Goal: Task Accomplishment & Management: Manage account settings

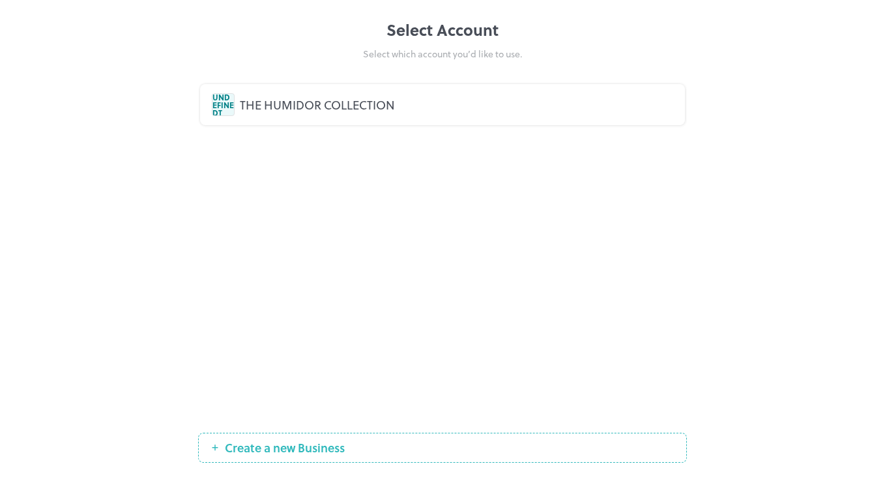
click at [309, 110] on div "THE HUMIDOR COLLECTION" at bounding box center [456, 105] width 433 height 18
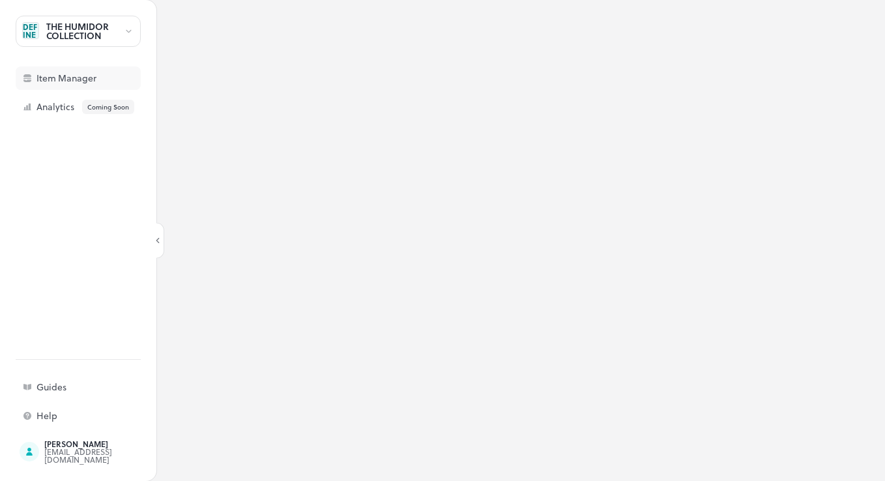
click at [96, 78] on div "Item Manager" at bounding box center [101, 78] width 130 height 9
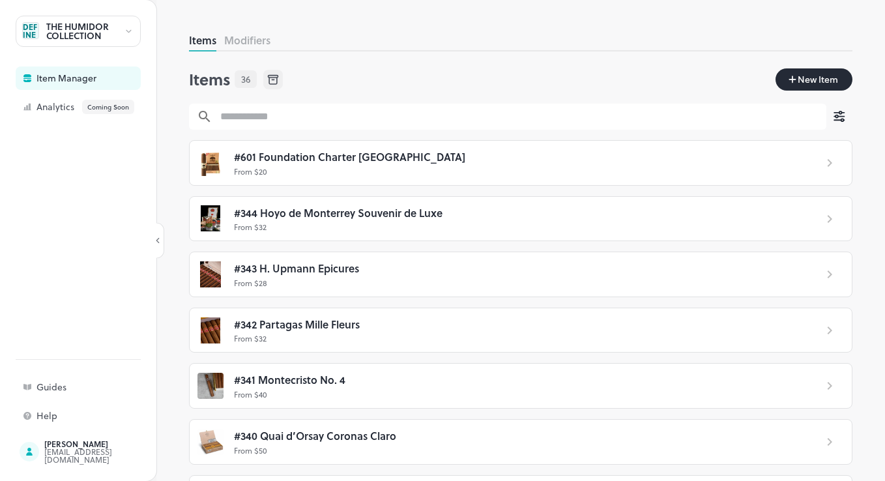
click at [800, 81] on span "New Item" at bounding box center [817, 79] width 43 height 14
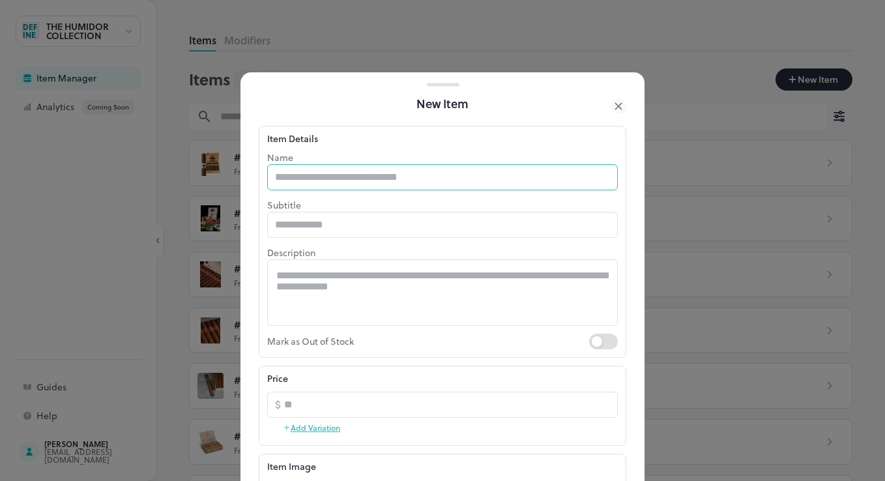
click at [395, 179] on input "text" at bounding box center [442, 177] width 350 height 26
type input "*"
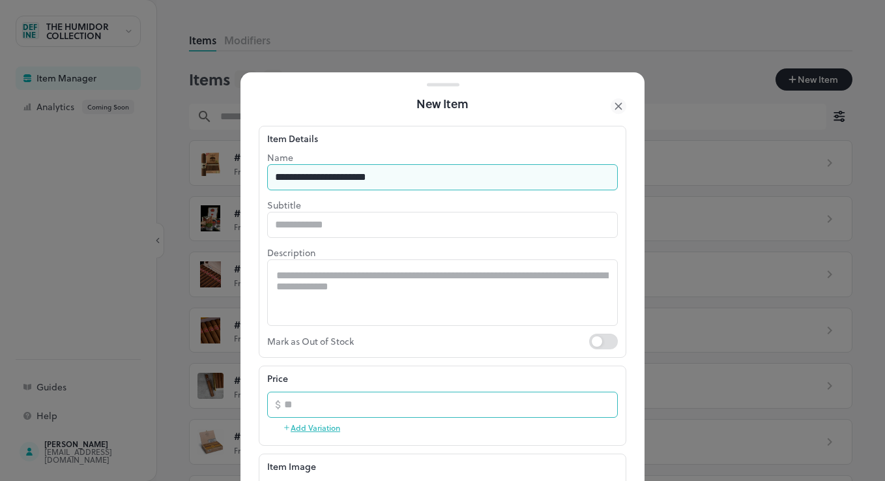
type input "**********"
click at [596, 400] on input "*" at bounding box center [451, 404] width 334 height 26
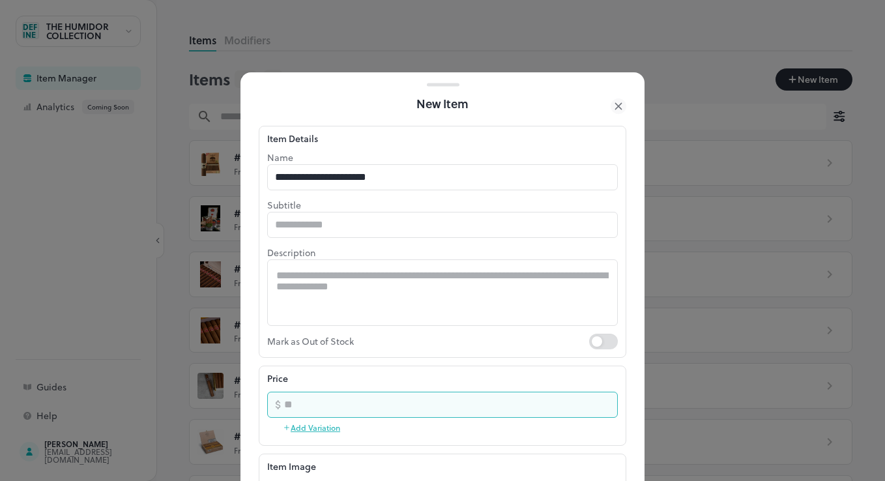
click at [596, 400] on input "*" at bounding box center [451, 404] width 334 height 26
click at [595, 400] on input "*" at bounding box center [451, 404] width 334 height 26
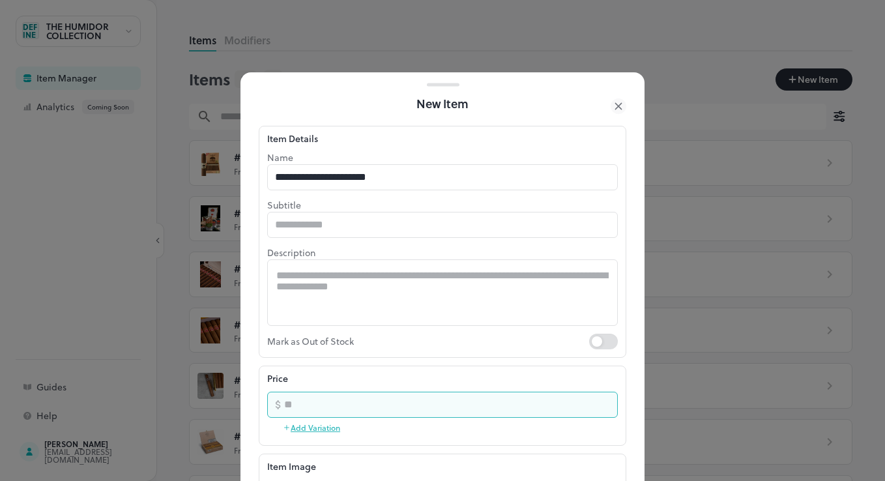
click at [595, 400] on input "*" at bounding box center [451, 404] width 334 height 26
click at [595, 401] on input "*" at bounding box center [451, 404] width 334 height 26
click at [595, 401] on input "**" at bounding box center [451, 404] width 334 height 26
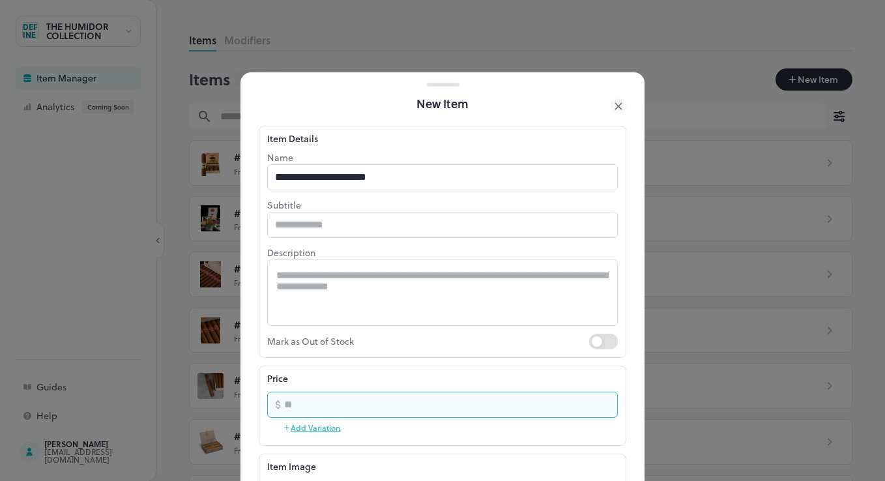
click at [595, 401] on input "**" at bounding box center [451, 404] width 334 height 26
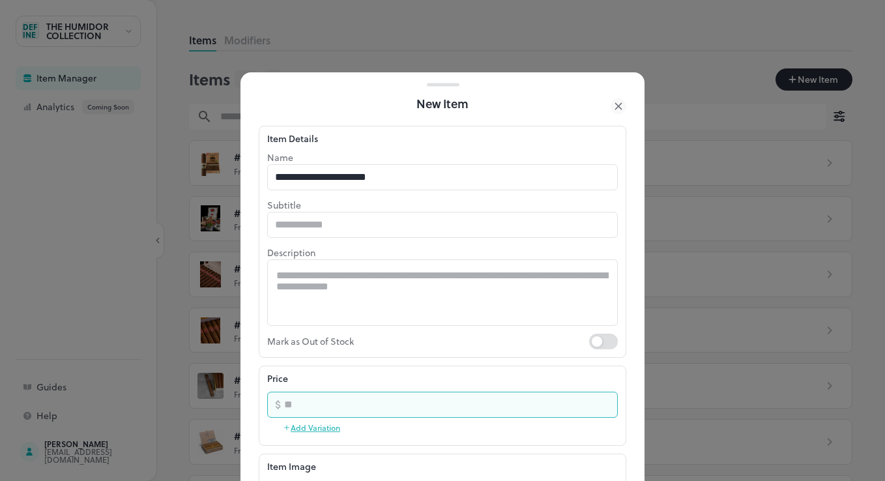
click at [594, 401] on input "**" at bounding box center [451, 404] width 334 height 26
click at [593, 401] on input "**" at bounding box center [451, 404] width 334 height 26
type input "**"
click at [592, 401] on input "**" at bounding box center [451, 404] width 334 height 26
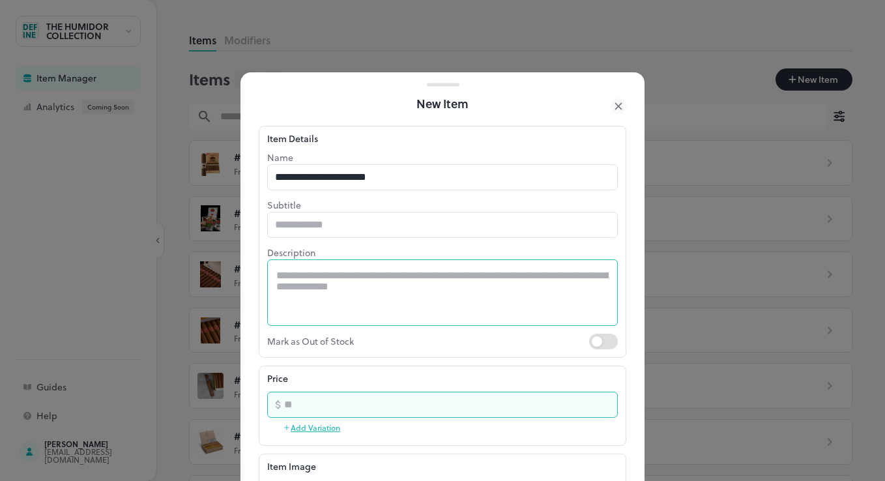
click at [339, 281] on textarea at bounding box center [442, 292] width 332 height 45
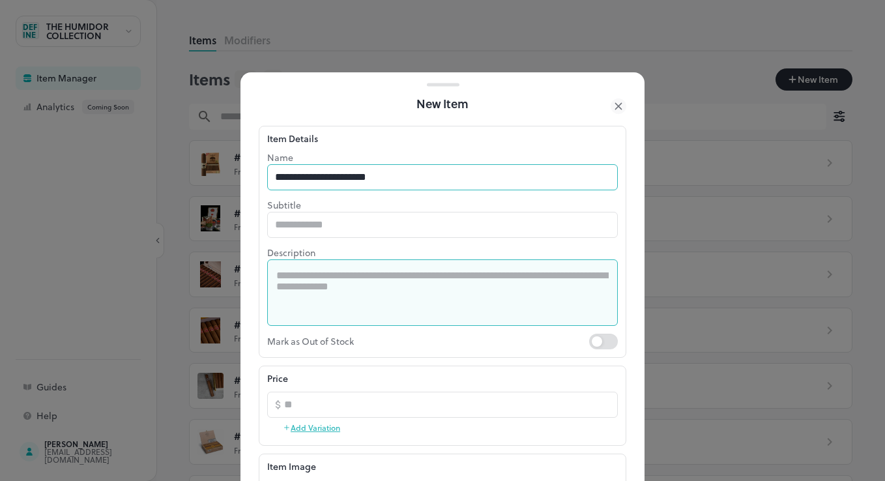
click at [419, 175] on input "**********" at bounding box center [442, 177] width 350 height 26
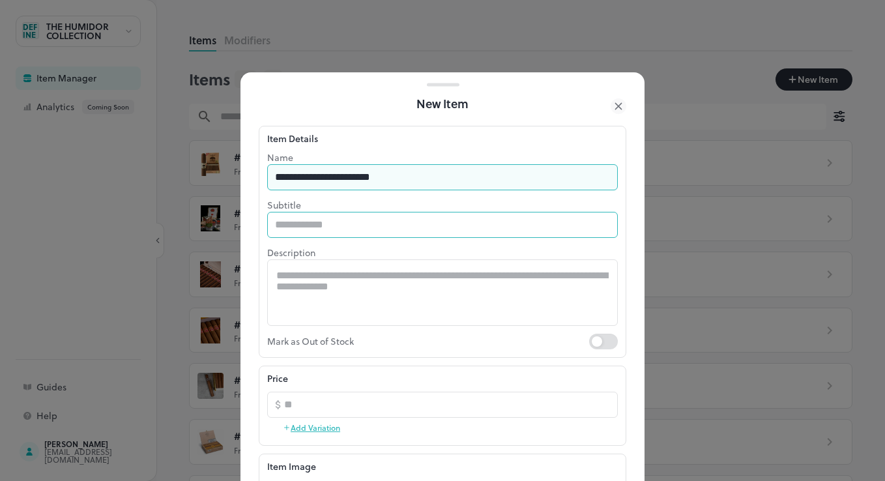
type input "**********"
click at [375, 230] on input "text" at bounding box center [442, 225] width 350 height 26
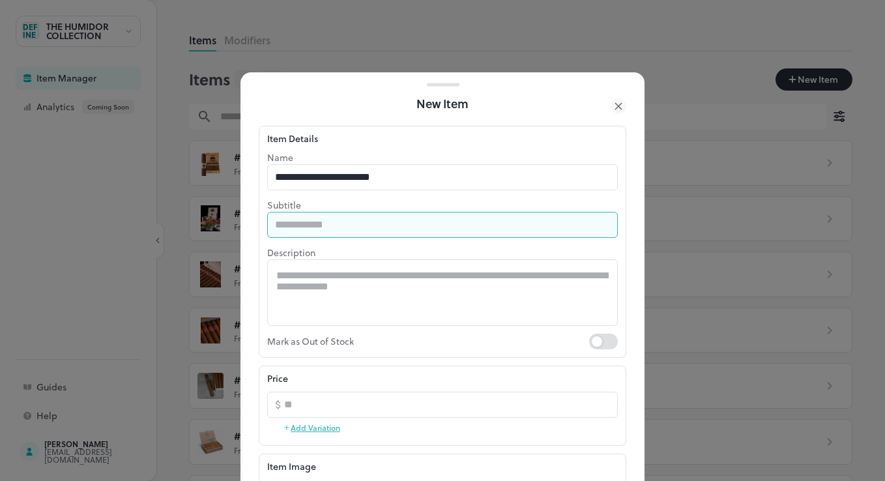
type input "*"
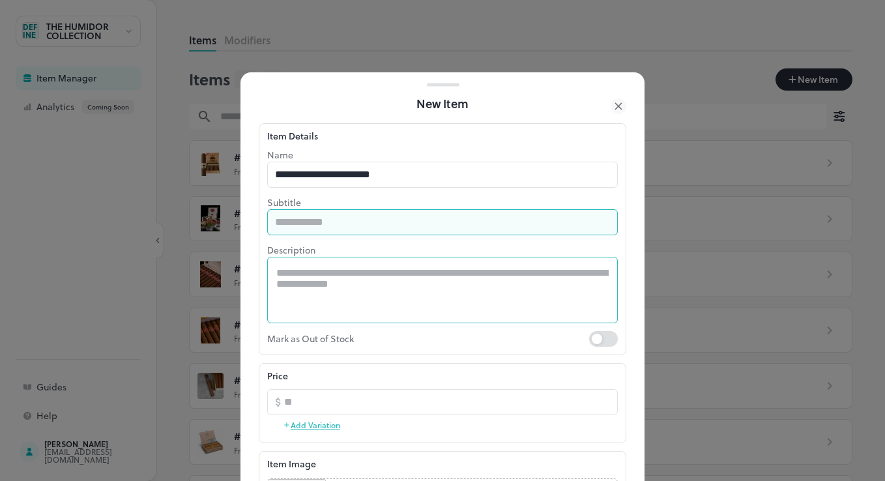
click at [351, 266] on div "* ​" at bounding box center [442, 290] width 350 height 66
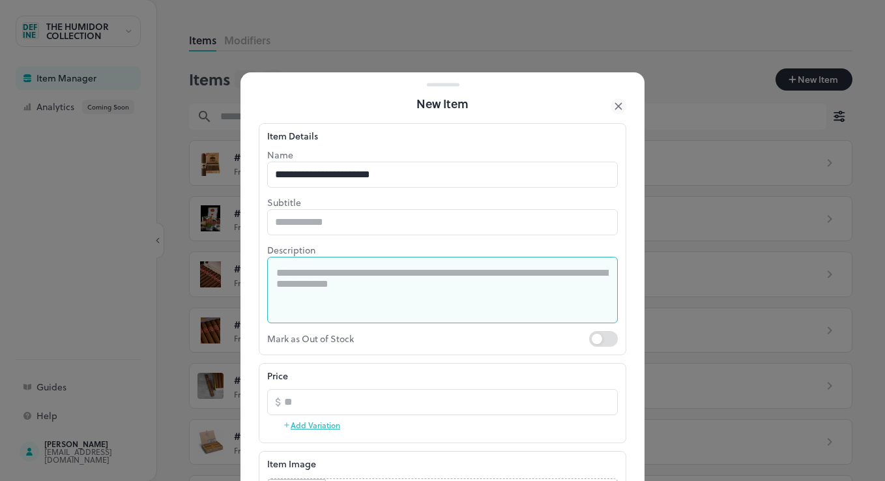
paste textarea "**********"
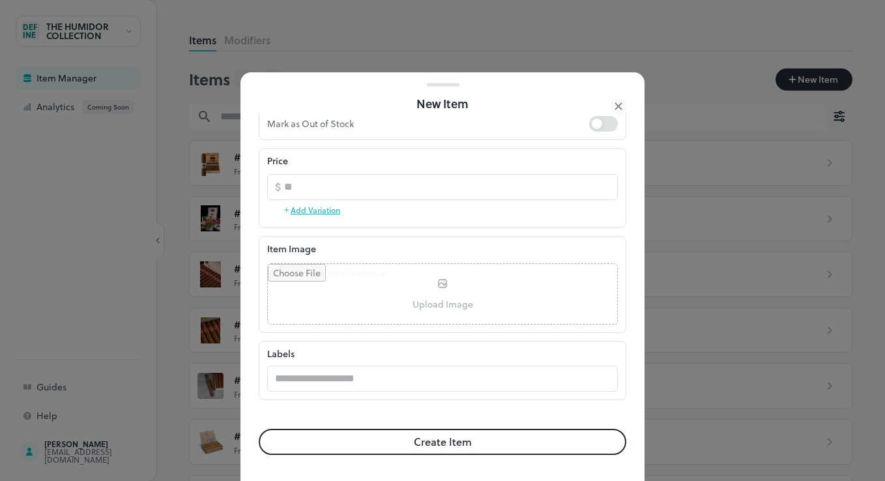
scroll to position [233, 0]
type textarea "**********"
click at [444, 303] on input "file" at bounding box center [442, 294] width 349 height 60
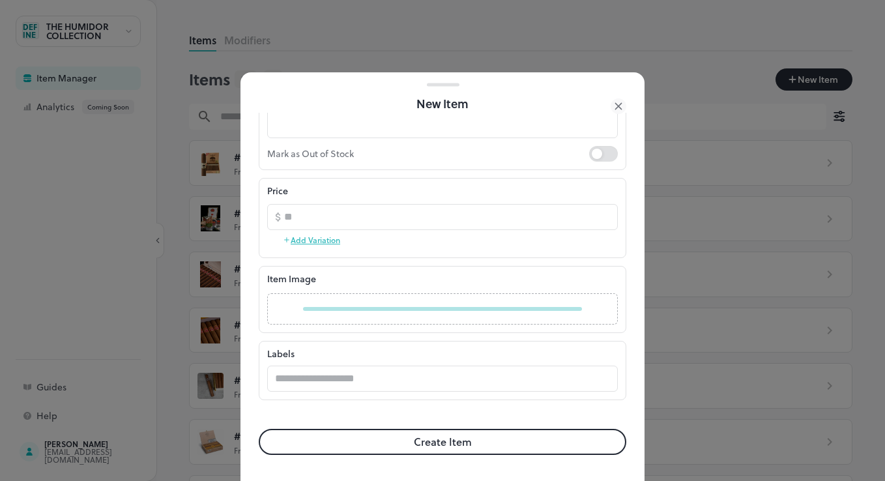
scroll to position [203, 0]
click at [421, 347] on p "Labels" at bounding box center [442, 354] width 350 height 14
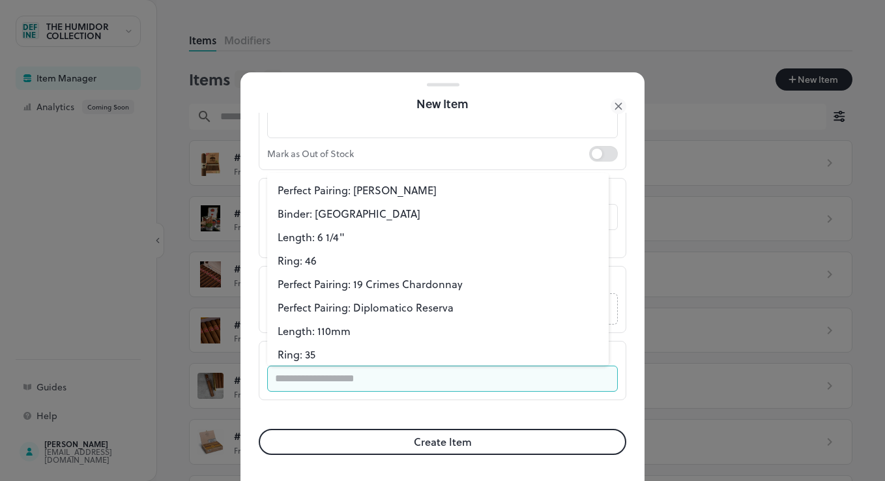
click at [364, 383] on input "text" at bounding box center [442, 378] width 350 height 26
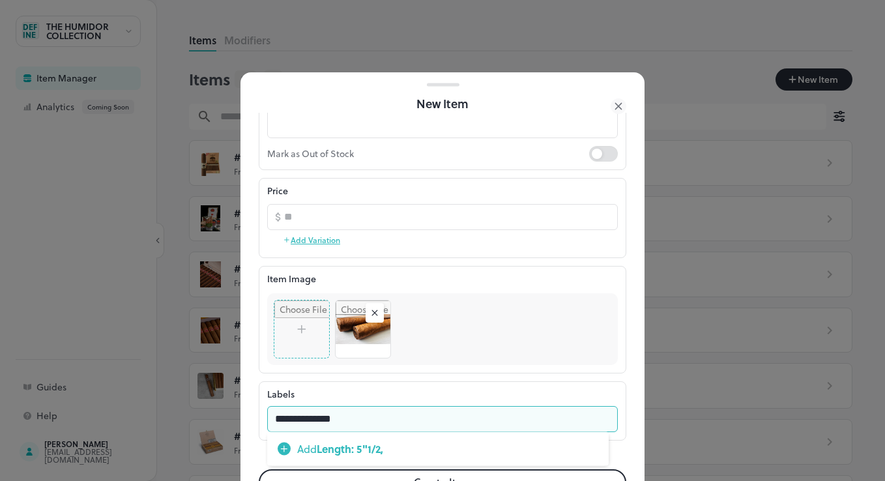
type input "**********"
click at [294, 451] on div "Add Length: 5"1/2" at bounding box center [328, 449] width 103 height 16
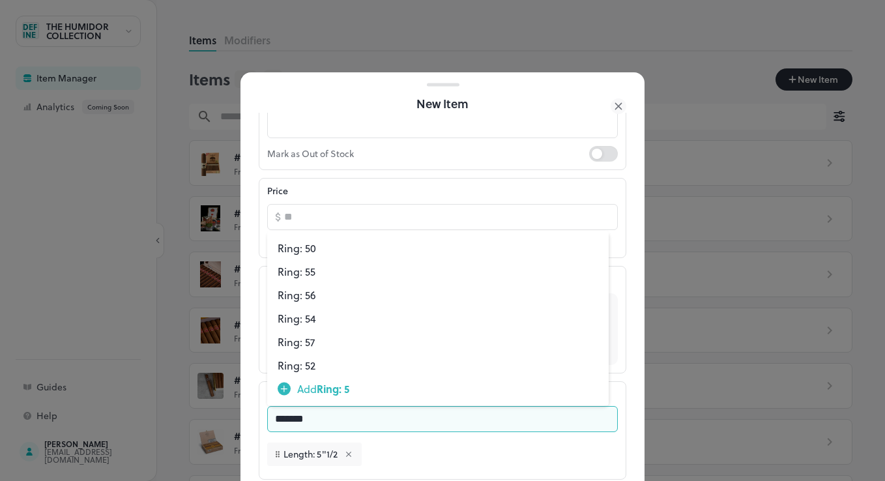
type input "********"
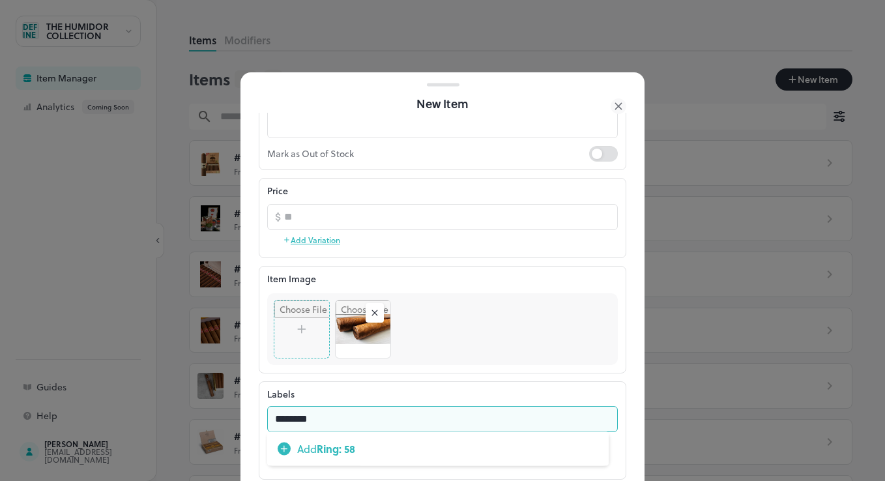
click at [362, 442] on li "Add Ring: 58" at bounding box center [437, 448] width 341 height 23
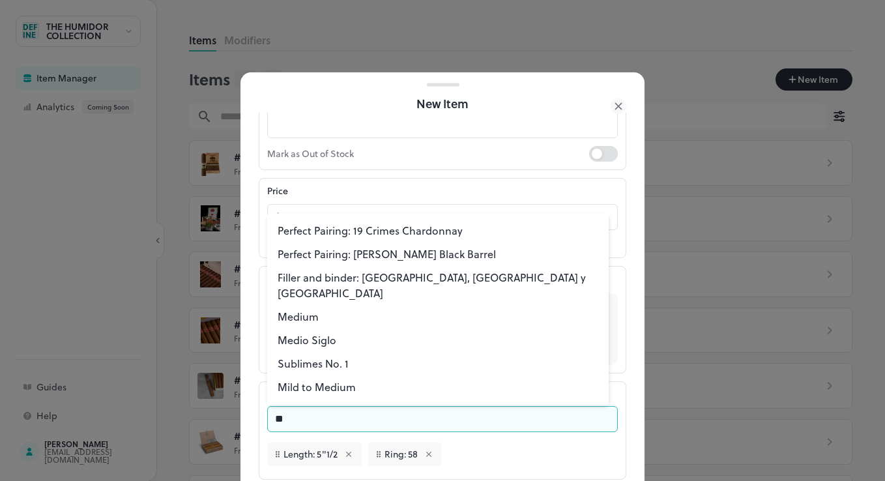
type input "***"
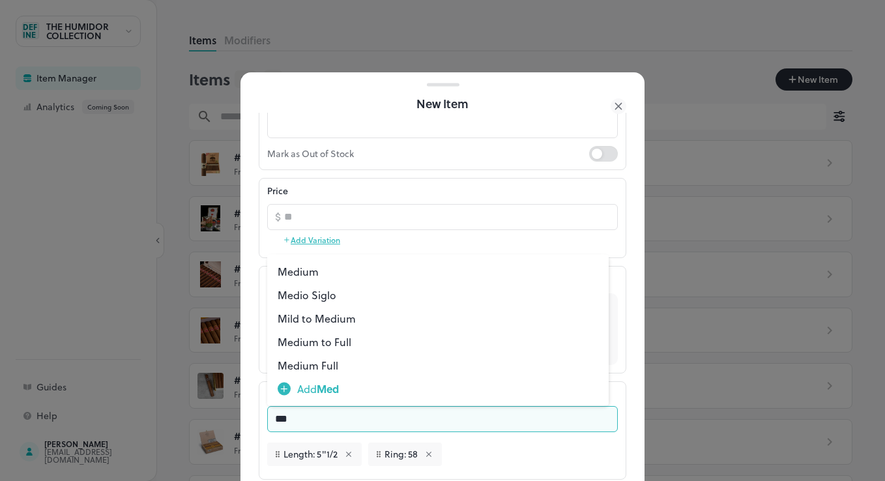
click at [335, 345] on li "Medium to Full" at bounding box center [437, 341] width 341 height 23
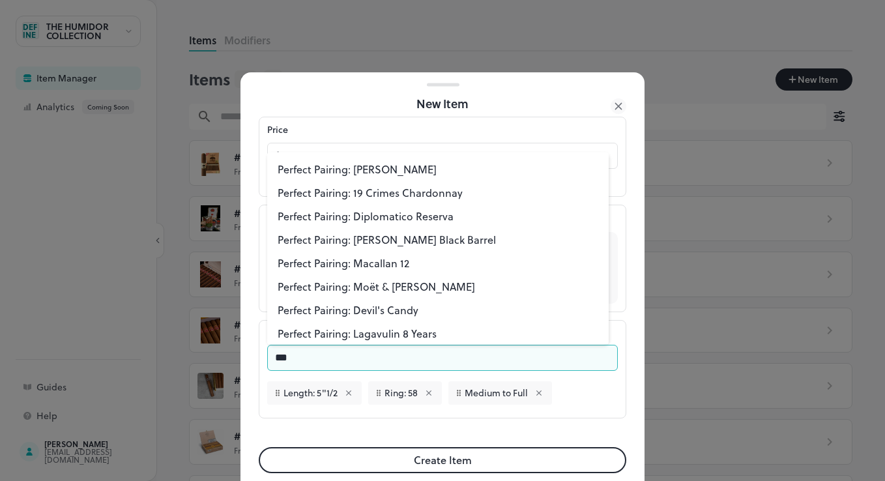
scroll to position [0, 0]
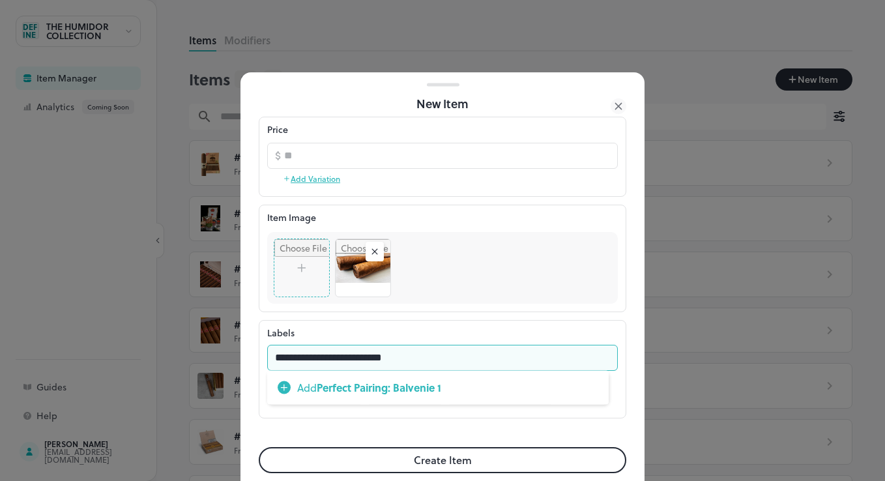
type input "**********"
click at [383, 398] on li "Add Perfect Pairing: Balvenie 14" at bounding box center [437, 387] width 341 height 23
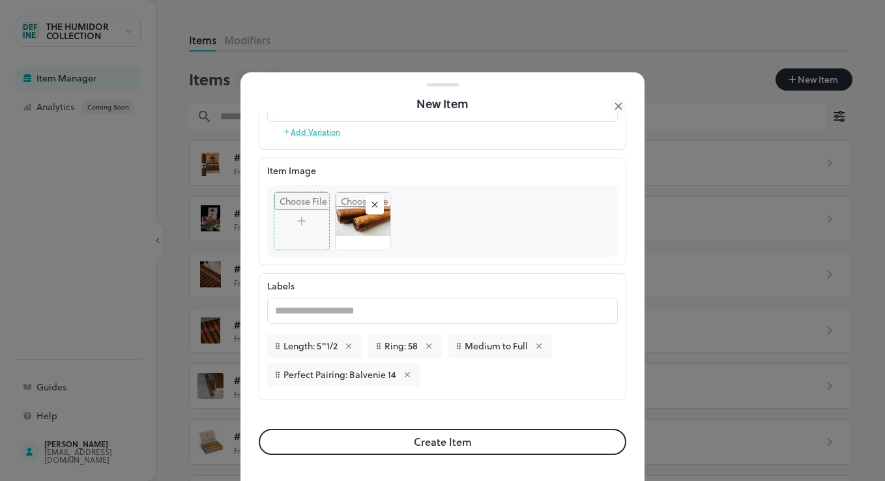
drag, startPoint x: 489, startPoint y: 445, endPoint x: 477, endPoint y: 444, distance: 11.1
click at [492, 444] on button "Create Item" at bounding box center [442, 442] width 367 height 26
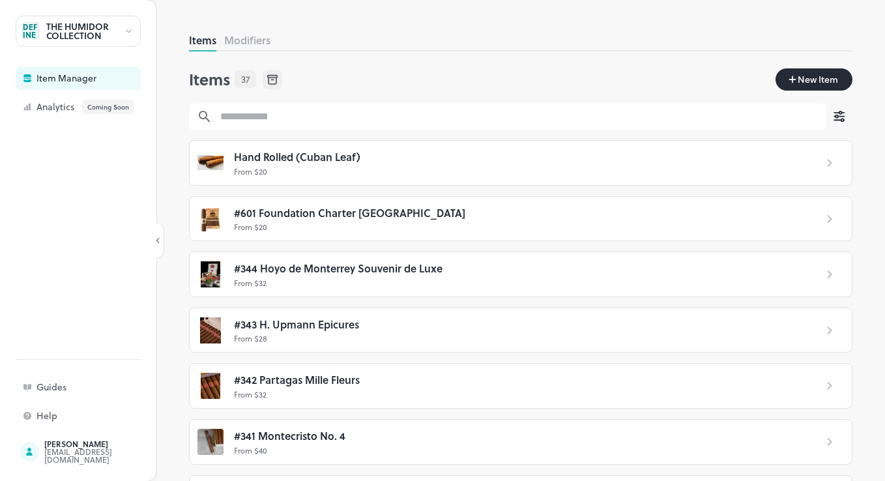
click at [78, 24] on div "THE HUMIDOR COLLECTION" at bounding box center [85, 31] width 78 height 18
drag, startPoint x: 847, startPoint y: 115, endPoint x: 844, endPoint y: 242, distance: 127.1
click at [844, 242] on div at bounding box center [442, 240] width 885 height 481
click at [830, 163] on div at bounding box center [829, 163] width 29 height 16
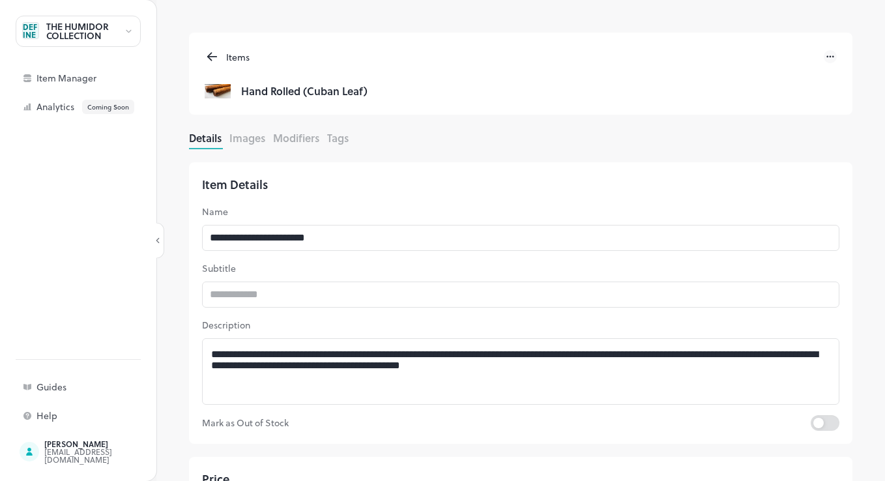
click at [207, 56] on icon at bounding box center [212, 57] width 15 height 16
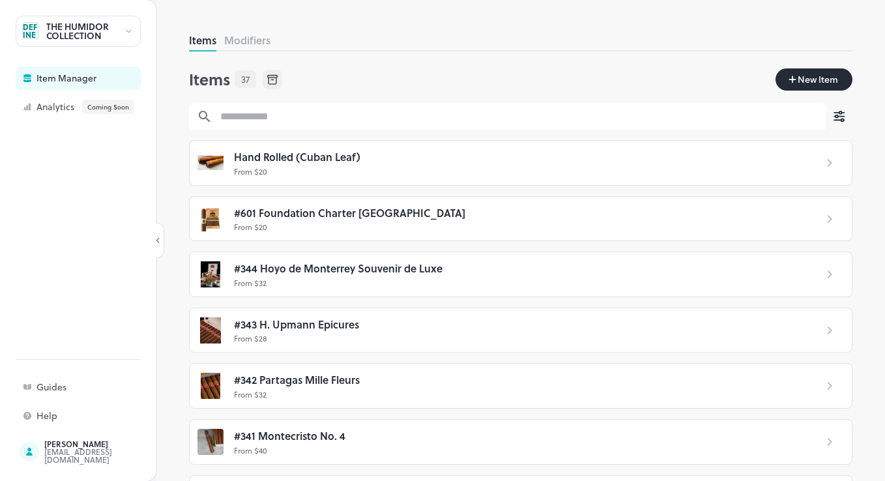
click at [111, 30] on div "THE HUMIDOR COLLECTION" at bounding box center [85, 31] width 78 height 18
click at [126, 32] on div at bounding box center [442, 240] width 885 height 481
click at [72, 82] on div "Item Manager" at bounding box center [101, 78] width 130 height 9
click at [821, 167] on icon at bounding box center [829, 163] width 16 height 16
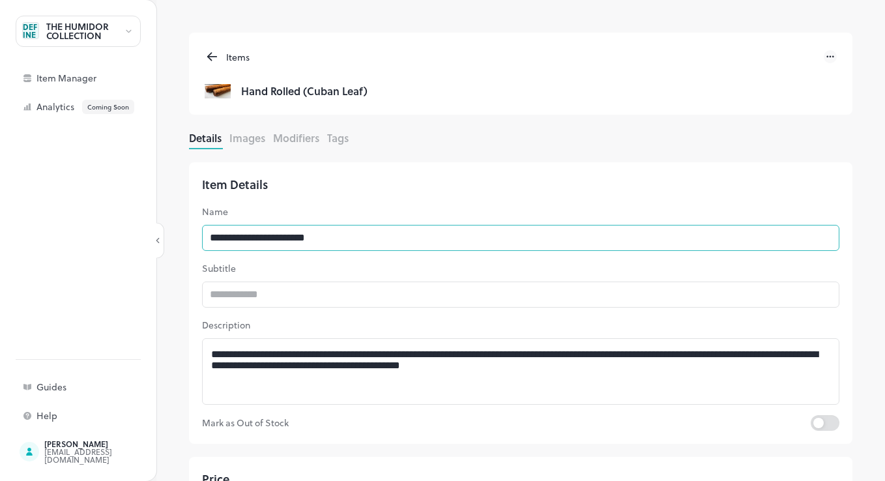
click at [211, 236] on input "**********" at bounding box center [520, 238] width 637 height 26
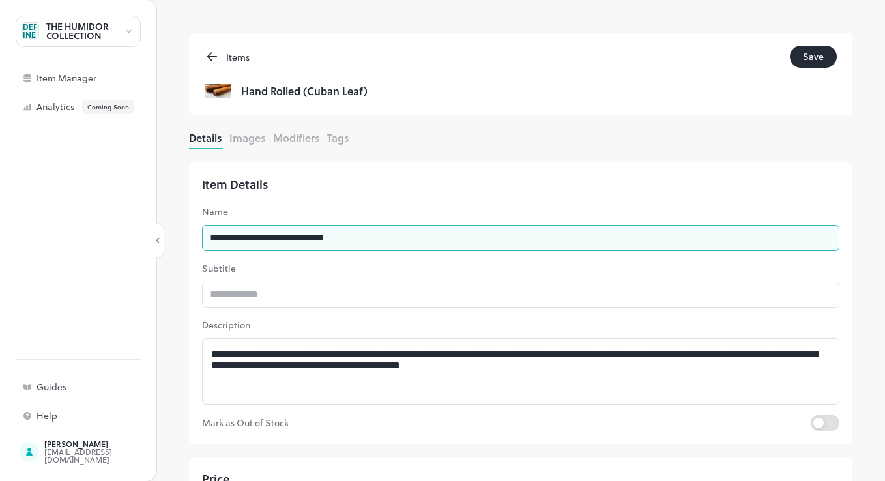
type input "**********"
click at [808, 57] on button "Save" at bounding box center [812, 57] width 47 height 22
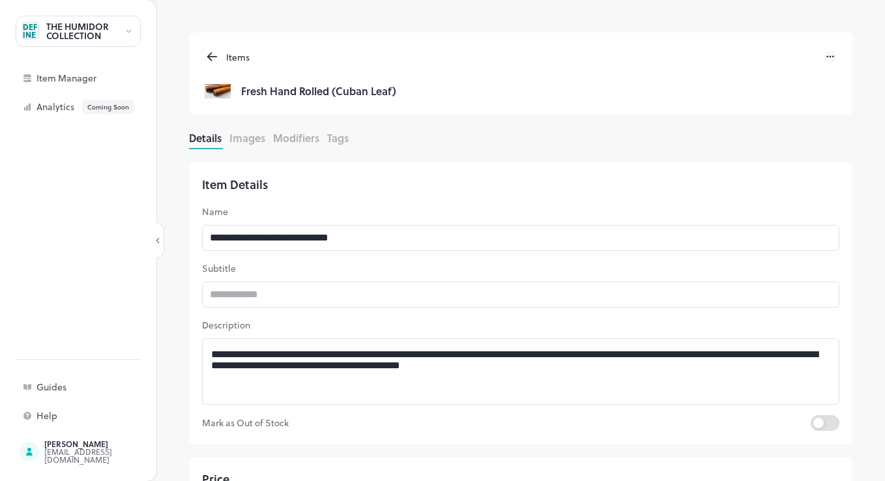
click at [238, 147] on div "Details Images Modifiers Tags" at bounding box center [520, 139] width 663 height 19
click at [245, 143] on button "Images" at bounding box center [247, 137] width 36 height 15
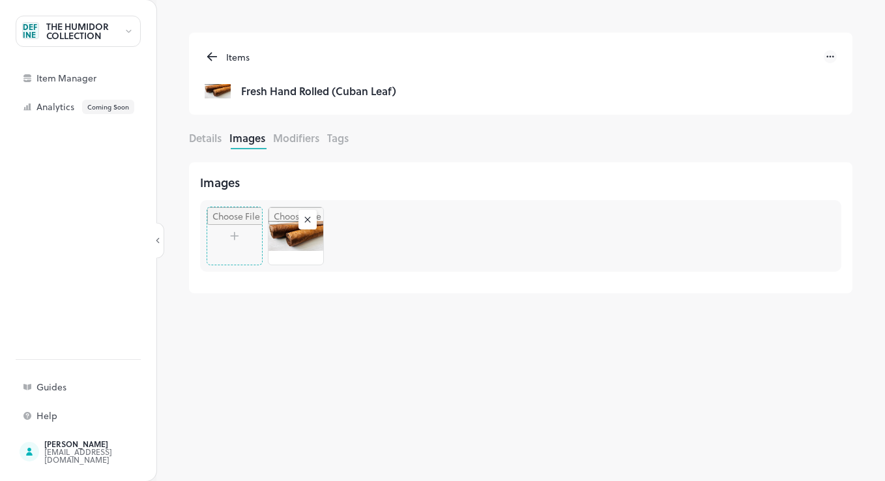
click at [297, 143] on button "Modifiers" at bounding box center [296, 137] width 46 height 15
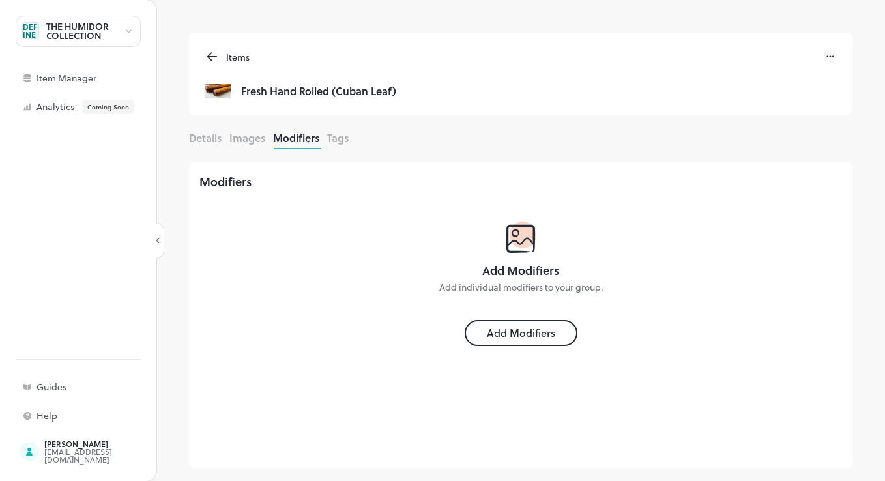
click at [516, 332] on div "Add Modifiers" at bounding box center [520, 333] width 81 height 16
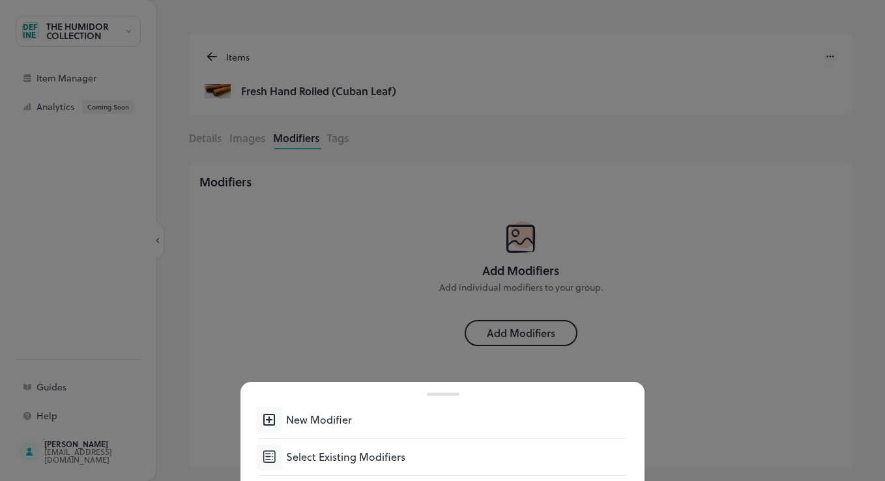
click at [379, 463] on div "Select Existing Modifiers" at bounding box center [456, 457] width 340 height 16
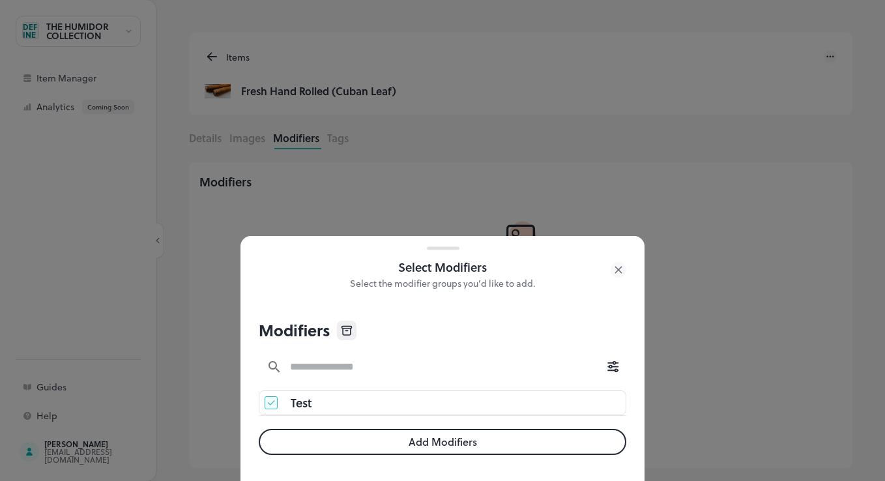
click at [606, 370] on icon "button" at bounding box center [613, 367] width 16 height 16
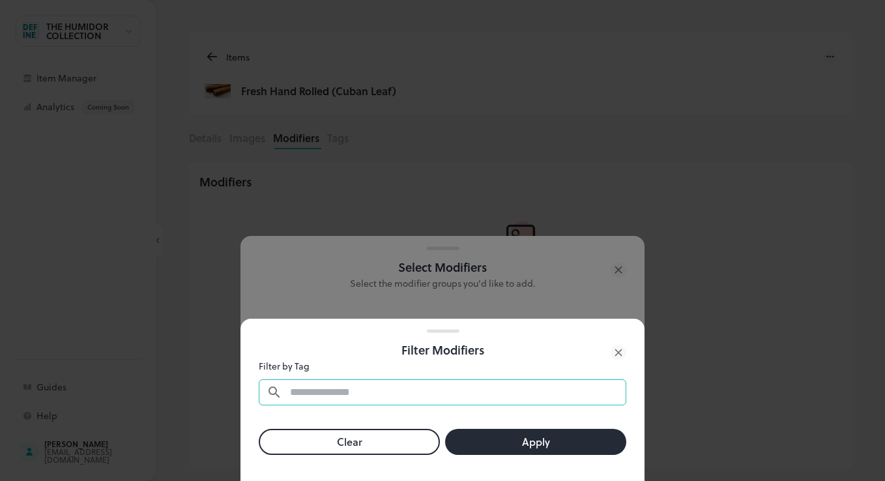
click at [435, 394] on input "text" at bounding box center [441, 392] width 319 height 26
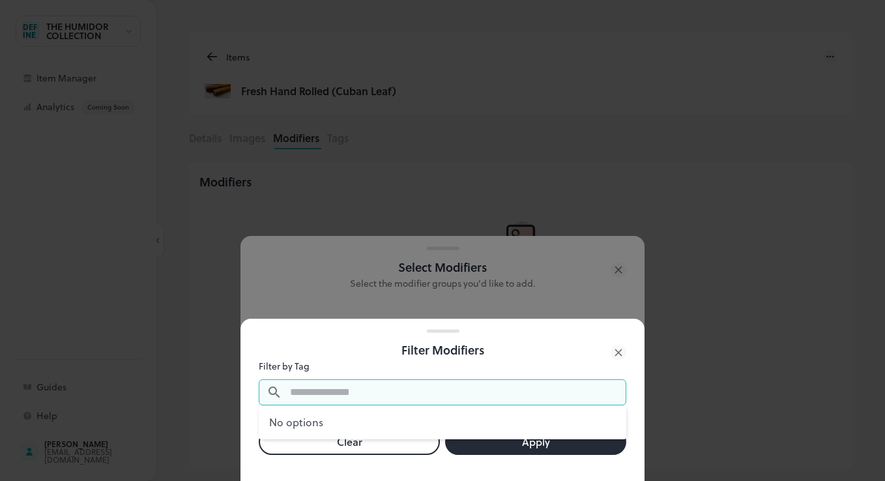
type input "*"
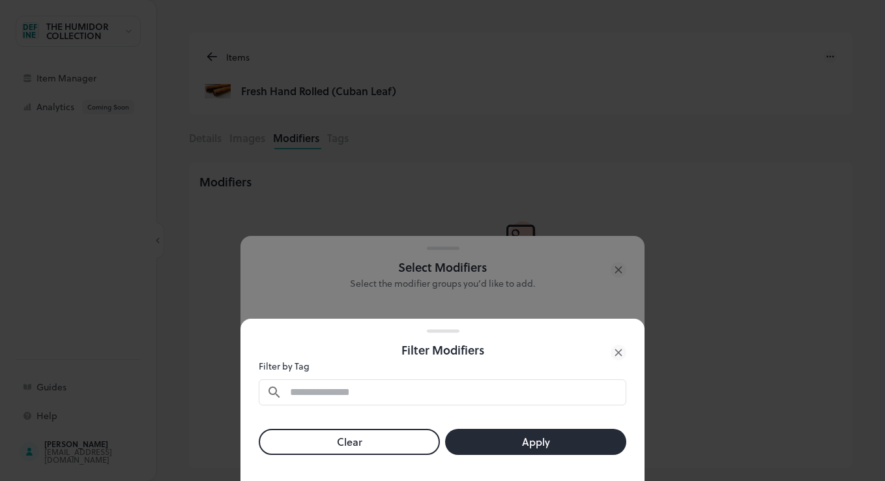
click at [616, 354] on icon at bounding box center [618, 353] width 16 height 16
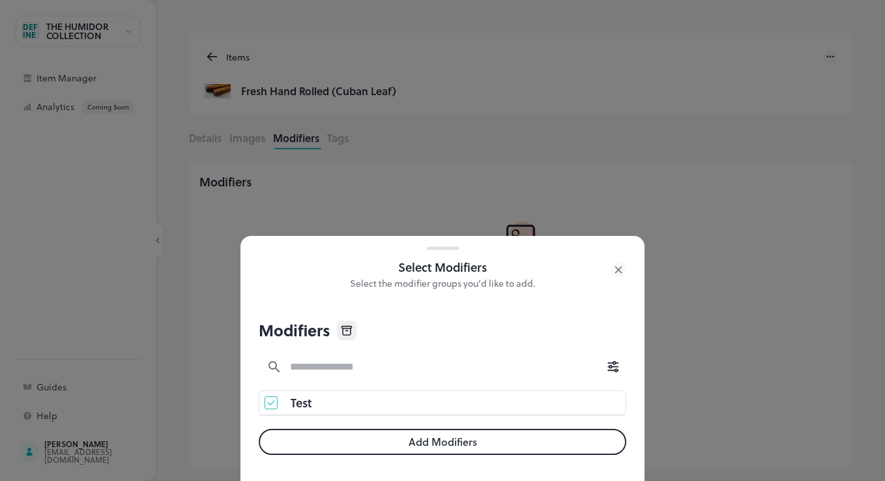
click at [588, 344] on div "Modifiers" at bounding box center [442, 331] width 367 height 44
click at [615, 280] on div at bounding box center [618, 269] width 16 height 23
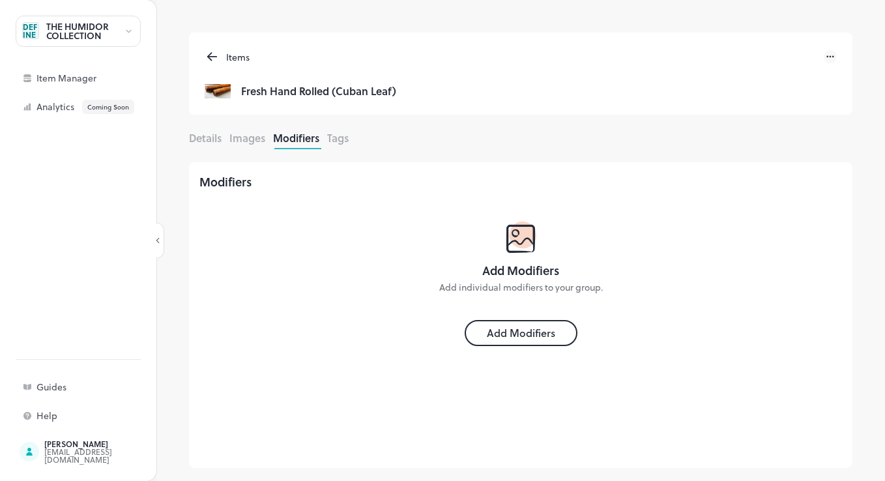
click at [343, 144] on button "Tags" at bounding box center [337, 137] width 21 height 15
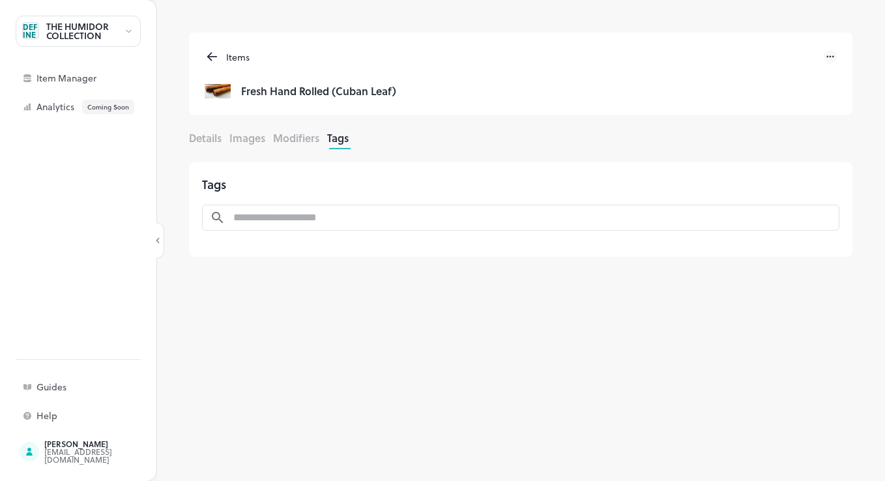
click at [309, 140] on button "Modifiers" at bounding box center [296, 137] width 46 height 15
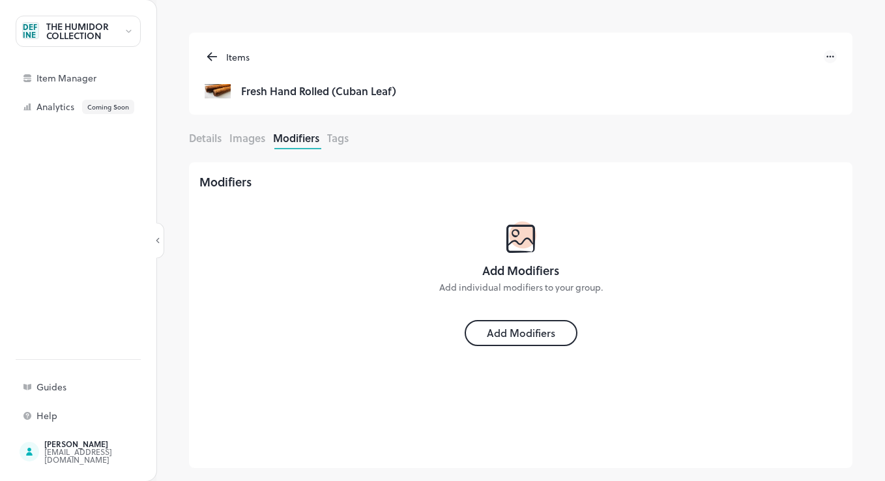
click at [175, 137] on div "Items Fresh Hand Rolled (Cuban Leaf) Details Images Modifiers Tags Modifiers Ad…" at bounding box center [520, 257] width 728 height 448
click at [192, 137] on button "Details" at bounding box center [205, 137] width 33 height 15
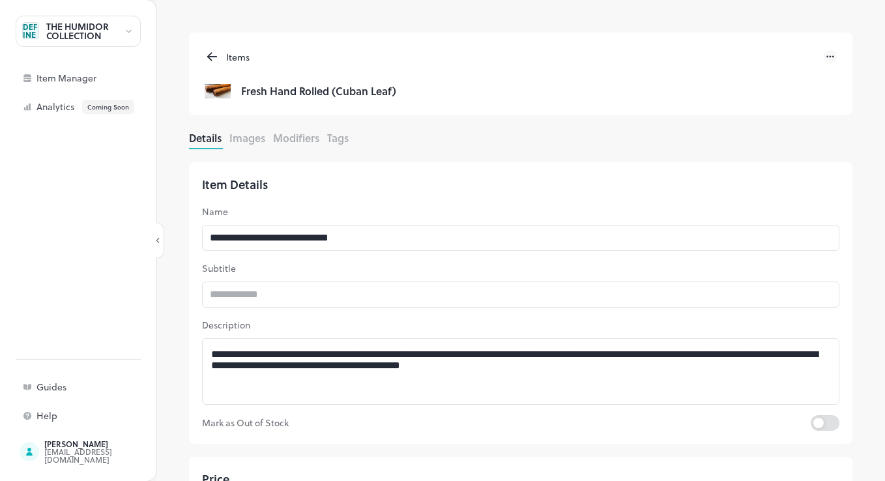
click at [268, 322] on p "Description" at bounding box center [520, 325] width 637 height 14
click at [830, 57] on icon at bounding box center [830, 57] width 2 height 2
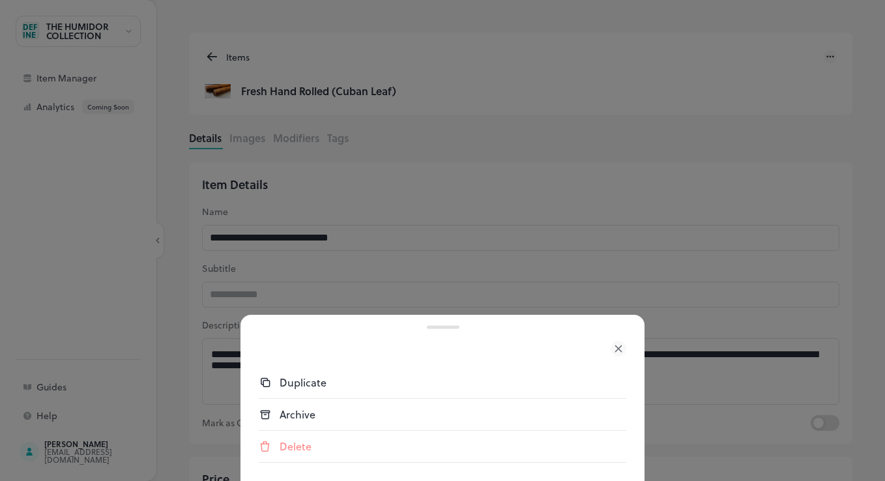
click at [615, 348] on icon at bounding box center [618, 349] width 16 height 16
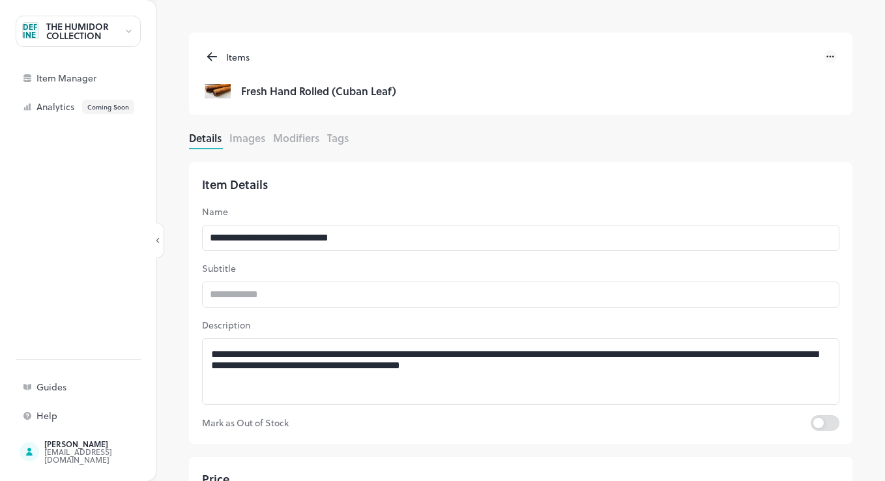
click at [213, 58] on icon at bounding box center [212, 57] width 15 height 16
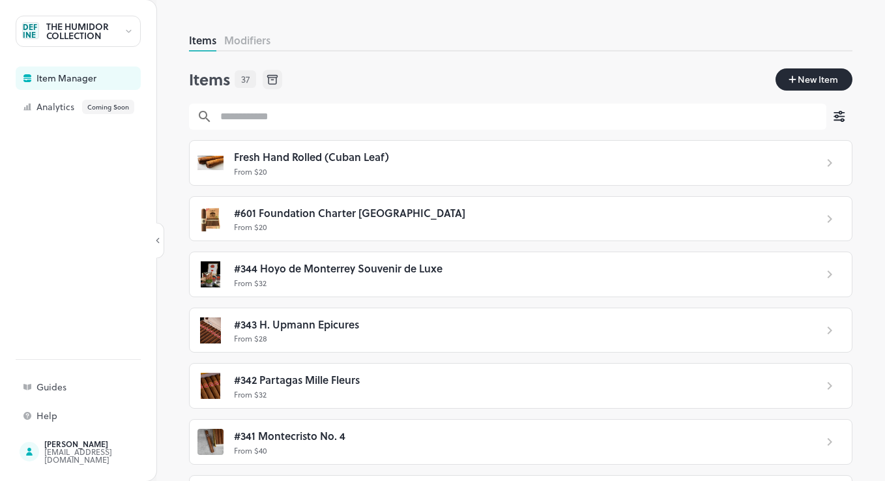
click at [649, 121] on input "text" at bounding box center [519, 117] width 614 height 26
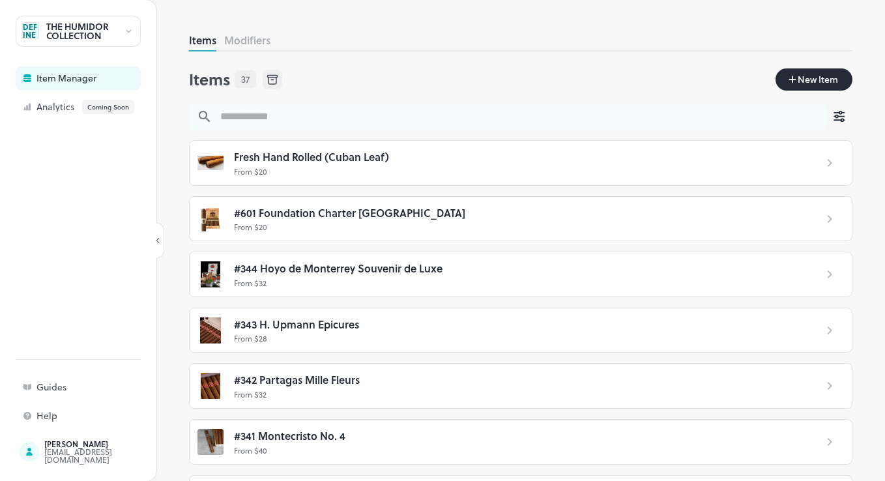
click at [347, 56] on div "Items Modifiers Items 37 New Item ​ ​ Fresh Hand Rolled (Cuban Leaf) From $ 20 …" at bounding box center [520, 257] width 663 height 448
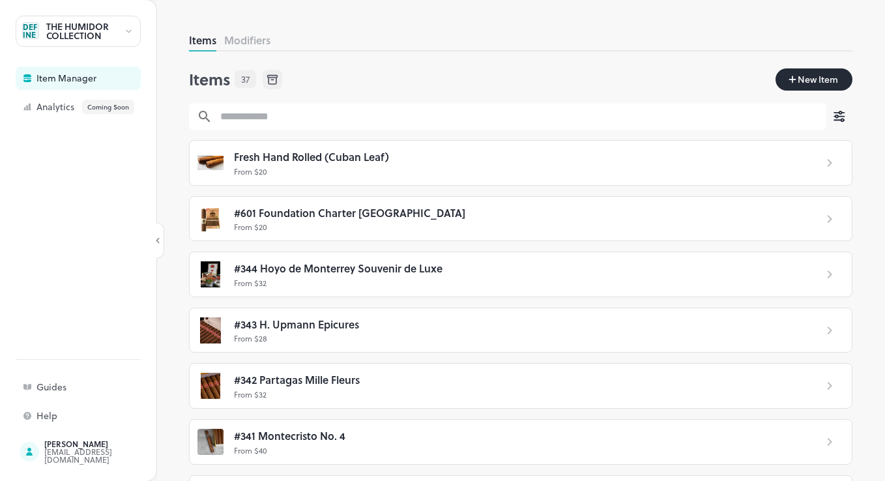
click at [821, 158] on icon at bounding box center [829, 163] width 16 height 16
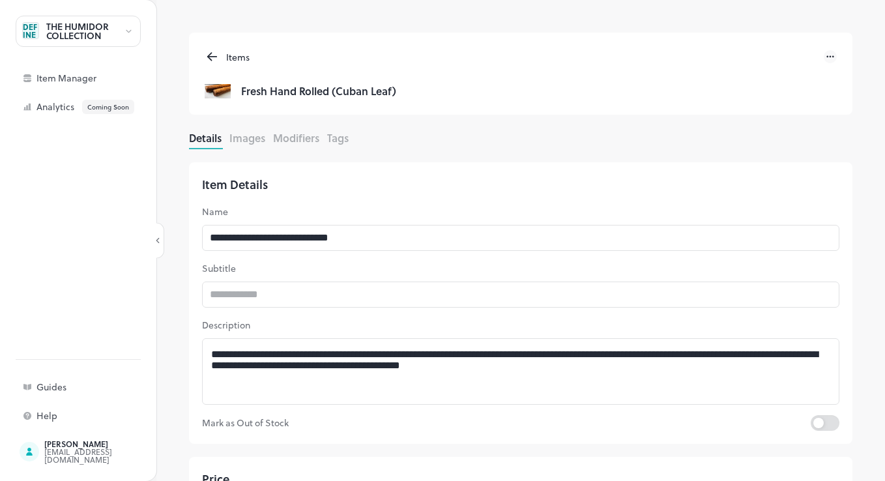
click at [288, 134] on button "Modifiers" at bounding box center [296, 137] width 46 height 15
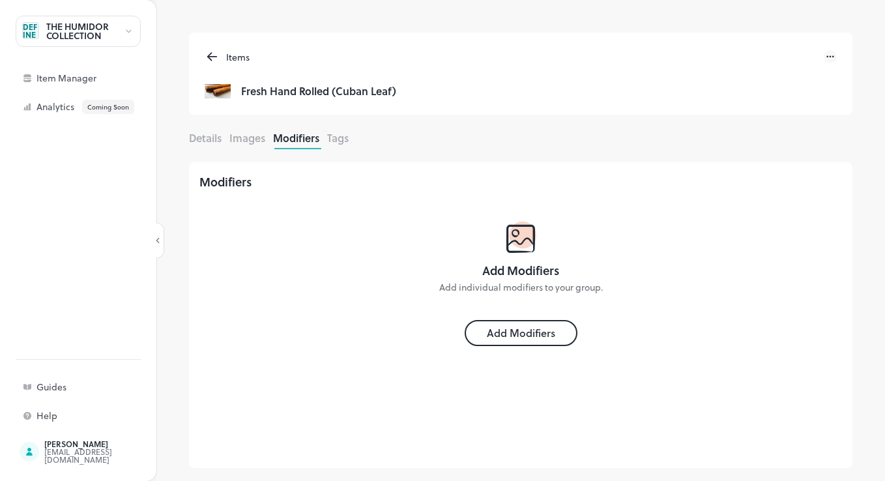
click at [500, 325] on div "Add Modifiers" at bounding box center [520, 333] width 81 height 16
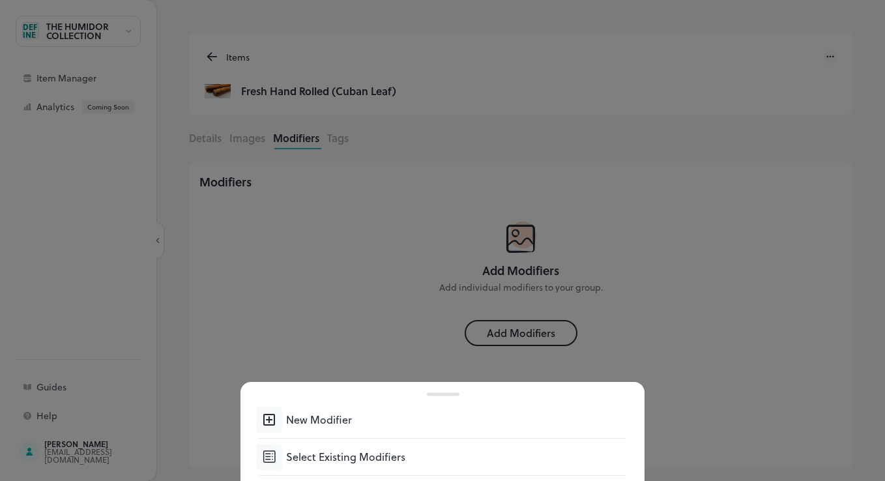
click at [386, 459] on div "Select Existing Modifiers" at bounding box center [456, 457] width 340 height 16
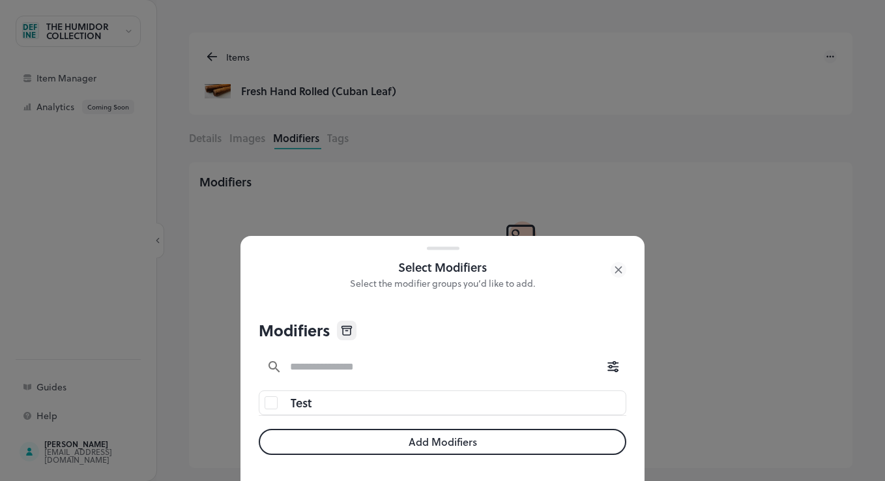
click at [298, 406] on span "Test" at bounding box center [301, 402] width 21 height 19
click at [480, 438] on button "Add Modifiers" at bounding box center [442, 442] width 367 height 26
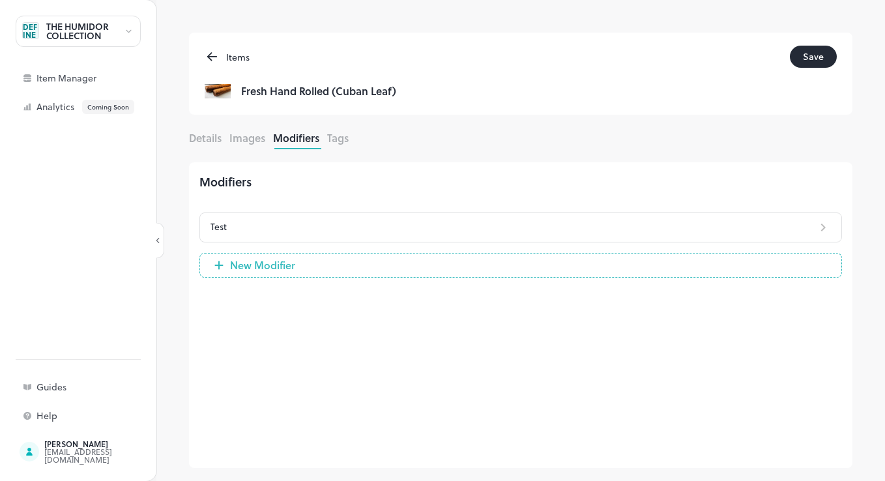
click at [375, 339] on div "Modifiers Test New Modifier" at bounding box center [520, 315] width 663 height 306
click at [793, 55] on button "Save" at bounding box center [812, 57] width 47 height 22
click at [328, 141] on div "Details Images Modifiers Tags" at bounding box center [520, 139] width 663 height 19
click at [108, 83] on div "Item Manager" at bounding box center [78, 77] width 125 height 23
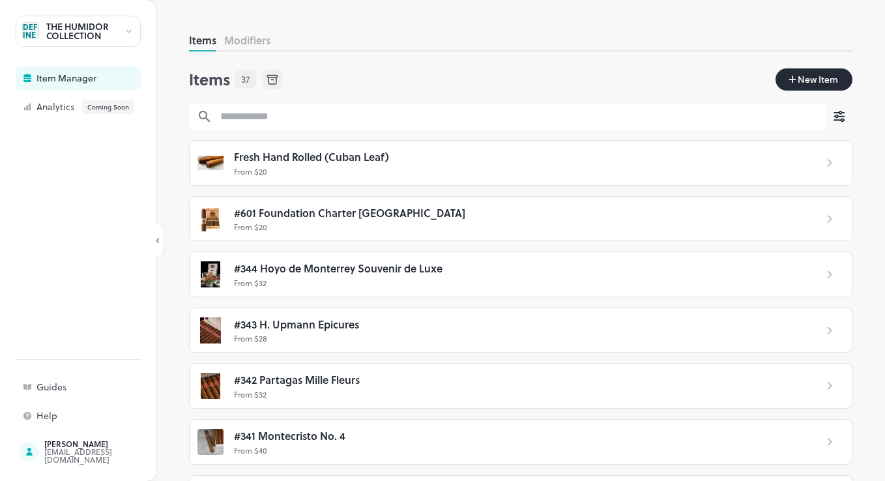
click at [363, 171] on p "From $ 20" at bounding box center [519, 171] width 571 height 12
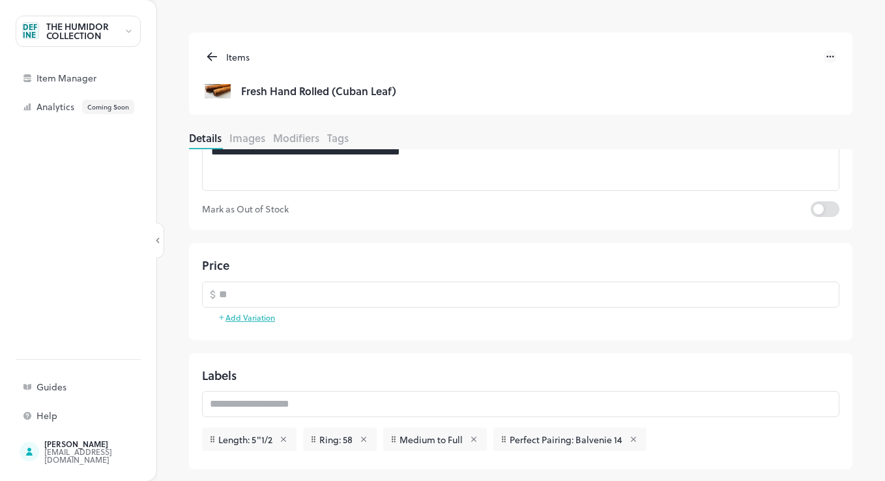
click at [827, 57] on icon at bounding box center [827, 57] width 2 height 2
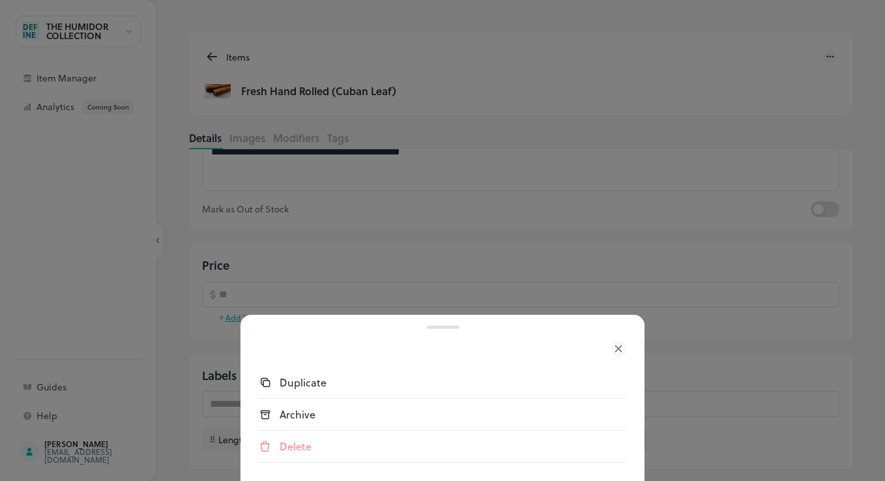
click at [621, 351] on icon at bounding box center [618, 348] width 6 height 6
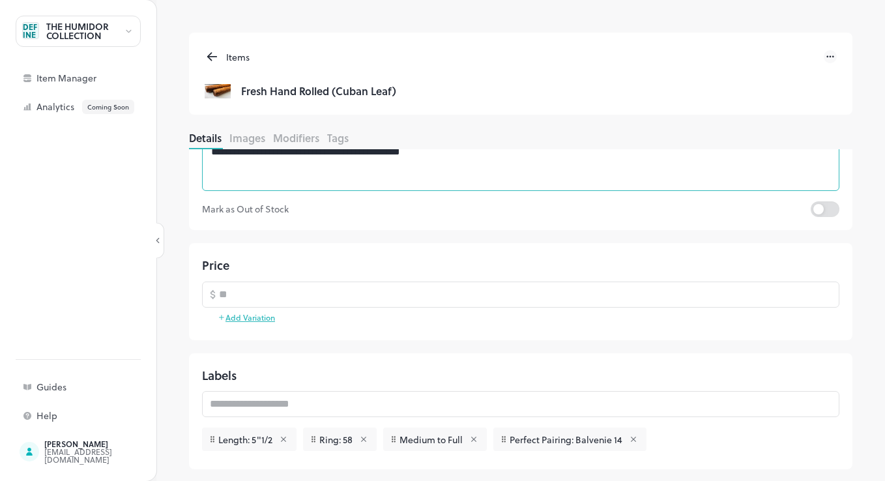
click at [446, 169] on textarea "**********" at bounding box center [516, 157] width 610 height 45
drag, startPoint x: 197, startPoint y: 57, endPoint x: 206, endPoint y: 56, distance: 9.1
click at [201, 57] on div "Items Fresh Hand Rolled (Cuban Leaf)" at bounding box center [520, 74] width 663 height 82
click at [206, 56] on icon at bounding box center [212, 57] width 15 height 16
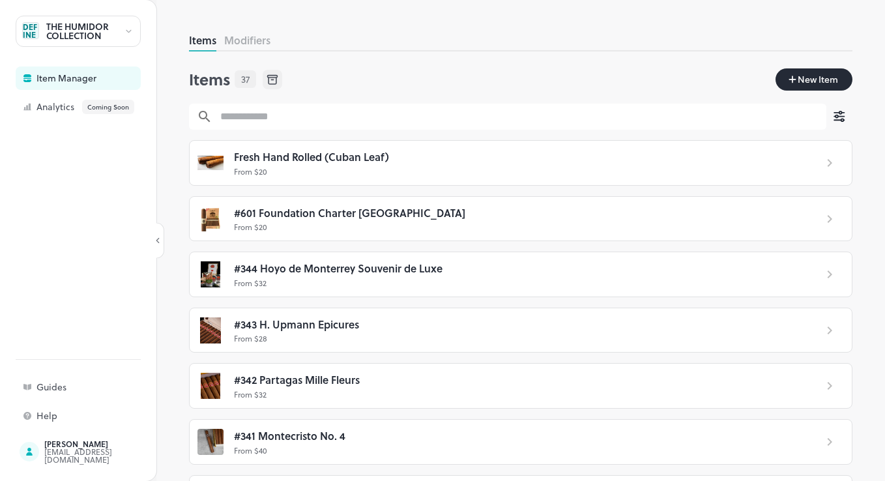
click at [236, 42] on button "Modifiers" at bounding box center [247, 40] width 46 height 15
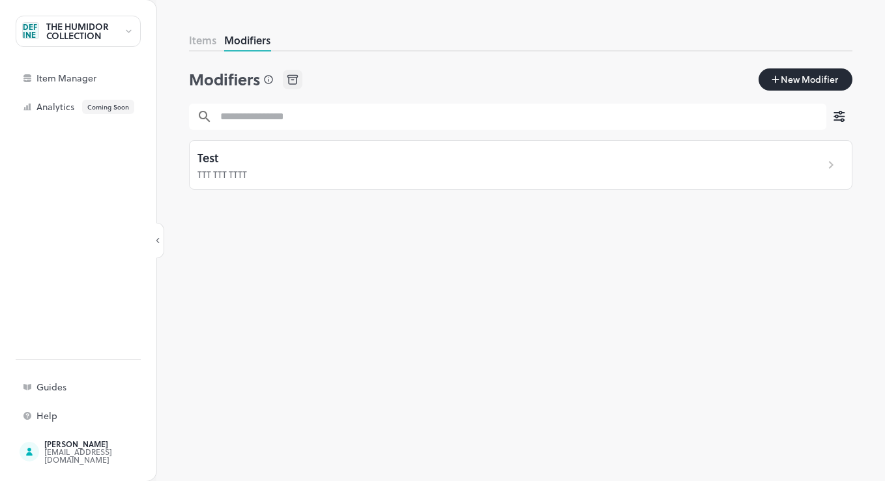
drag, startPoint x: 318, startPoint y: 257, endPoint x: 306, endPoint y: 254, distance: 12.8
click at [318, 255] on div "Items Modifiers Modifiers New Modifier ​ ​ Test TTT TTT TTTT" at bounding box center [520, 257] width 663 height 448
click at [839, 162] on div at bounding box center [831, 165] width 42 height 16
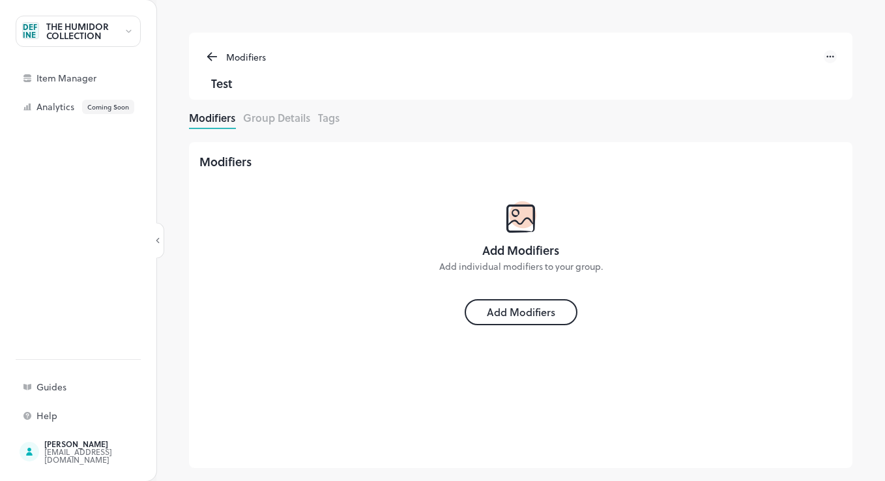
click at [299, 124] on button "Group Details" at bounding box center [276, 117] width 67 height 15
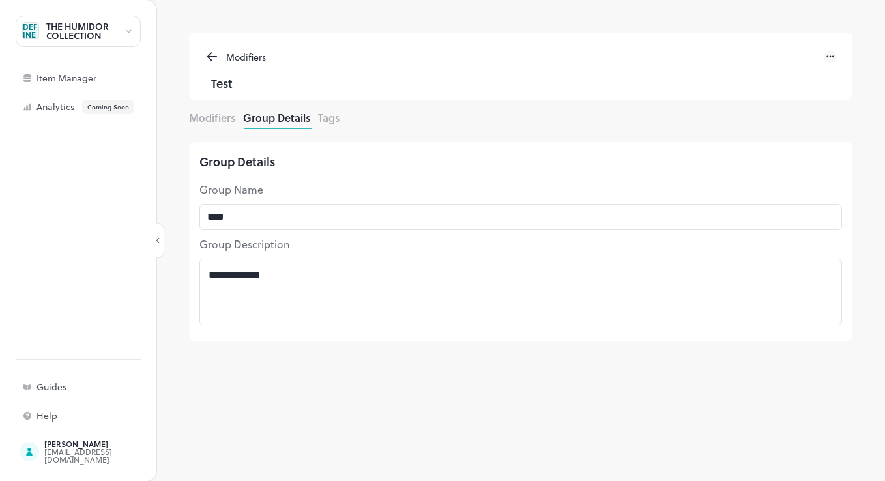
click at [311, 118] on div "Modifiers Group Details Tags" at bounding box center [520, 119] width 663 height 19
click at [326, 119] on button "Tags" at bounding box center [328, 117] width 21 height 15
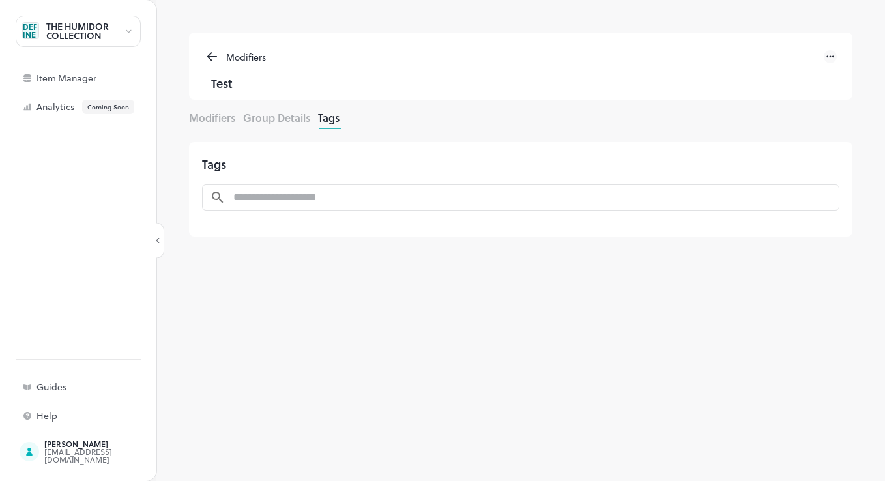
click at [210, 121] on button "Modifiers" at bounding box center [212, 117] width 46 height 15
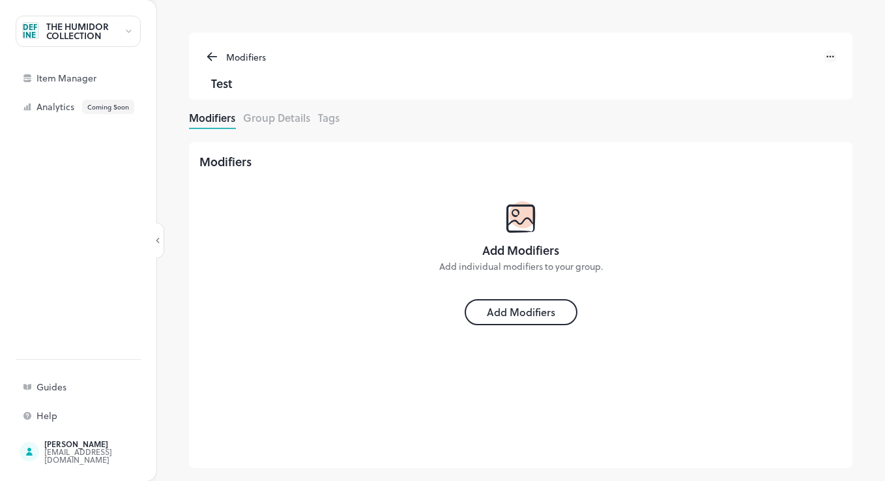
click at [216, 51] on icon at bounding box center [212, 57] width 15 height 16
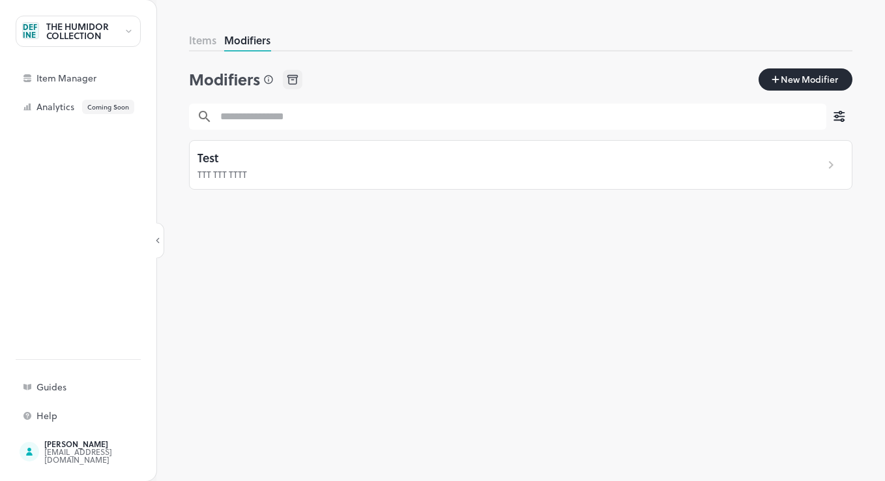
click at [365, 257] on div "Items Modifiers Modifiers New Modifier ​ ​ Test TTT TTT TTTT" at bounding box center [520, 257] width 663 height 448
click at [72, 385] on div "Guides" at bounding box center [101, 386] width 130 height 9
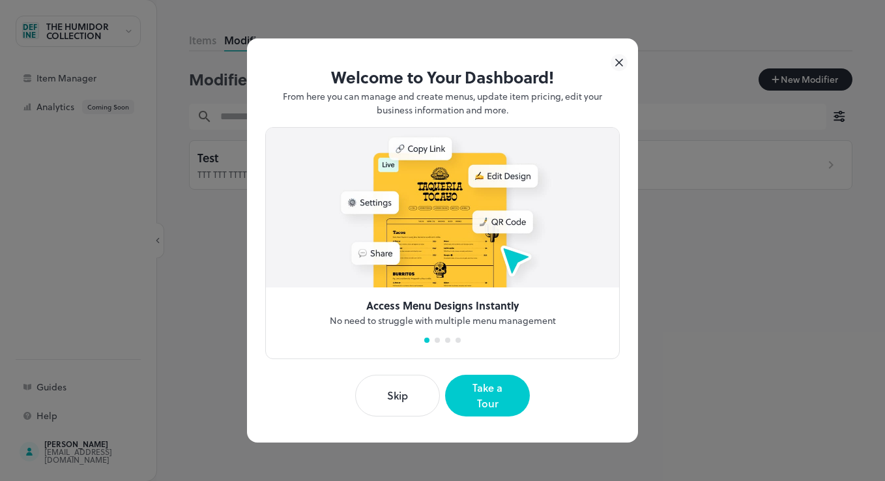
click at [415, 395] on button "Skip" at bounding box center [397, 396] width 85 height 42
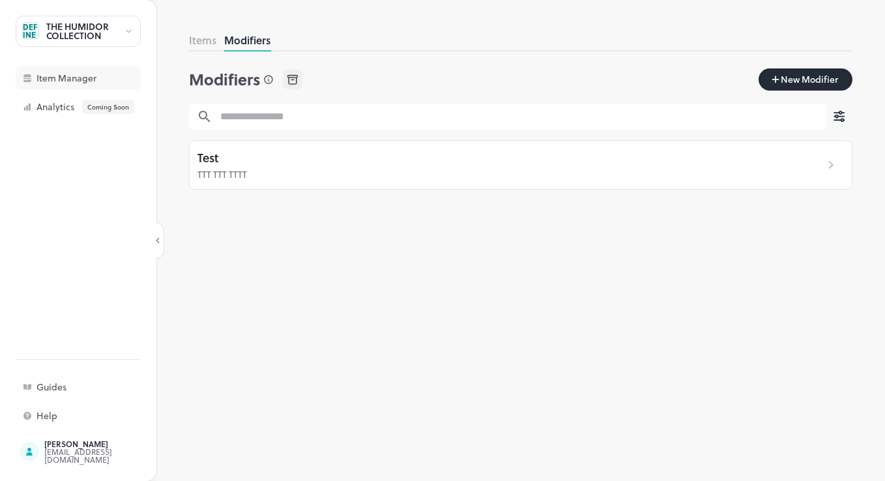
drag, startPoint x: 63, startPoint y: 95, endPoint x: 71, endPoint y: 89, distance: 10.3
click at [63, 94] on div "THE HUMIDOR COLLECTION UNDEFINEDT Item Manager Analytics Coming Soon" at bounding box center [78, 67] width 125 height 103
click at [87, 48] on div "THE HUMIDOR COLLECTION UNDEFINEDT Item Manager Analytics Coming Soon" at bounding box center [78, 67] width 125 height 103
click at [100, 33] on div "THE HUMIDOR COLLECTION" at bounding box center [85, 31] width 78 height 18
click at [122, 35] on div at bounding box center [442, 240] width 885 height 481
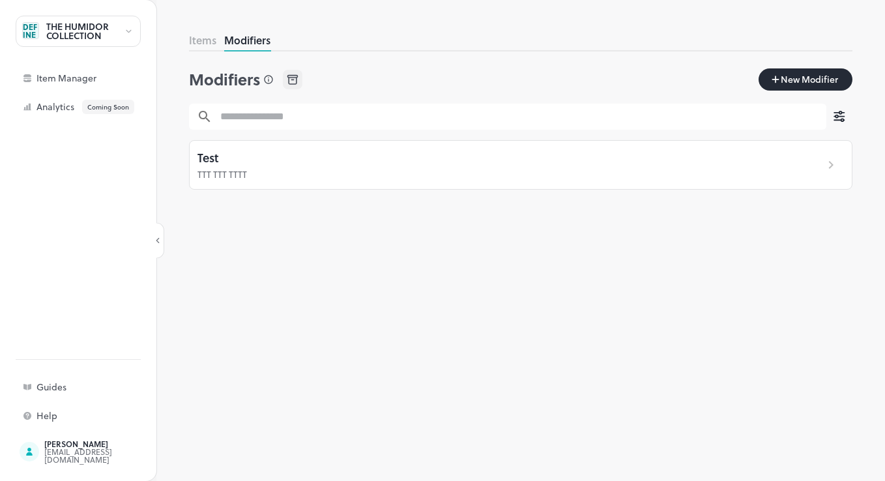
click at [124, 32] on icon at bounding box center [129, 31] width 10 height 9
click at [46, 29] on div at bounding box center [442, 240] width 885 height 481
click at [33, 31] on div "UNDEFINEDT" at bounding box center [30, 30] width 17 height 17
click at [480, 253] on div at bounding box center [442, 240] width 885 height 481
click at [662, 260] on div "Items Modifiers Modifiers New Modifier ​ ​ Test TTT TTT TTTT" at bounding box center [520, 257] width 663 height 448
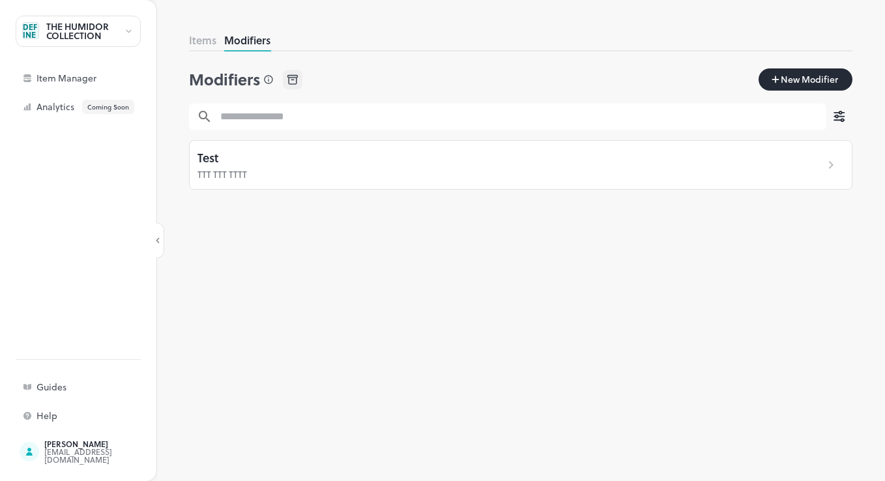
click at [81, 29] on div "THE HUMIDOR COLLECTION" at bounding box center [85, 31] width 78 height 18
click at [401, 307] on div "Items Modifiers Modifiers New Modifier ​ ​ Test TTT TTT TTTT" at bounding box center [520, 257] width 663 height 448
click at [76, 31] on div "THE HUMIDOR COLLECTION" at bounding box center [85, 31] width 78 height 18
click at [130, 36] on div at bounding box center [442, 240] width 885 height 481
click at [130, 30] on icon at bounding box center [129, 31] width 10 height 9
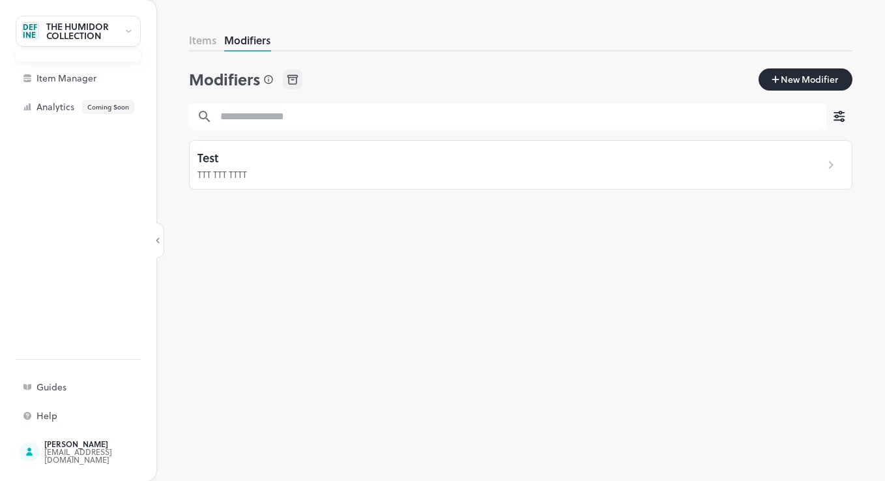
click at [89, 70] on div at bounding box center [442, 240] width 885 height 481
click at [77, 79] on div "Item Manager" at bounding box center [101, 78] width 130 height 9
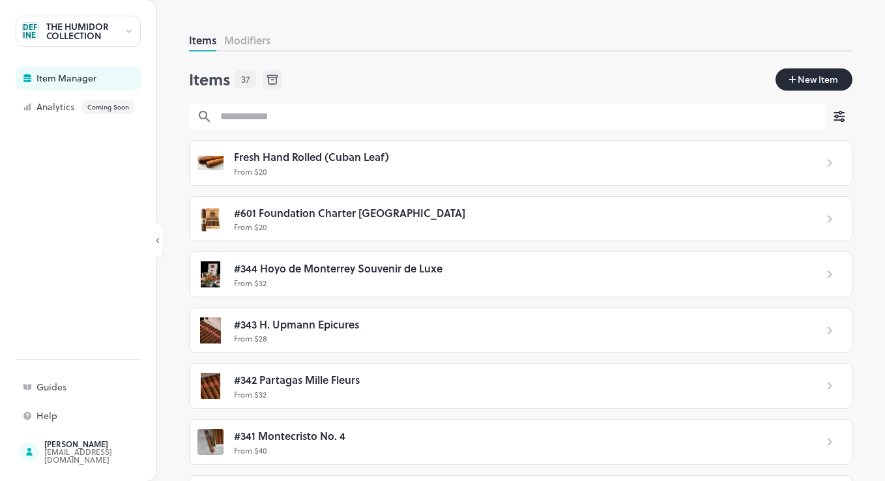
click at [821, 223] on icon at bounding box center [829, 219] width 16 height 16
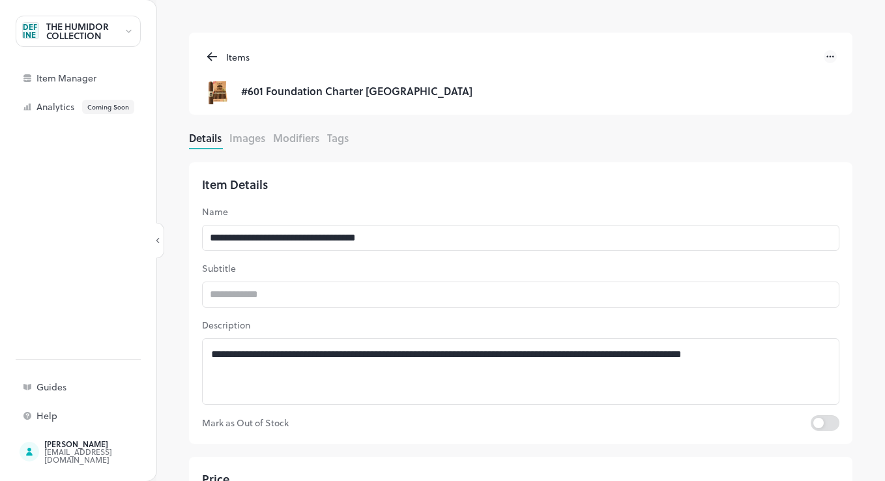
click at [249, 139] on button "Images" at bounding box center [247, 137] width 36 height 15
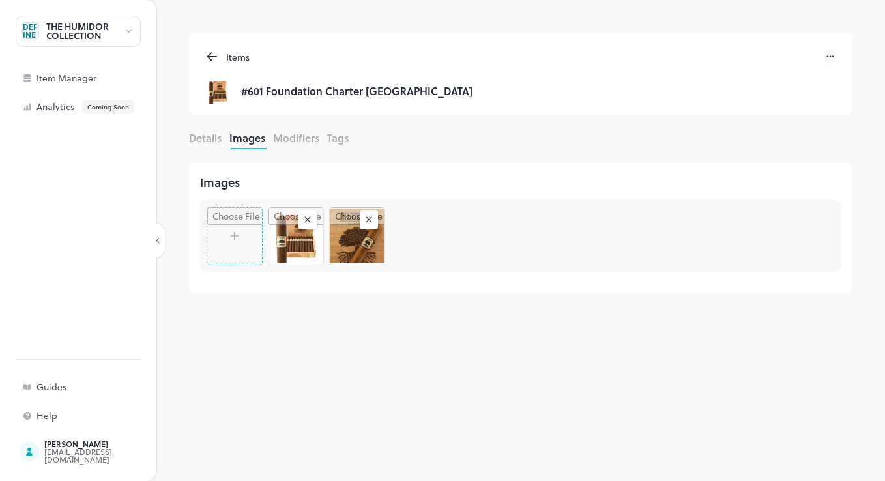
click at [311, 141] on button "Modifiers" at bounding box center [296, 137] width 46 height 15
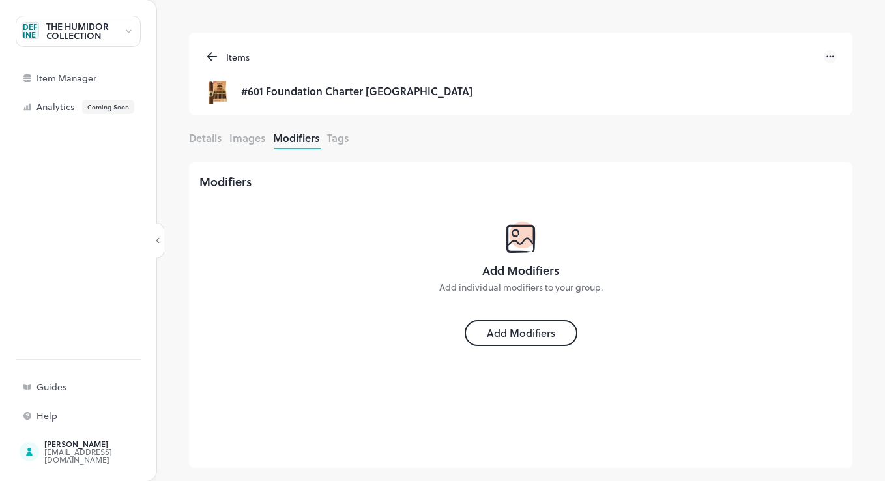
click at [329, 138] on button "Tags" at bounding box center [337, 137] width 21 height 15
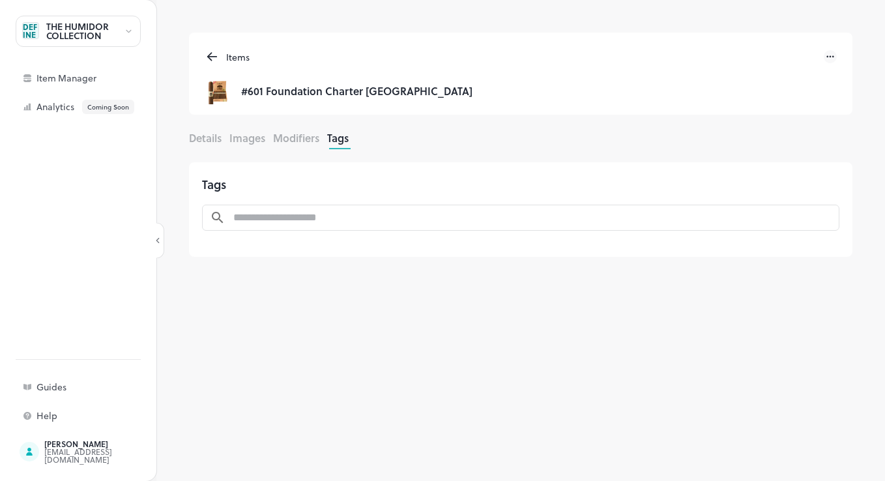
click at [211, 59] on icon at bounding box center [212, 57] width 15 height 16
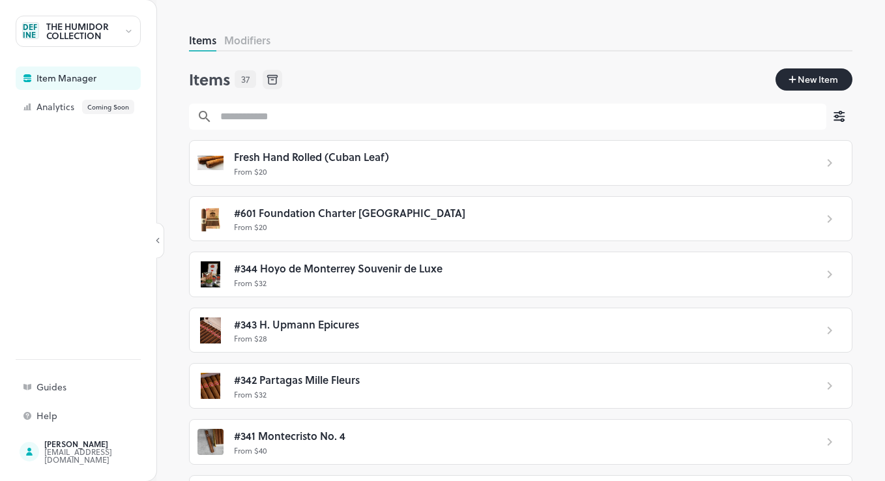
click at [829, 162] on div at bounding box center [829, 163] width 29 height 16
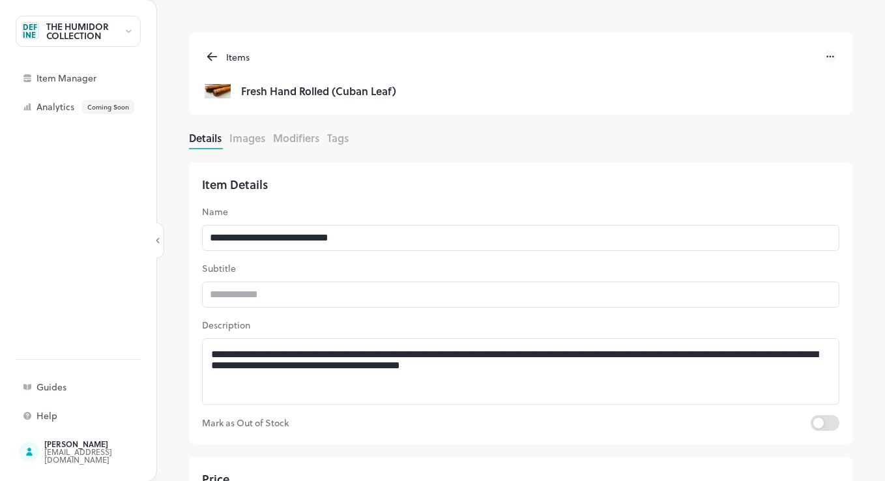
click at [299, 135] on button "Modifiers" at bounding box center [296, 137] width 46 height 15
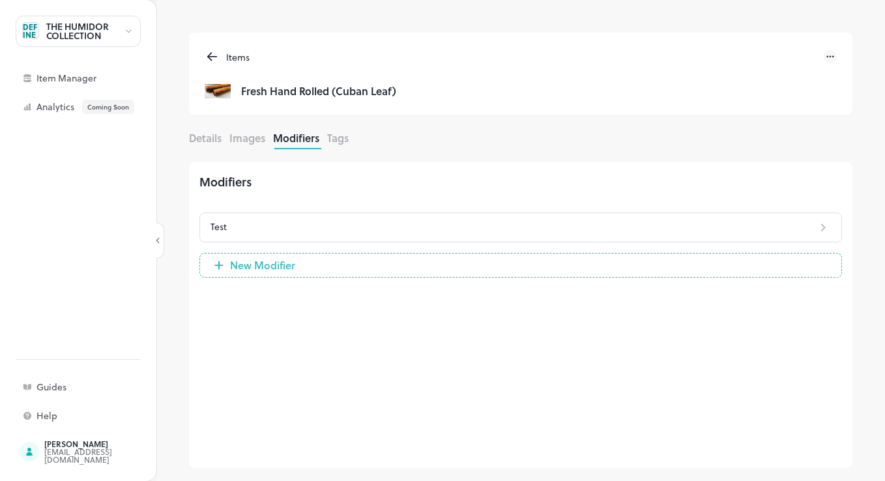
click at [335, 220] on p "Test" at bounding box center [512, 227] width 604 height 14
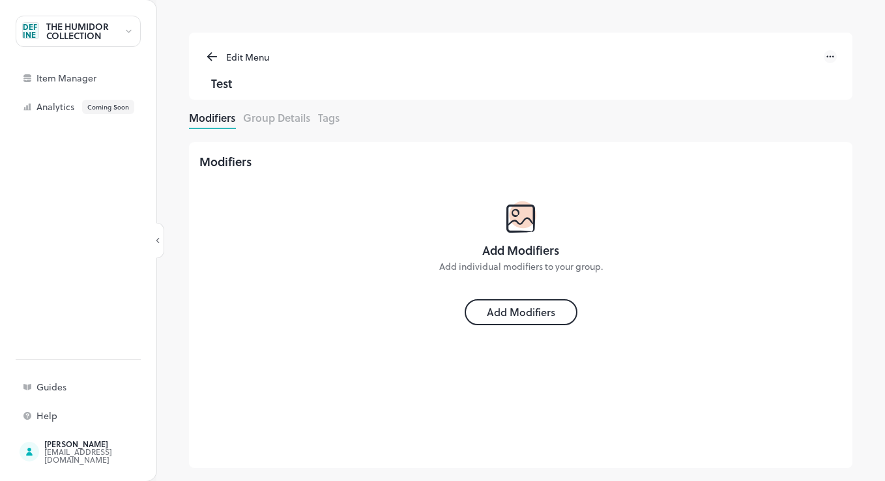
click at [212, 55] on icon at bounding box center [212, 57] width 15 height 16
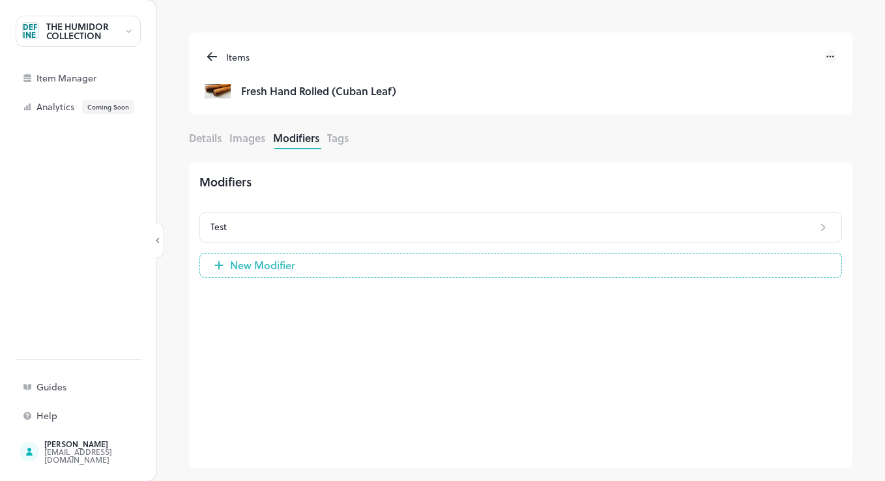
click at [831, 223] on div "Test" at bounding box center [520, 227] width 642 height 31
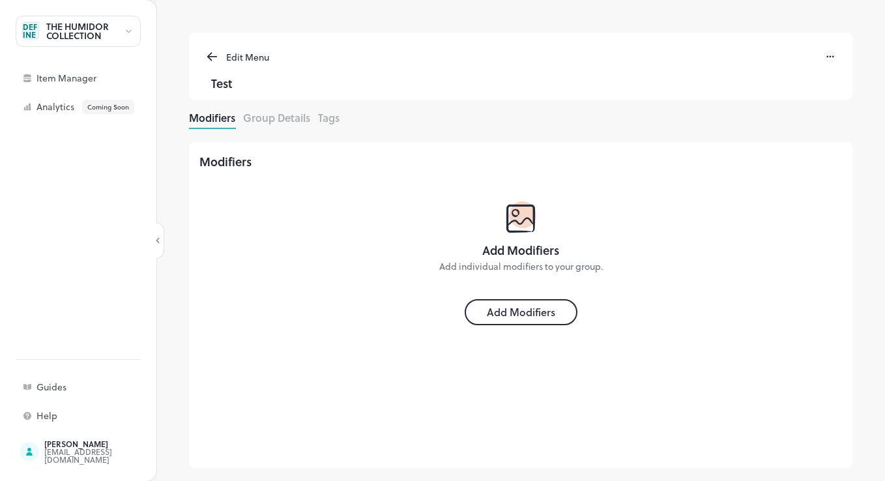
click at [290, 127] on div "Modifiers Group Details Tags" at bounding box center [520, 119] width 663 height 19
click at [293, 119] on button "Group Details" at bounding box center [276, 117] width 67 height 15
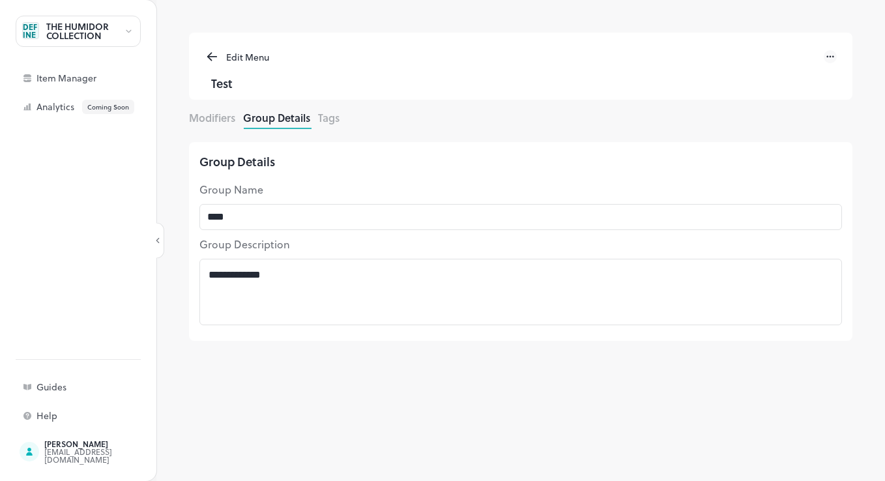
click at [826, 61] on icon at bounding box center [829, 56] width 13 height 13
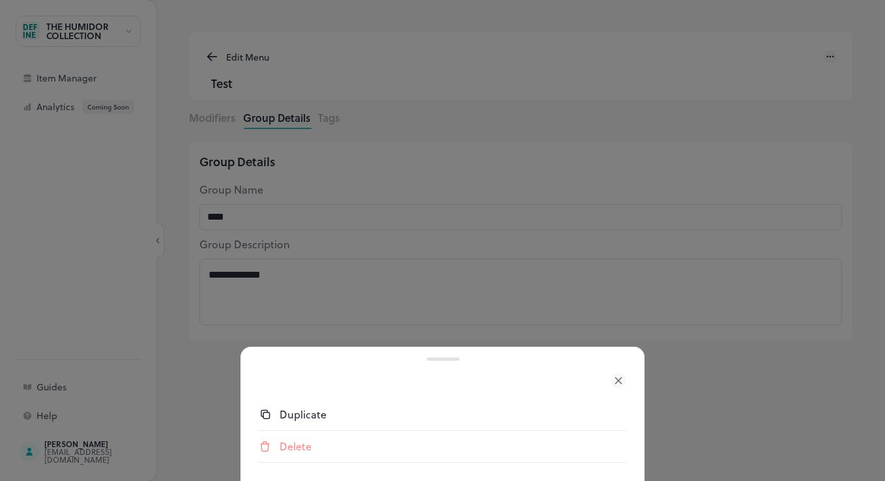
drag, startPoint x: 295, startPoint y: 446, endPoint x: 289, endPoint y: 442, distance: 7.6
click at [298, 443] on div "Delete" at bounding box center [452, 446] width 347 height 16
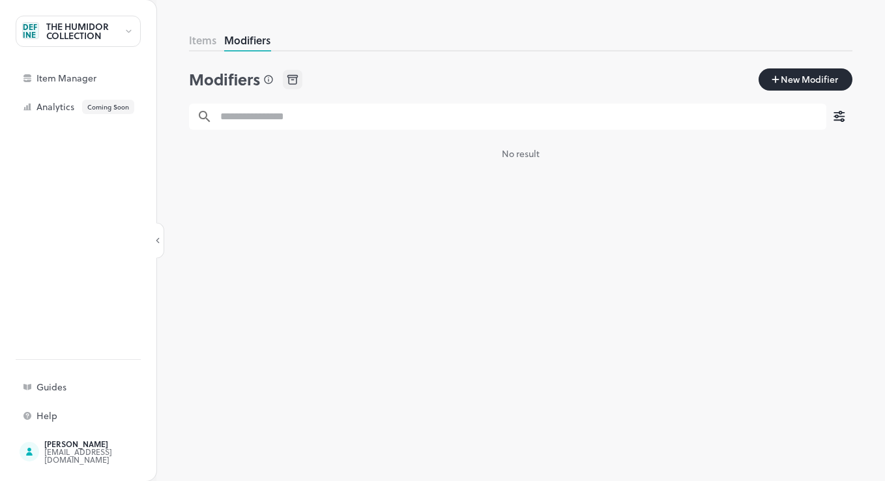
click at [215, 35] on button "Items" at bounding box center [202, 40] width 27 height 15
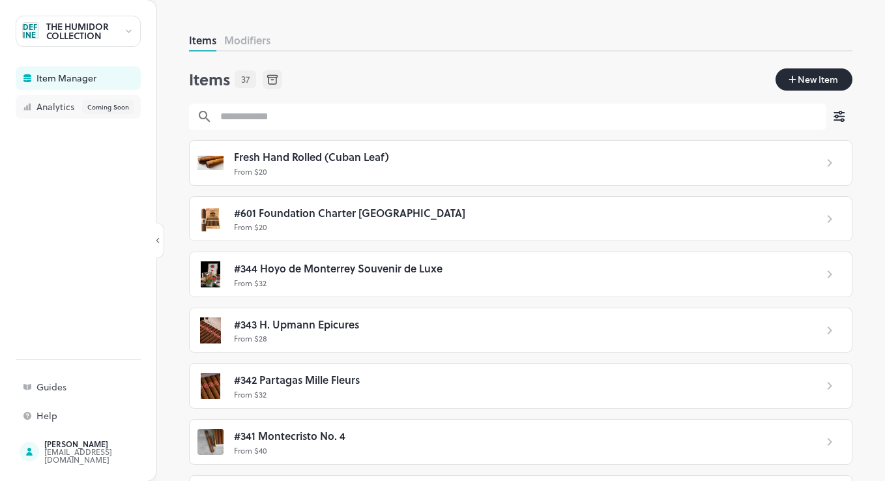
click at [61, 102] on div "Analytics Coming Soon" at bounding box center [101, 107] width 130 height 14
click at [251, 42] on button "Modifiers" at bounding box center [247, 40] width 46 height 15
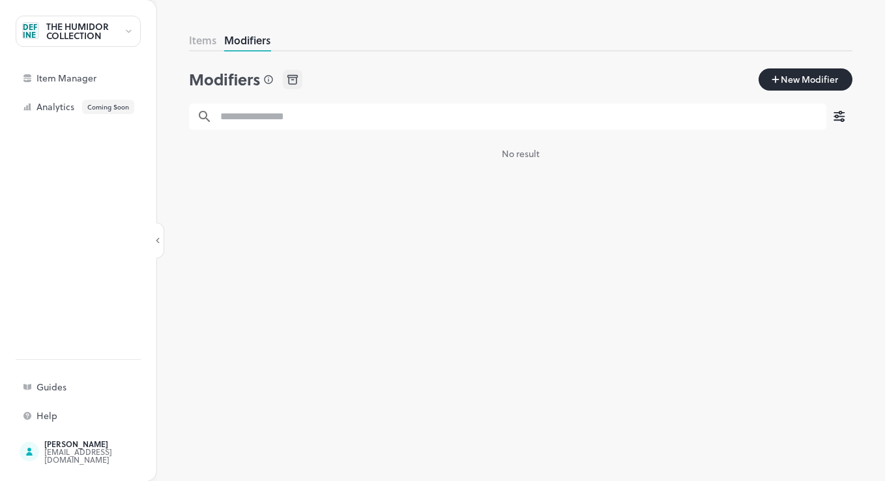
click at [378, 203] on div "Items Modifiers Modifiers New Modifier ​ ​ No result" at bounding box center [520, 257] width 663 height 448
click at [847, 115] on button "button" at bounding box center [839, 117] width 26 height 26
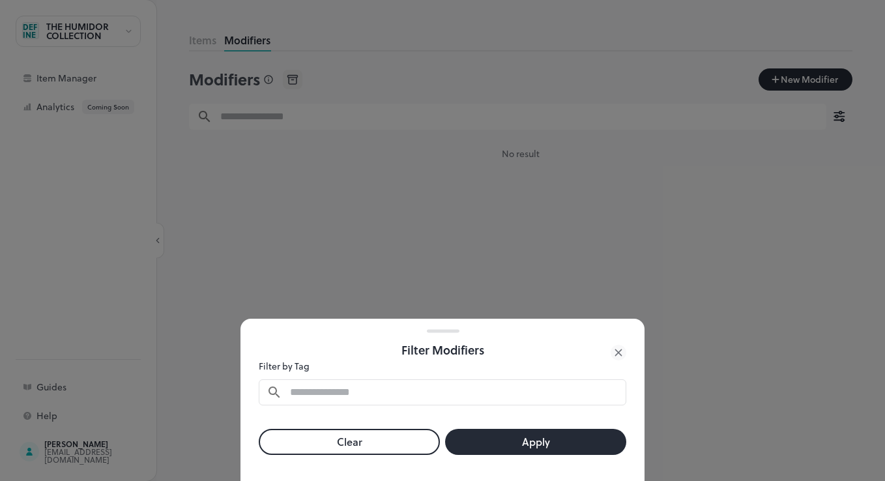
click at [653, 267] on div at bounding box center [442, 240] width 885 height 481
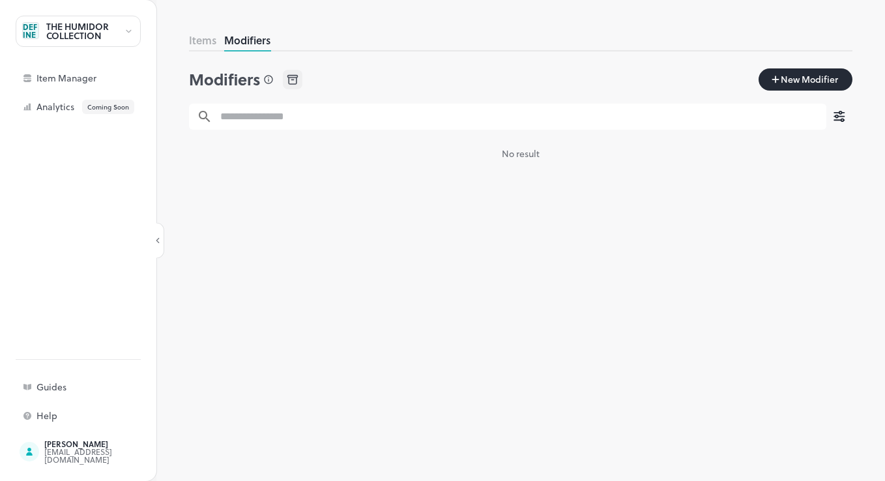
click at [209, 41] on button "Items" at bounding box center [202, 40] width 27 height 15
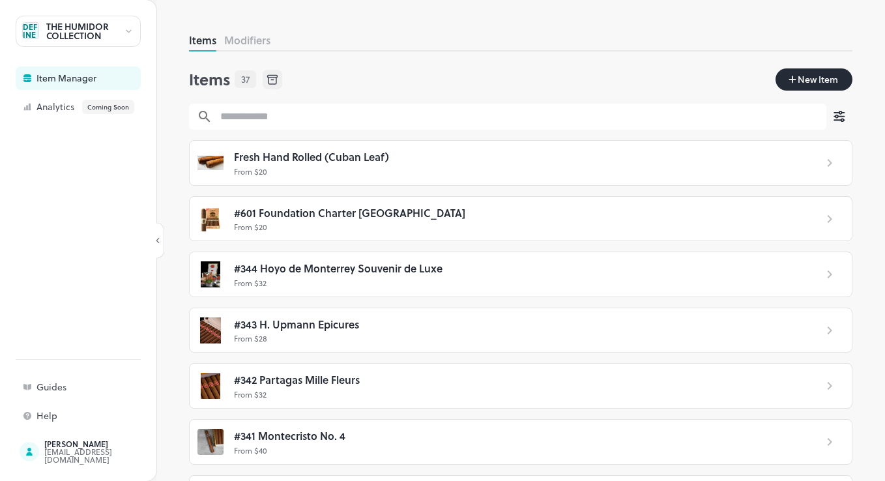
click at [124, 27] on div "THE HUMIDOR COLLECTION" at bounding box center [78, 31] width 125 height 31
click at [43, 33] on div at bounding box center [442, 240] width 885 height 481
click at [26, 31] on div "UNDEFINEDT" at bounding box center [30, 30] width 17 height 17
click at [59, 457] on div at bounding box center [442, 240] width 885 height 481
click at [31, 453] on icon at bounding box center [29, 452] width 7 height 8
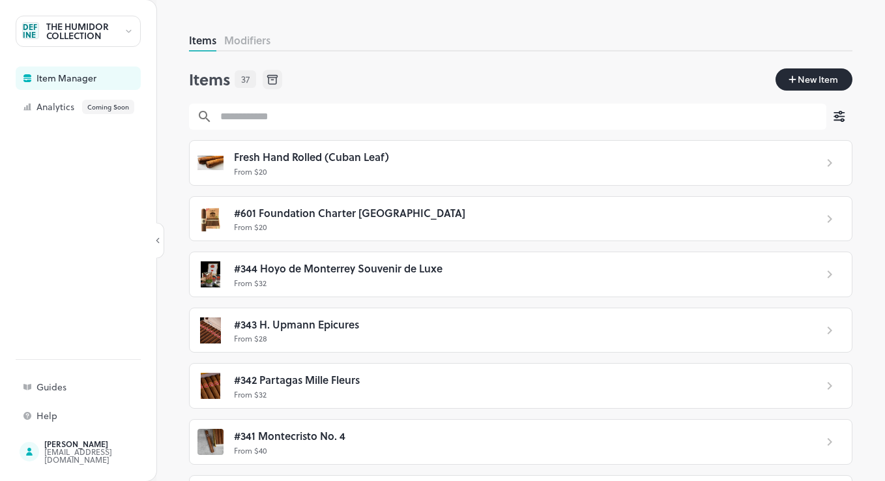
click at [75, 180] on div at bounding box center [78, 231] width 125 height 225
click at [79, 76] on div "Item Manager" at bounding box center [101, 78] width 130 height 9
click at [27, 78] on icon at bounding box center [27, 78] width 8 height 8
click at [255, 40] on button "Modifiers" at bounding box center [247, 40] width 46 height 15
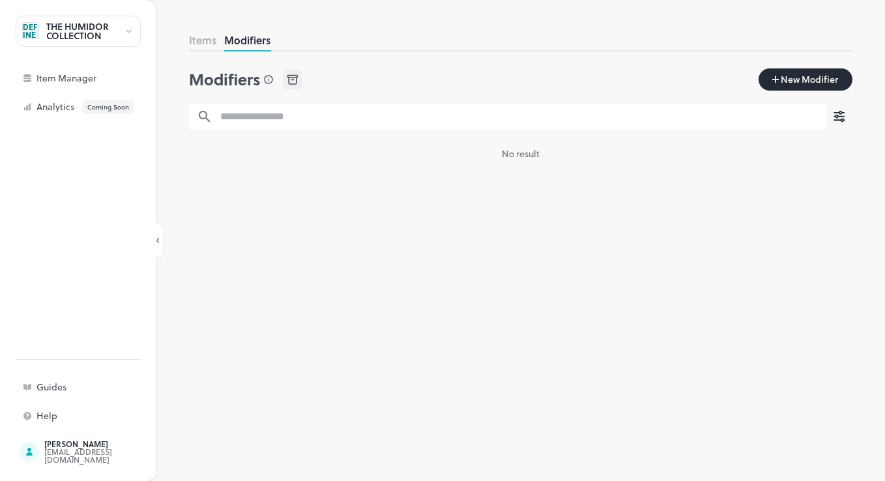
click at [210, 41] on button "Items" at bounding box center [202, 40] width 27 height 15
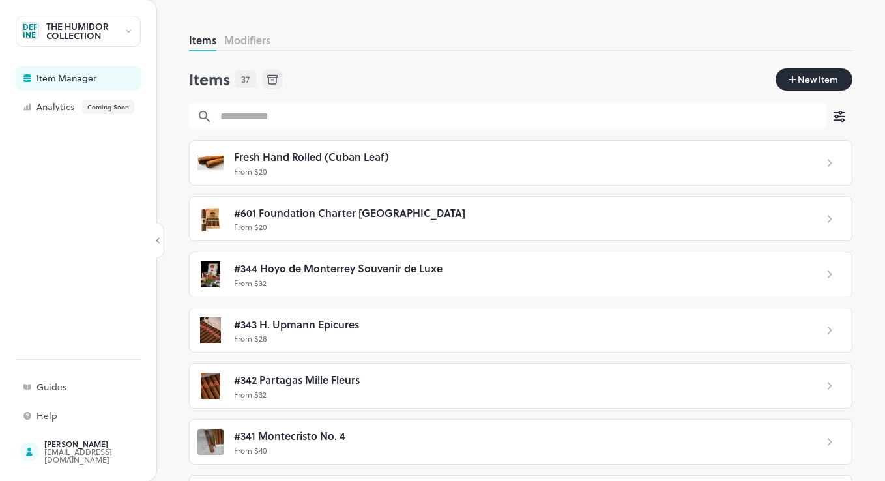
click at [81, 33] on div "THE HUMIDOR COLLECTION" at bounding box center [85, 31] width 78 height 18
click at [132, 31] on div at bounding box center [442, 240] width 885 height 481
click at [130, 31] on icon at bounding box center [129, 31] width 10 height 9
click at [128, 36] on icon at bounding box center [129, 31] width 10 height 9
drag, startPoint x: 847, startPoint y: 106, endPoint x: 849, endPoint y: 159, distance: 52.8
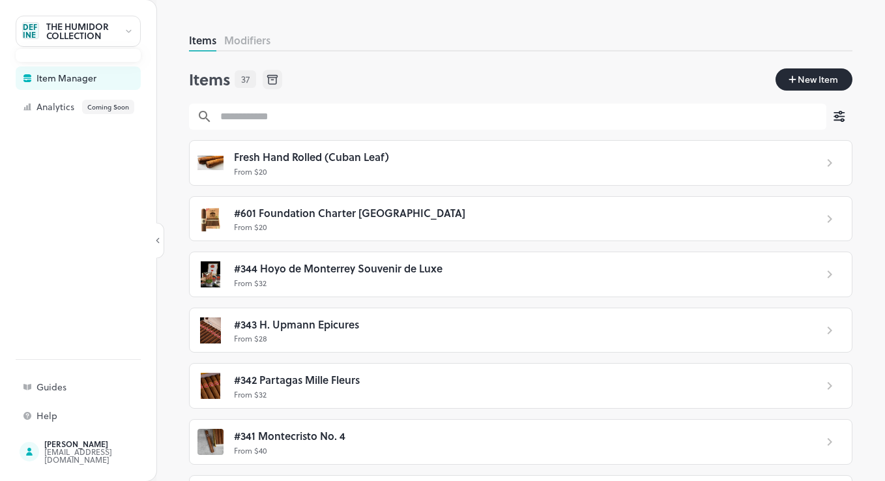
click at [851, 255] on div at bounding box center [442, 240] width 885 height 481
click at [268, 46] on button "Modifiers" at bounding box center [247, 40] width 46 height 15
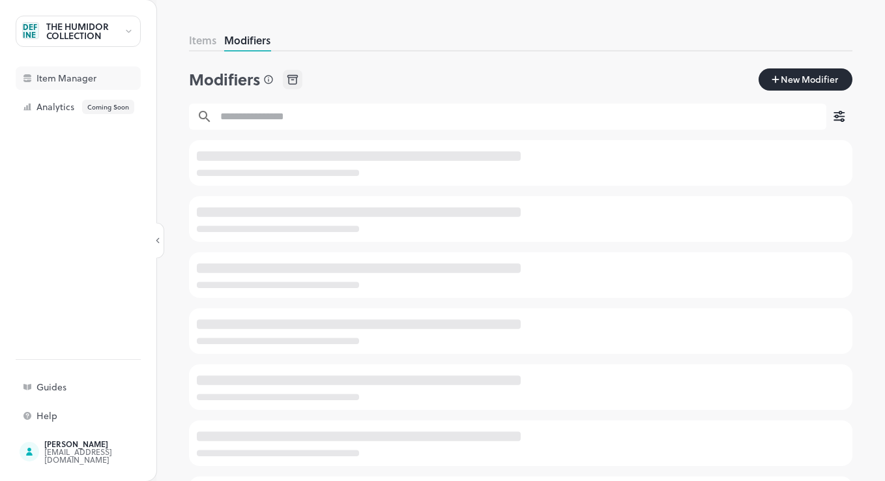
click at [76, 76] on div "Item Manager" at bounding box center [101, 78] width 130 height 9
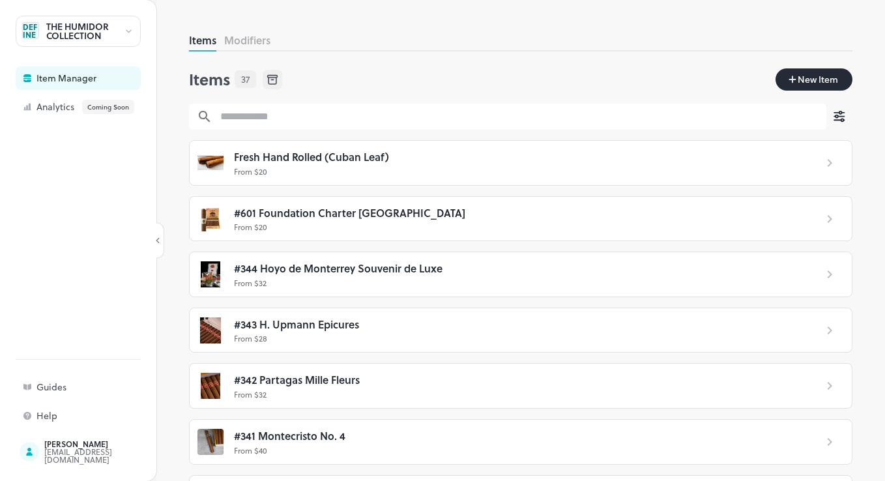
click at [117, 33] on div "THE HUMIDOR COLLECTION" at bounding box center [85, 31] width 78 height 18
click at [127, 27] on div at bounding box center [442, 240] width 885 height 481
click at [128, 27] on icon at bounding box center [129, 31] width 10 height 9
click at [70, 55] on div at bounding box center [78, 55] width 125 height 13
click at [28, 33] on div at bounding box center [442, 240] width 885 height 481
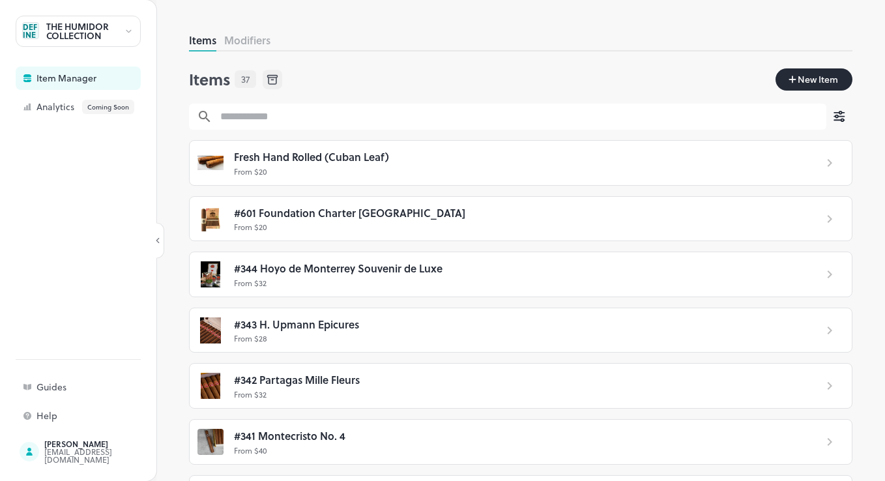
click at [268, 42] on button "Modifiers" at bounding box center [247, 40] width 46 height 15
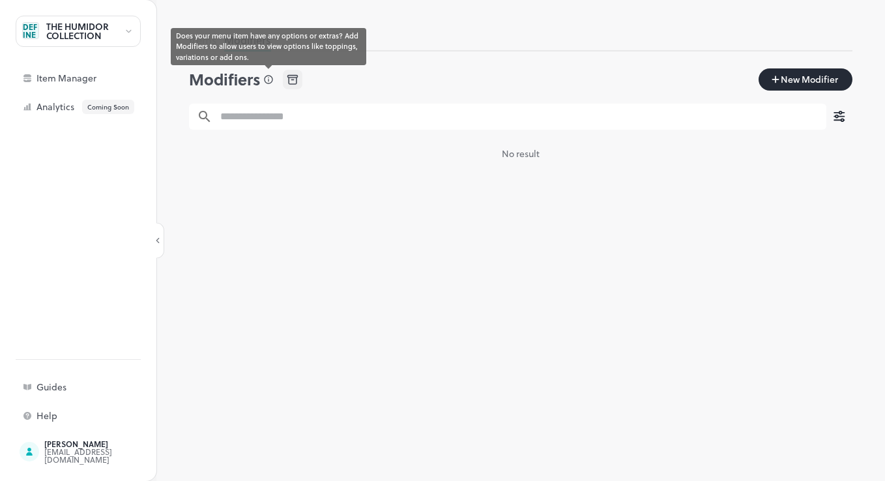
click at [270, 81] on icon "Does your menu item have any options or extras? Add Modifiers to allow users to…" at bounding box center [268, 79] width 10 height 10
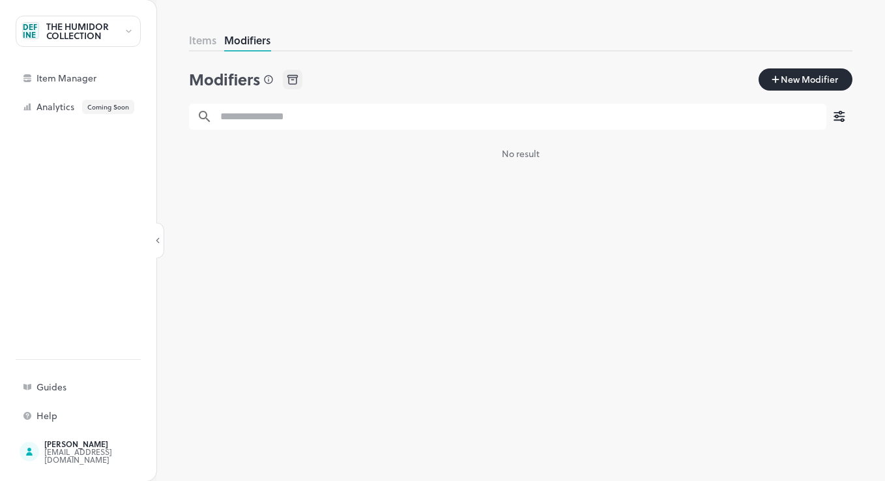
click at [351, 205] on div "Items Modifiers Modifiers New Modifier ​ ​ No result" at bounding box center [520, 257] width 663 height 448
click at [843, 117] on icon "button" at bounding box center [841, 117] width 7 height 0
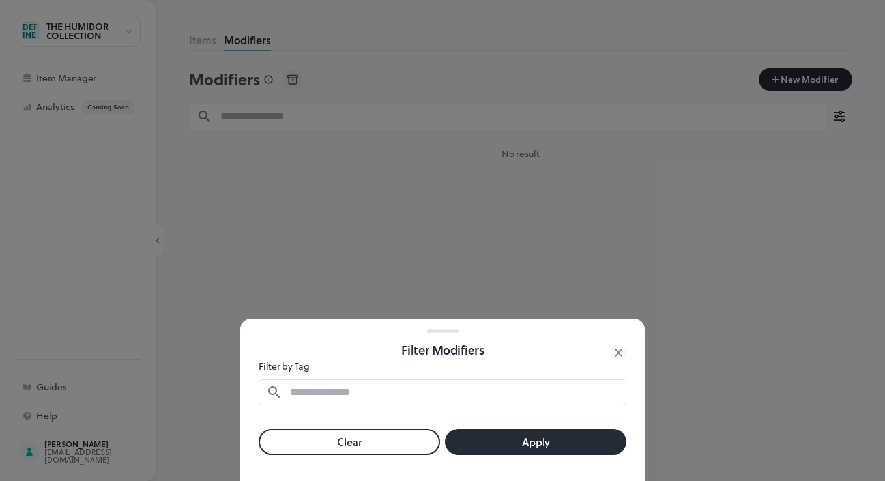
click at [621, 355] on icon at bounding box center [618, 352] width 6 height 6
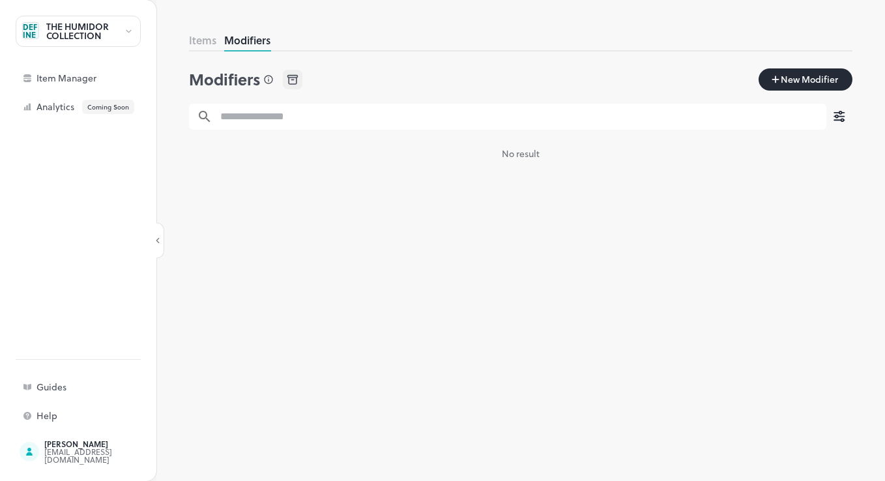
click at [179, 347] on div "Items Modifiers Modifiers New Modifier ​ ​ No result" at bounding box center [520, 257] width 728 height 448
click at [57, 391] on div "Guides" at bounding box center [101, 386] width 130 height 9
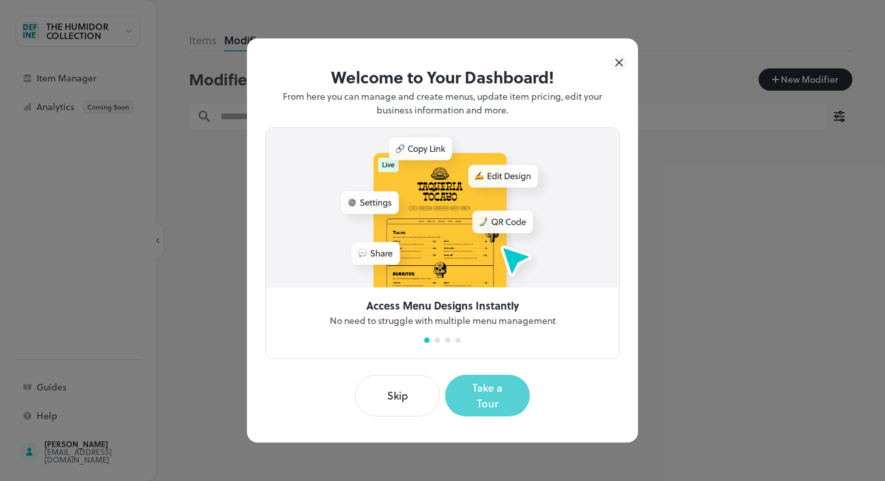
click at [483, 394] on button "Take a Tour" at bounding box center [487, 396] width 85 height 42
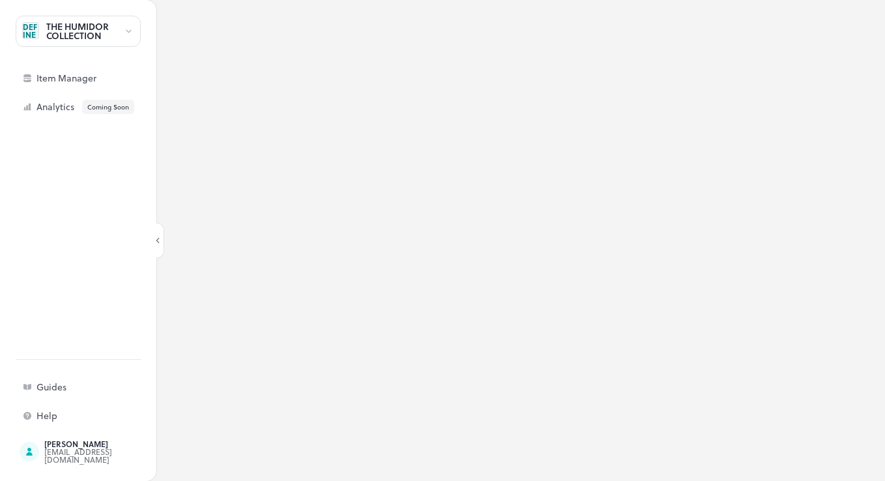
click at [126, 35] on icon at bounding box center [129, 31] width 10 height 9
click at [132, 29] on div at bounding box center [442, 240] width 885 height 481
click at [124, 38] on div at bounding box center [129, 32] width 10 height 14
click at [79, 78] on div at bounding box center [442, 240] width 885 height 481
click at [72, 81] on div "Item Manager" at bounding box center [101, 78] width 130 height 9
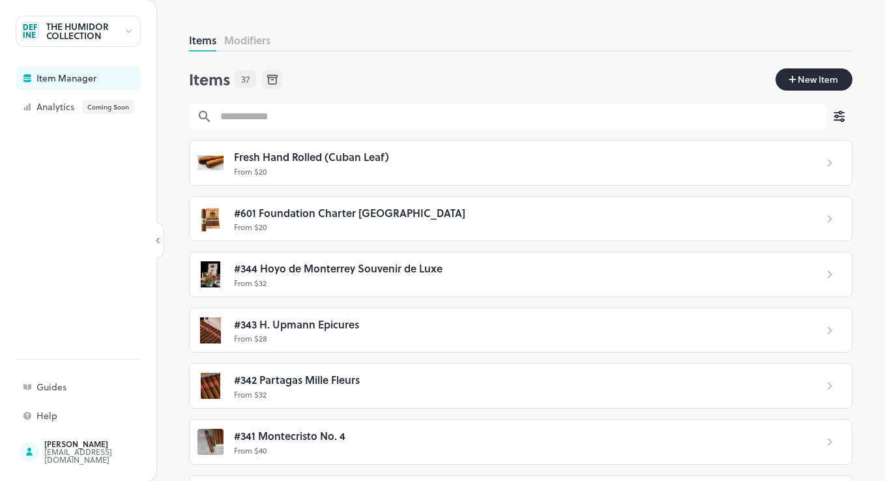
click at [270, 76] on icon at bounding box center [272, 77] width 10 height 2
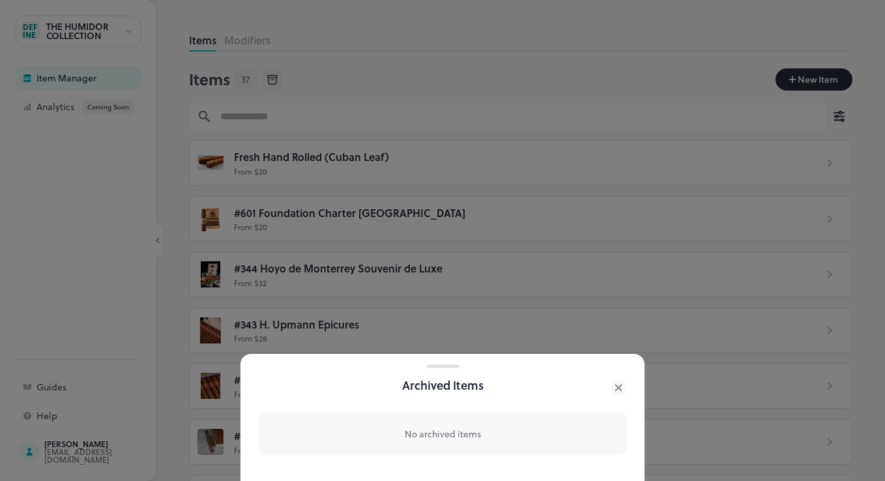
click at [622, 382] on icon at bounding box center [618, 388] width 16 height 16
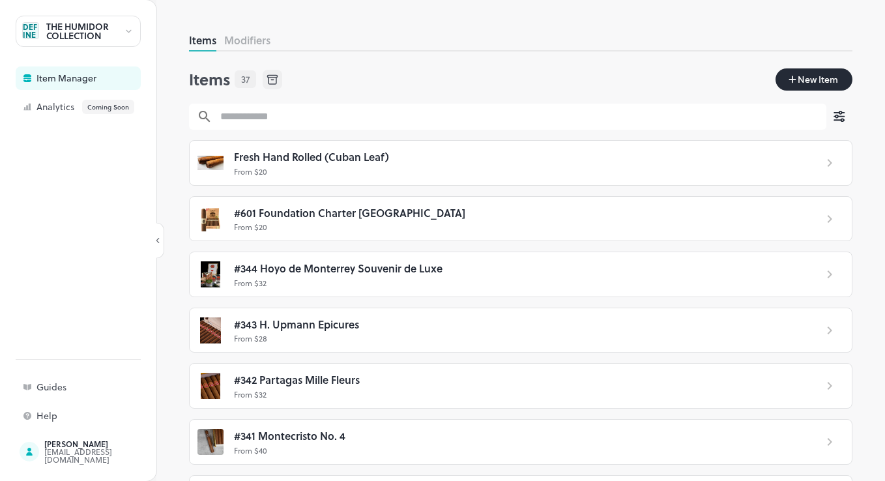
click at [263, 40] on button "Modifiers" at bounding box center [247, 40] width 46 height 15
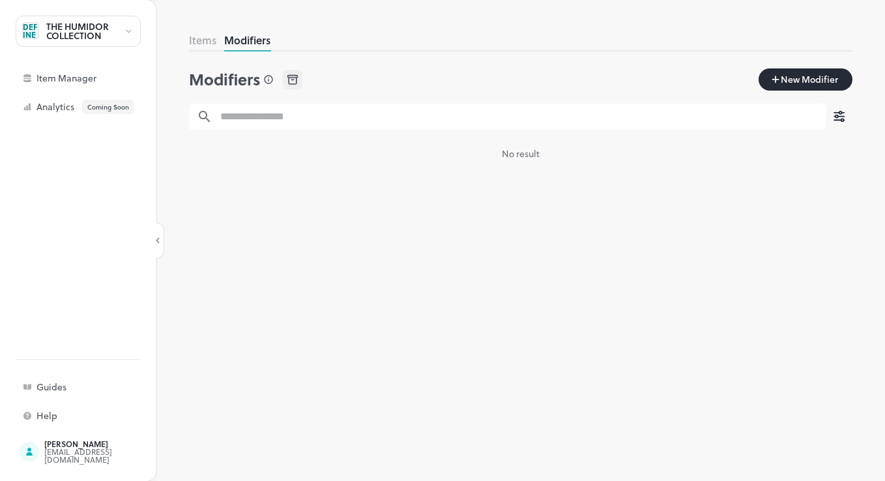
click at [327, 116] on input "text" at bounding box center [519, 117] width 614 height 26
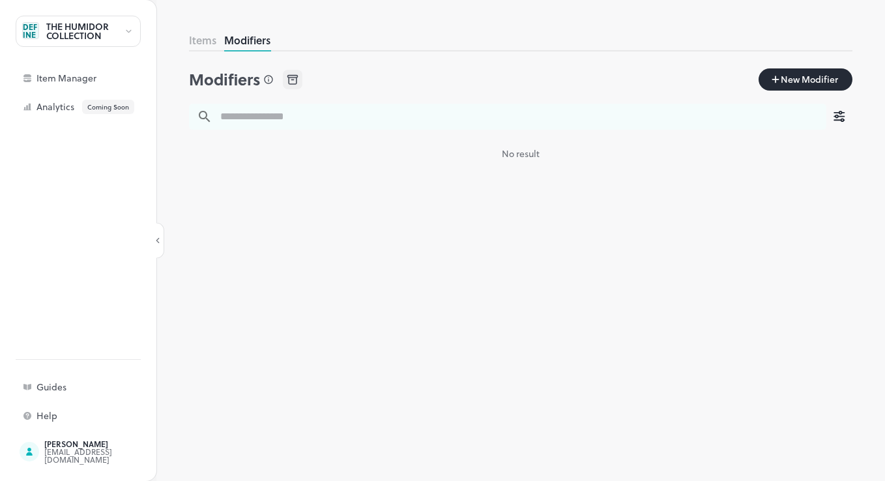
type input "*"
click at [271, 115] on input "*" at bounding box center [519, 117] width 614 height 26
click at [270, 117] on input "*" at bounding box center [519, 117] width 614 height 26
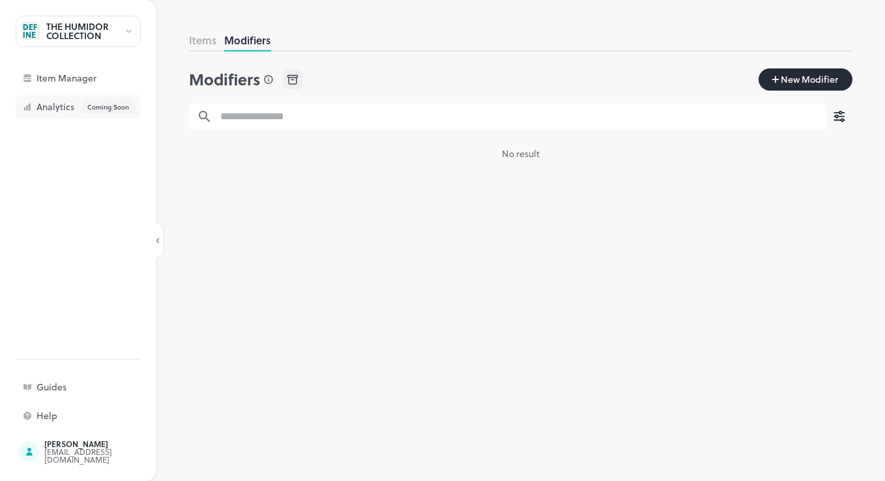
click at [62, 106] on div "Analytics Coming Soon" at bounding box center [101, 107] width 130 height 14
click at [53, 74] on div "Item Manager" at bounding box center [101, 78] width 130 height 9
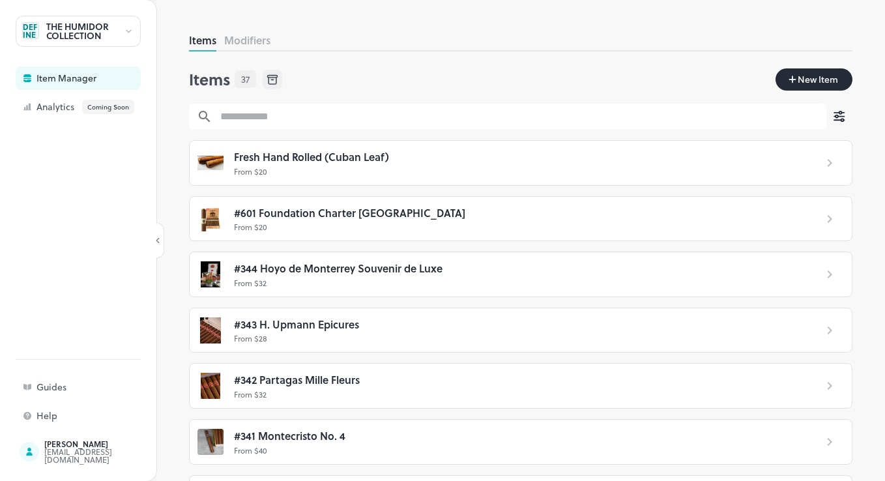
click at [128, 31] on icon at bounding box center [129, 31] width 10 height 9
click at [31, 31] on div at bounding box center [442, 240] width 885 height 481
click at [636, 174] on p "From $ 20" at bounding box center [519, 171] width 571 height 12
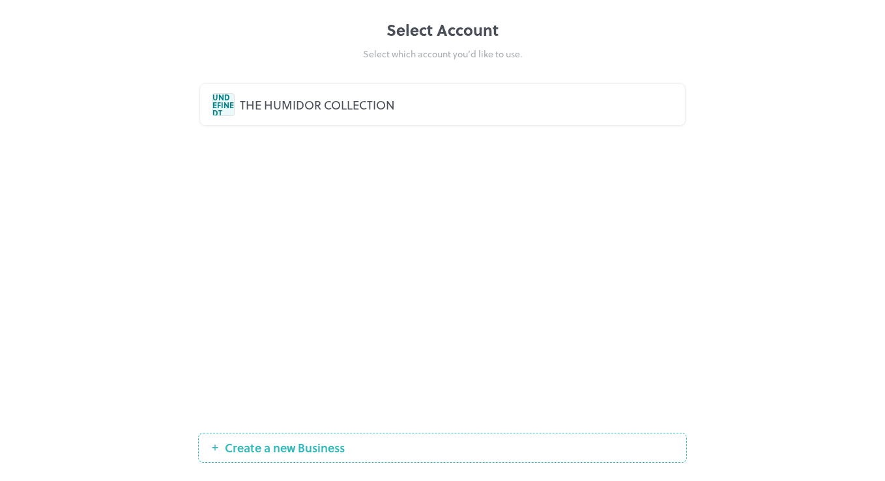
click at [348, 111] on div "THE HUMIDOR COLLECTION" at bounding box center [456, 105] width 433 height 18
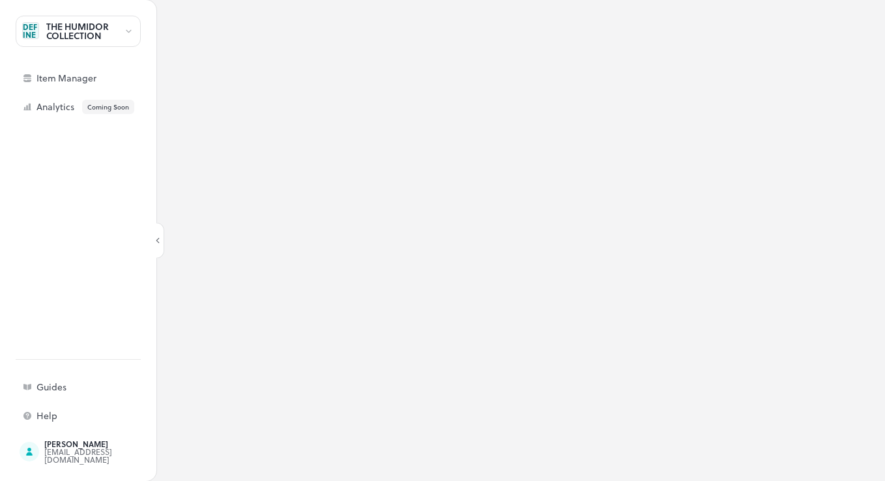
click at [70, 30] on div "THE HUMIDOR COLLECTION" at bounding box center [85, 31] width 78 height 18
click at [70, 30] on div at bounding box center [442, 240] width 885 height 481
click at [158, 239] on icon at bounding box center [157, 240] width 3 height 5
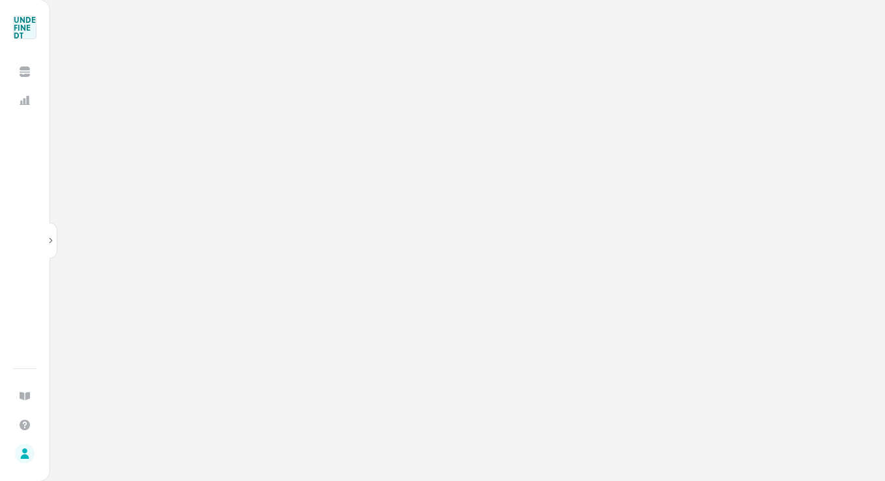
click at [479, 246] on div at bounding box center [467, 240] width 835 height 481
drag, startPoint x: 224, startPoint y: 142, endPoint x: 102, endPoint y: 110, distance: 125.9
click at [225, 141] on div at bounding box center [467, 240] width 835 height 481
click at [21, 33] on div "UNDEFINEDT" at bounding box center [24, 27] width 23 height 23
click at [380, 140] on div at bounding box center [442, 240] width 885 height 481
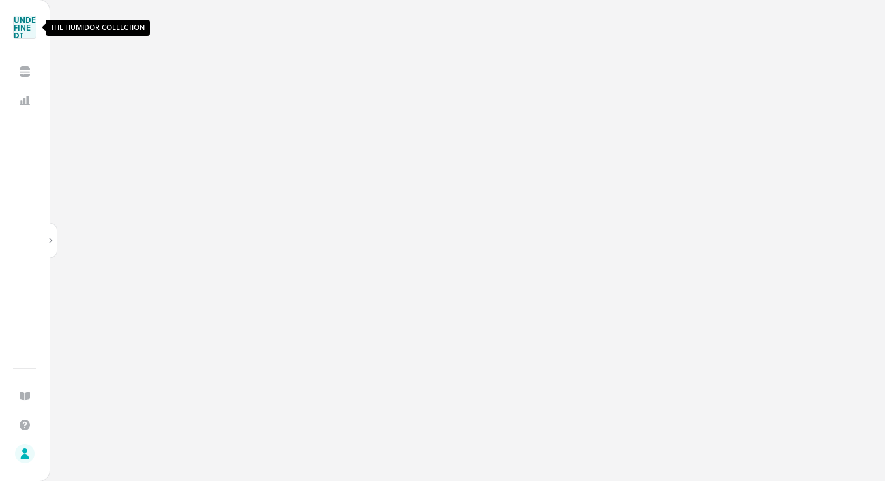
click at [30, 33] on div "UNDEFINEDT" at bounding box center [24, 27] width 23 height 23
click at [318, 105] on div at bounding box center [442, 240] width 885 height 481
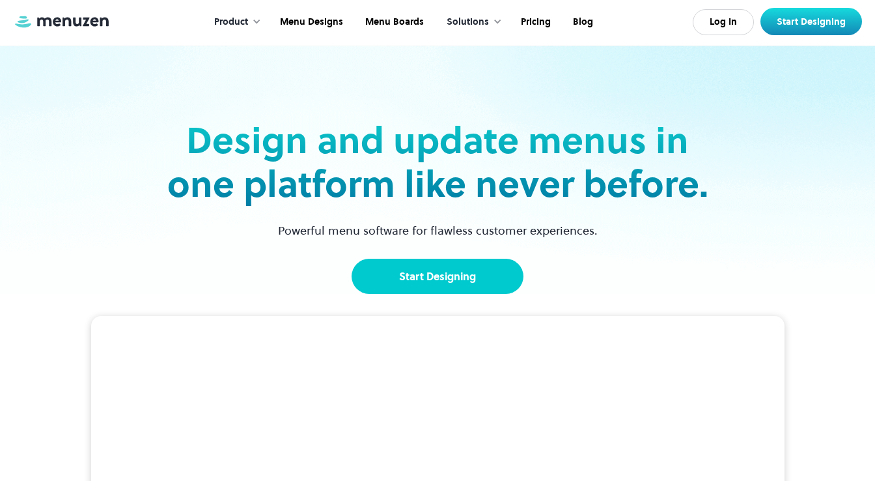
click at [419, 277] on link "Start Designing" at bounding box center [438, 276] width 172 height 35
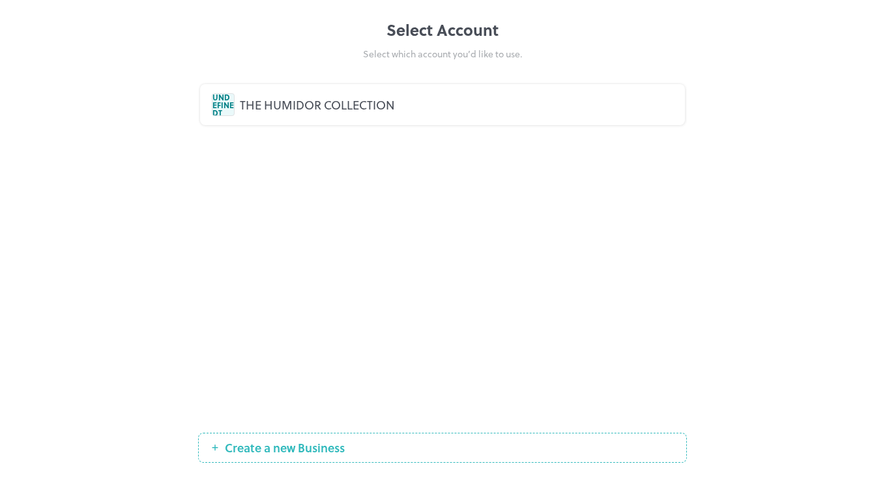
click at [353, 121] on div "UNDEFINEDT THE HUMIDOR COLLECTION" at bounding box center [442, 104] width 485 height 41
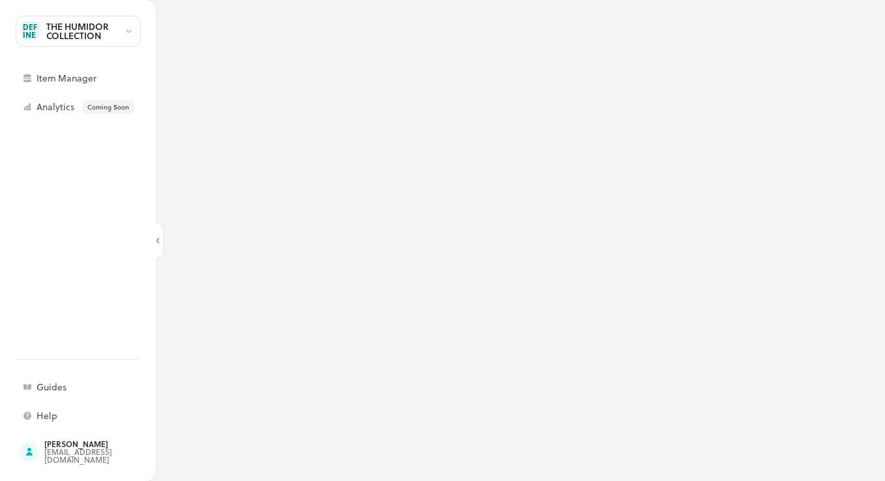
click at [335, 178] on div at bounding box center [520, 240] width 728 height 481
click at [25, 35] on div "UNDEFINEDT" at bounding box center [30, 30] width 17 height 17
click at [51, 53] on div at bounding box center [78, 55] width 125 height 13
click at [132, 29] on div at bounding box center [442, 240] width 885 height 481
click at [367, 108] on div at bounding box center [520, 240] width 728 height 481
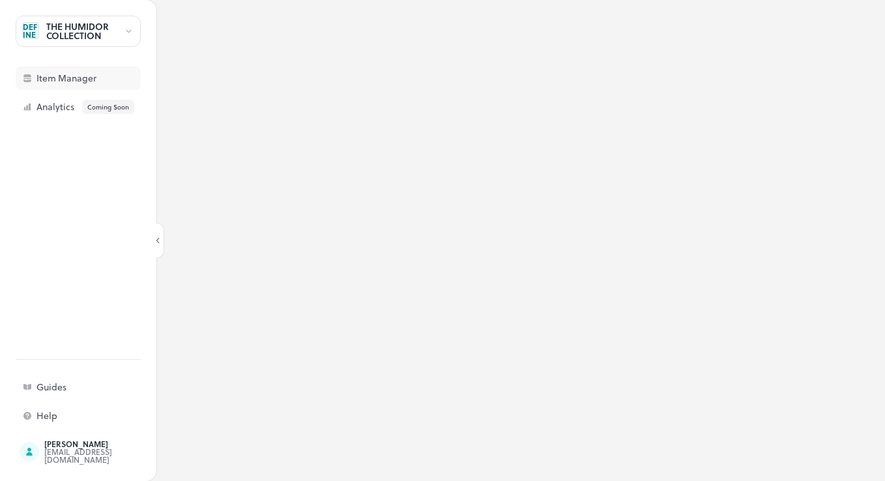
click at [40, 64] on div "THE HUMIDOR COLLECTION UNDEFINEDT Item Manager Analytics Coming Soon" at bounding box center [78, 67] width 125 height 103
drag, startPoint x: 46, startPoint y: 74, endPoint x: 55, endPoint y: 74, distance: 8.5
click at [47, 74] on div "Item Manager" at bounding box center [101, 78] width 130 height 9
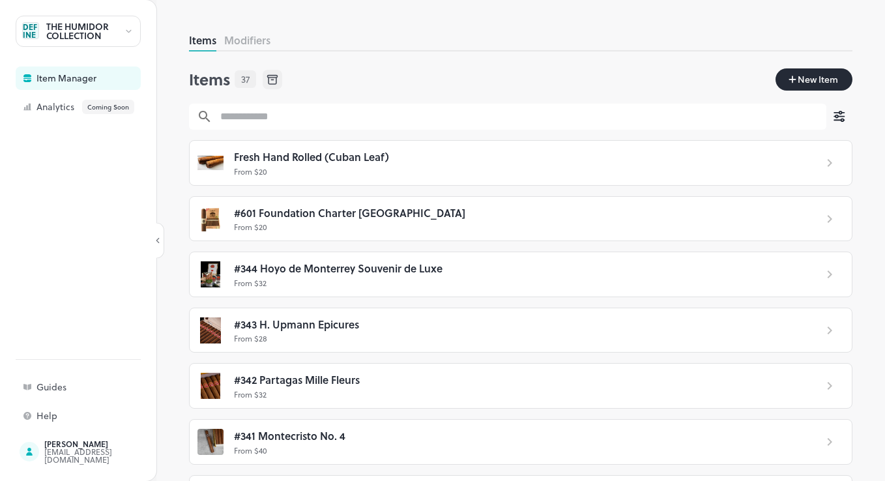
click at [425, 168] on p "From $ 20" at bounding box center [519, 171] width 571 height 12
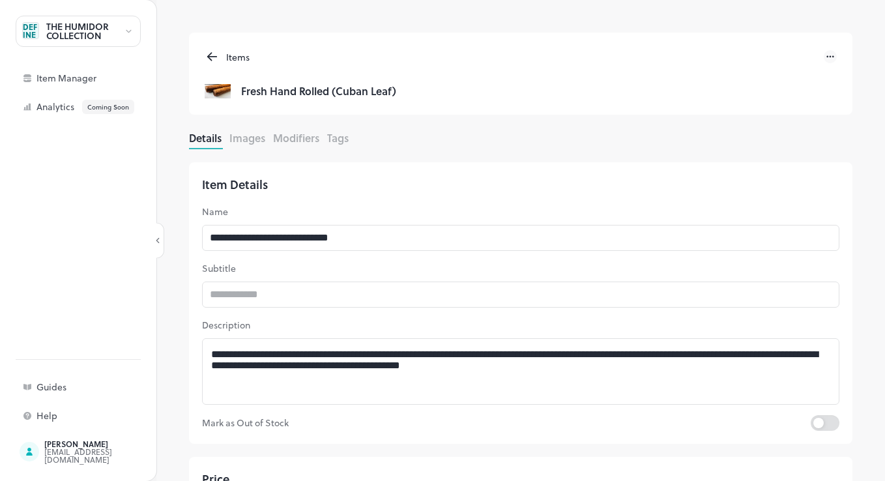
click at [246, 140] on button "Images" at bounding box center [247, 137] width 36 height 15
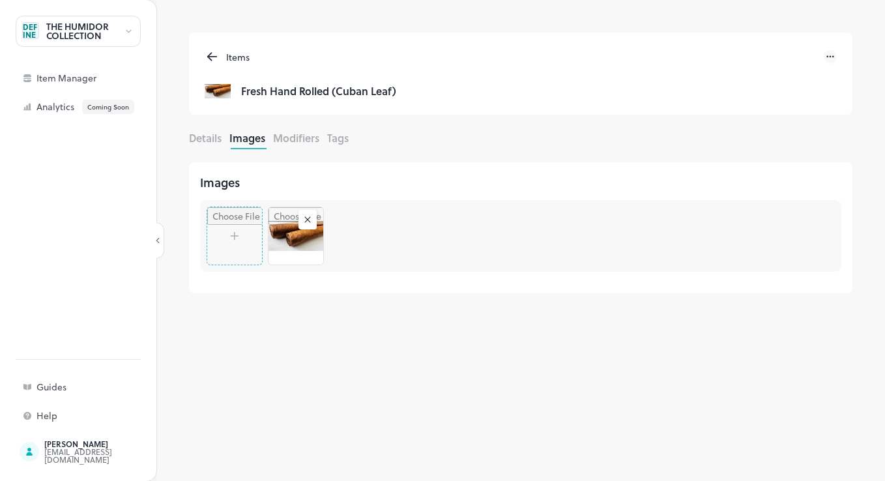
click at [471, 343] on div "Images To pick up a draggable item, press the space bar. While dragging, use th…" at bounding box center [520, 315] width 663 height 332
click at [214, 49] on icon at bounding box center [212, 57] width 15 height 16
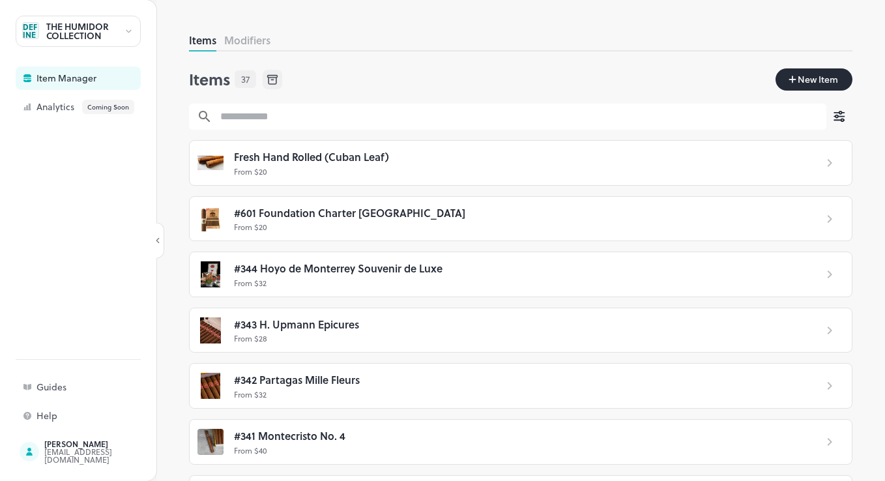
click at [106, 286] on div at bounding box center [78, 231] width 125 height 225
click at [32, 391] on div "Guides" at bounding box center [78, 386] width 125 height 23
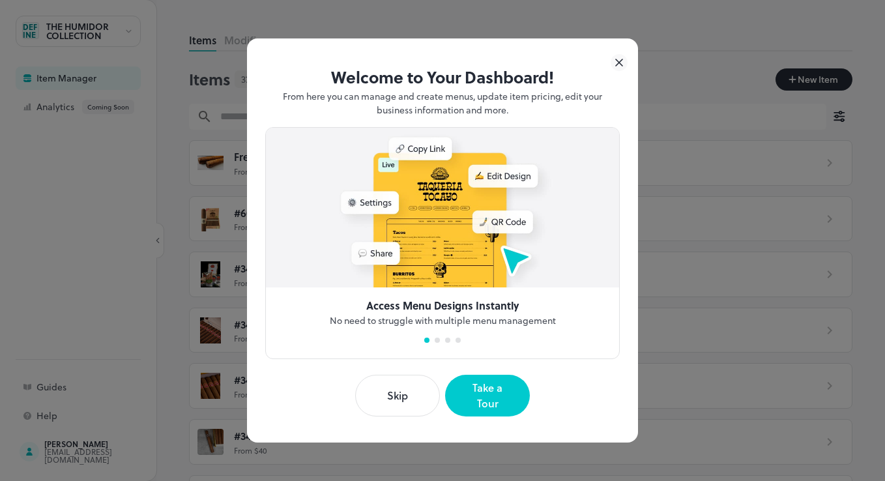
click at [399, 401] on button "Skip" at bounding box center [397, 396] width 85 height 42
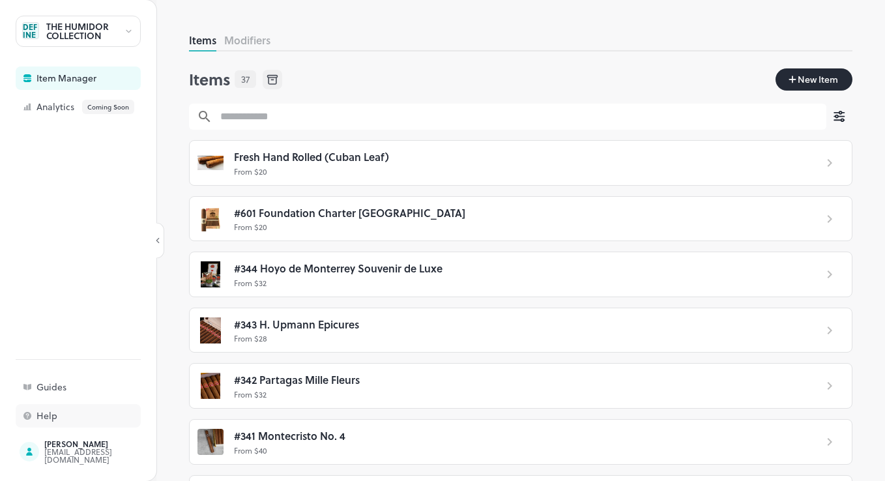
click at [90, 412] on div "Help" at bounding box center [101, 415] width 130 height 9
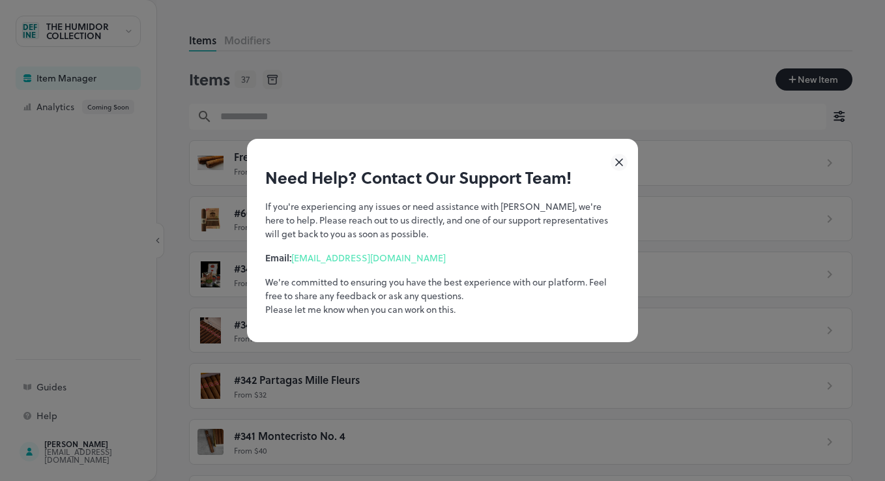
click at [369, 259] on link "support@menuzen.com" at bounding box center [368, 258] width 154 height 14
drag, startPoint x: 614, startPoint y: 162, endPoint x: 623, endPoint y: 160, distance: 10.0
click at [616, 161] on icon at bounding box center [618, 162] width 17 height 17
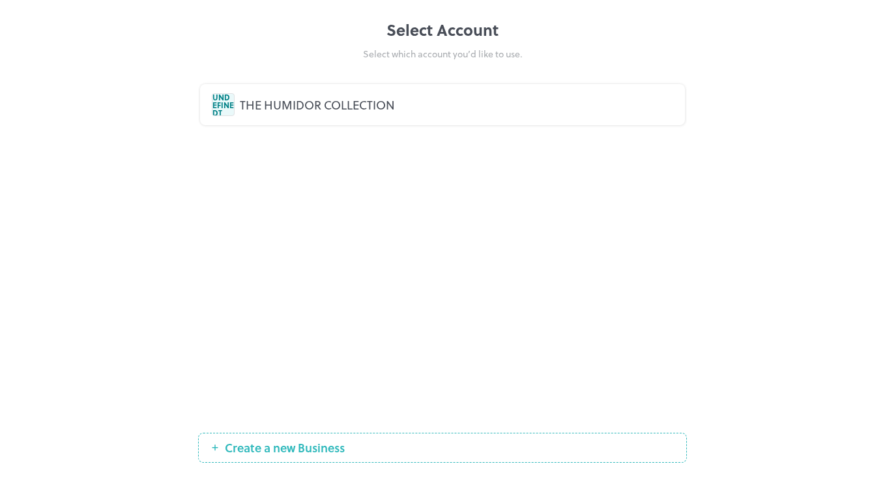
click at [221, 106] on div "UNDEFINEDT" at bounding box center [223, 104] width 23 height 23
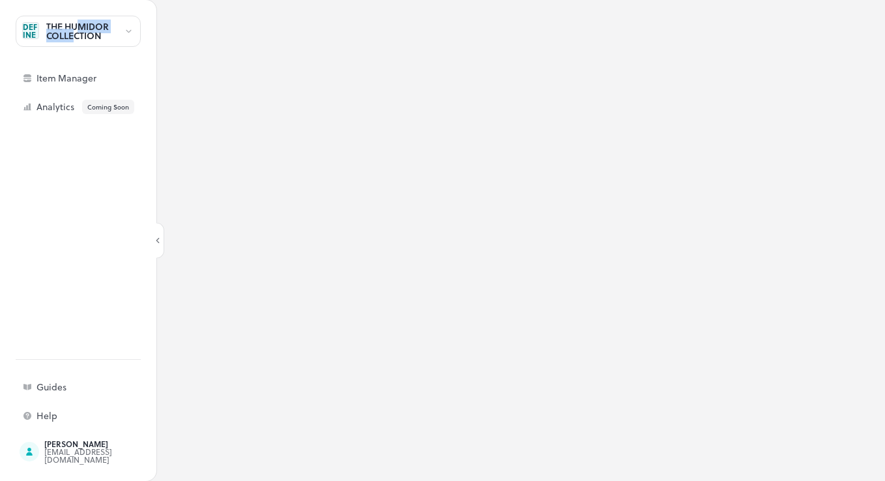
click at [71, 29] on div "THE HUMIDOR COLLECTION" at bounding box center [85, 31] width 78 height 18
click at [48, 54] on div at bounding box center [78, 55] width 125 height 13
click at [402, 140] on div at bounding box center [442, 240] width 885 height 481
drag, startPoint x: 515, startPoint y: 144, endPoint x: 475, endPoint y: 53, distance: 99.7
click at [515, 139] on div at bounding box center [520, 240] width 728 height 481
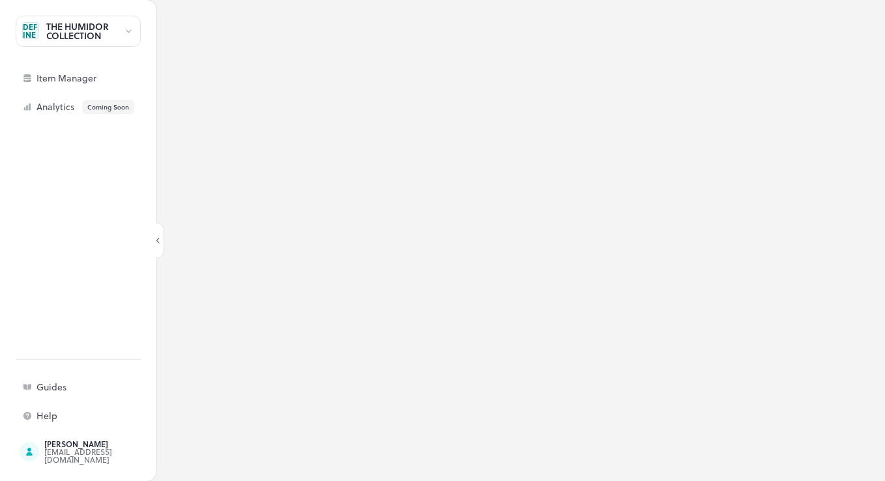
click at [119, 39] on div "THE HUMIDOR COLLECTION" at bounding box center [85, 31] width 78 height 18
click at [70, 76] on div at bounding box center [442, 240] width 885 height 481
click at [60, 74] on div "Item Manager" at bounding box center [101, 78] width 130 height 9
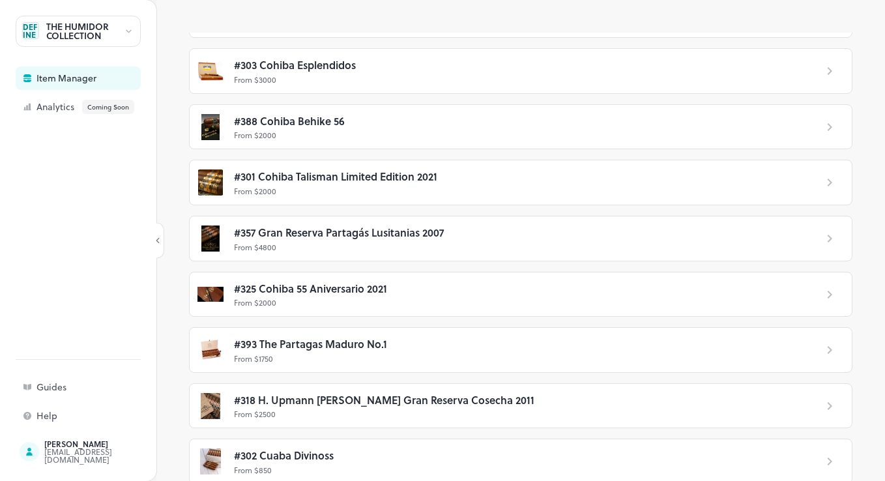
scroll to position [1708, 0]
click at [388, 448] on div "#302 Cuaba Divinoss" at bounding box center [519, 456] width 571 height 17
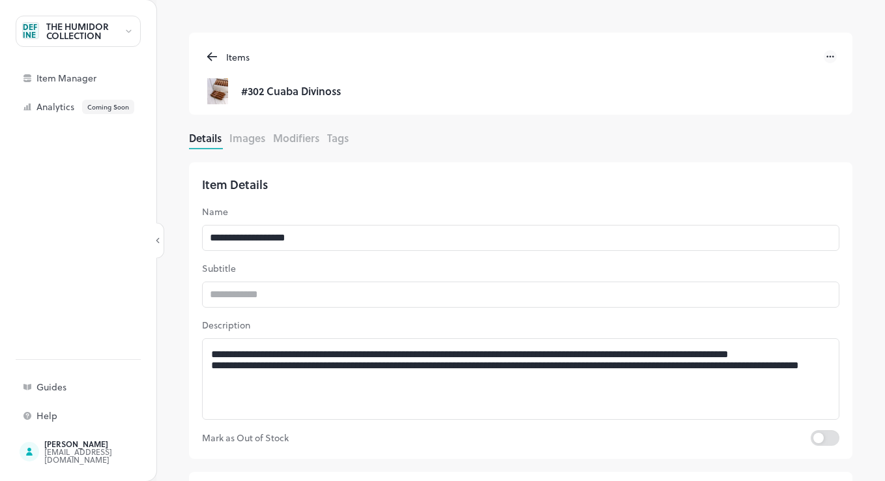
click at [216, 57] on icon at bounding box center [212, 57] width 15 height 16
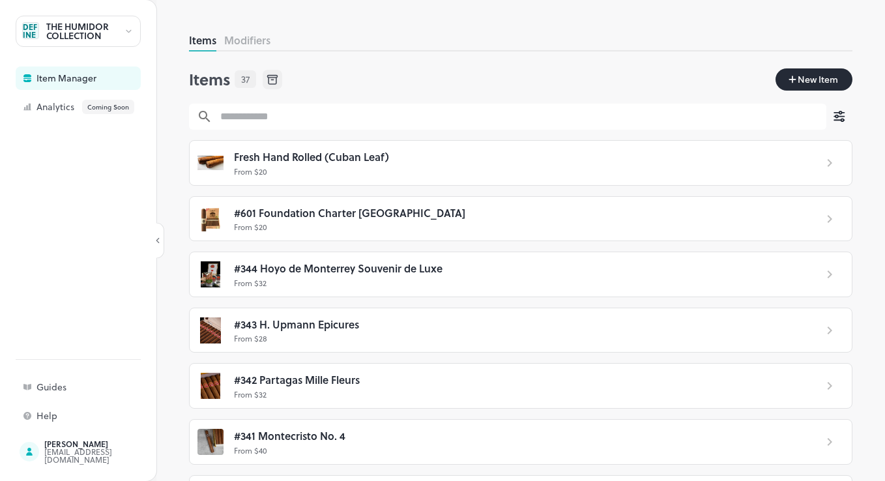
click at [356, 79] on div "Items 37 New Item" at bounding box center [520, 81] width 663 height 46
click at [253, 40] on button "Modifiers" at bounding box center [247, 40] width 46 height 15
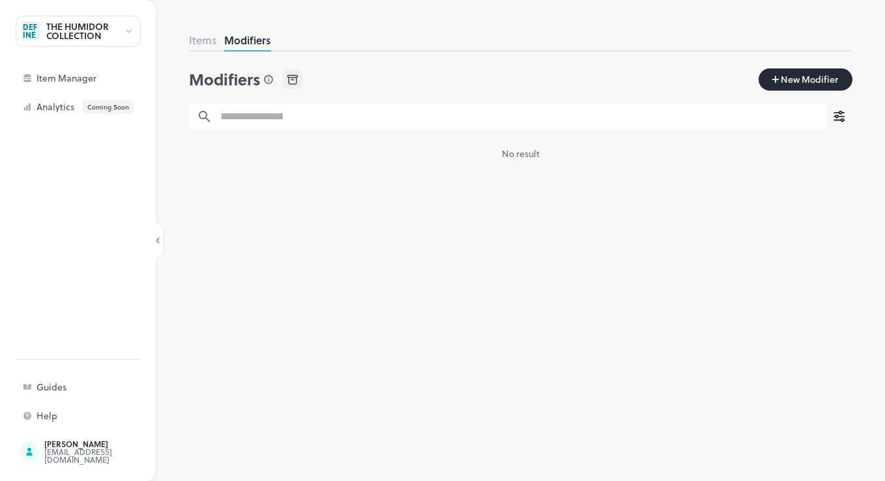
click at [129, 35] on icon at bounding box center [129, 31] width 10 height 9
click at [63, 33] on div at bounding box center [442, 240] width 885 height 481
drag, startPoint x: 554, startPoint y: 264, endPoint x: 551, endPoint y: 201, distance: 63.9
click at [558, 263] on div "Items Modifiers Modifiers New Modifier ​ ​ No result" at bounding box center [520, 257] width 663 height 448
click at [208, 38] on button "Items" at bounding box center [202, 40] width 27 height 15
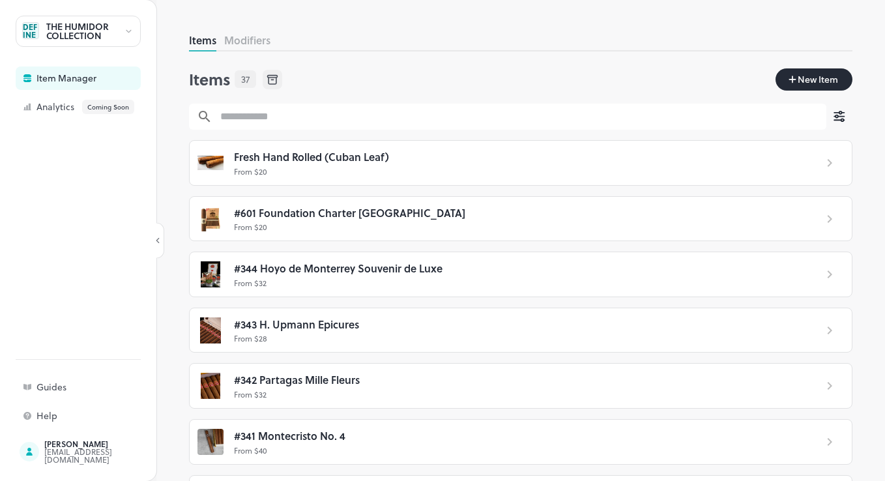
click at [815, 155] on div at bounding box center [829, 163] width 29 height 16
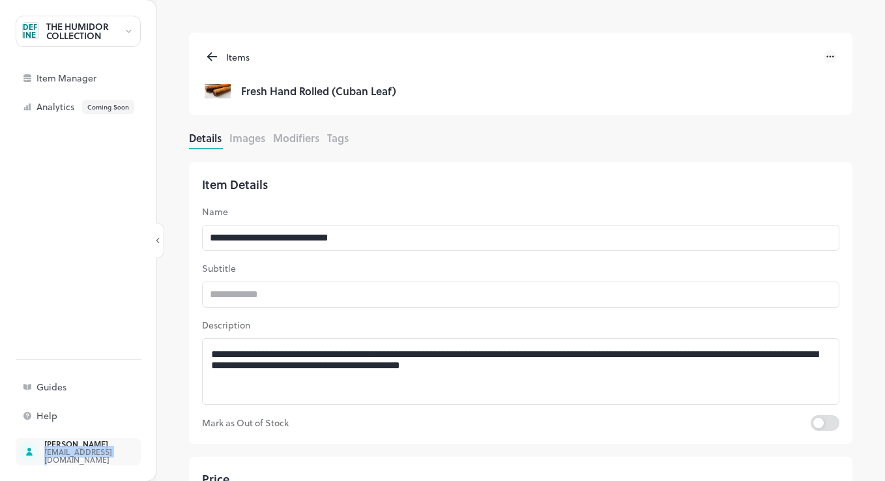
click at [52, 450] on div "[EMAIL_ADDRESS][DOMAIN_NAME]" at bounding box center [105, 456] width 122 height 16
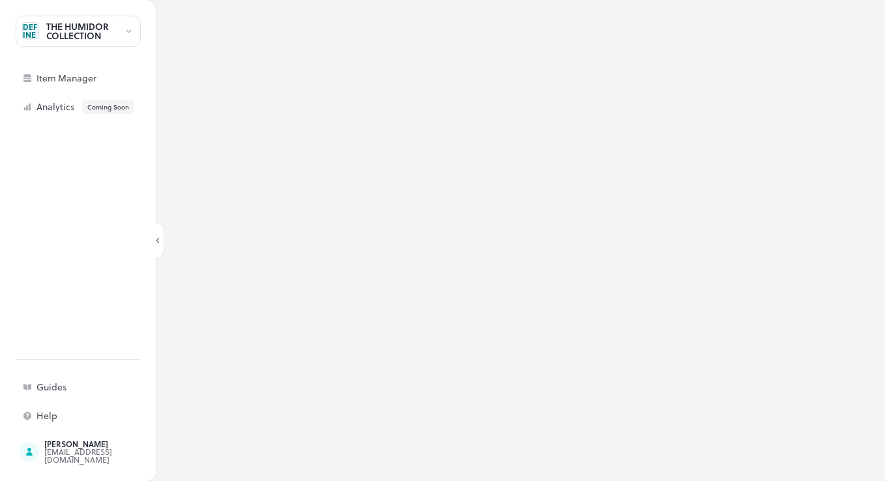
click at [132, 36] on div at bounding box center [129, 32] width 10 height 14
click at [385, 154] on div at bounding box center [442, 240] width 885 height 481
click at [162, 246] on div at bounding box center [157, 240] width 13 height 13
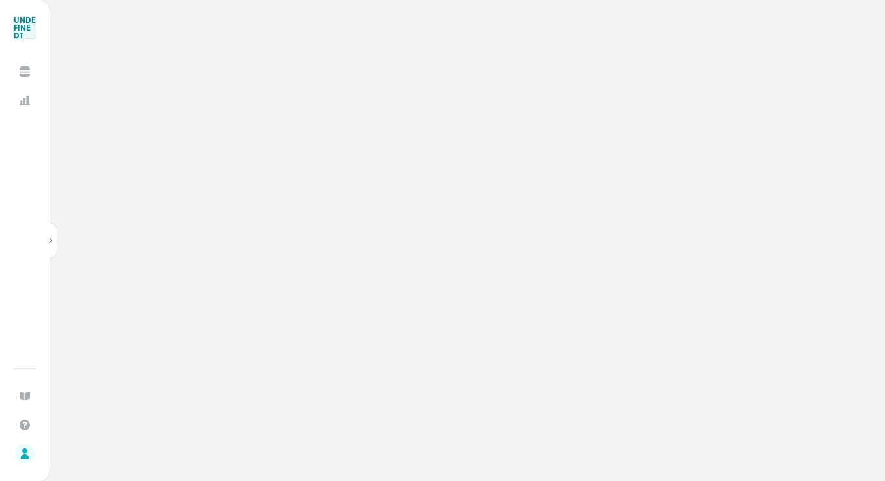
drag, startPoint x: 51, startPoint y: 245, endPoint x: 60, endPoint y: 245, distance: 8.5
click at [53, 245] on div at bounding box center [50, 240] width 13 height 13
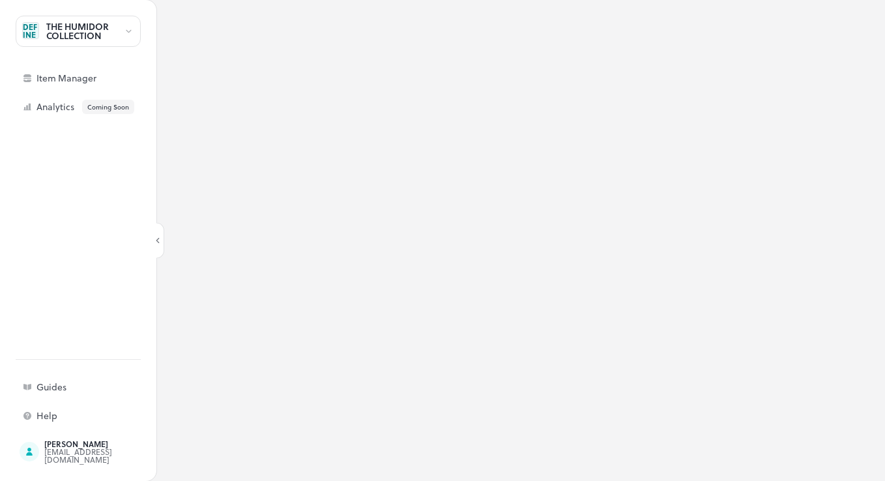
drag, startPoint x: 464, startPoint y: 295, endPoint x: 461, endPoint y: 280, distance: 15.3
click at [464, 292] on div at bounding box center [520, 240] width 728 height 481
click at [68, 74] on div "Item Manager" at bounding box center [101, 78] width 130 height 9
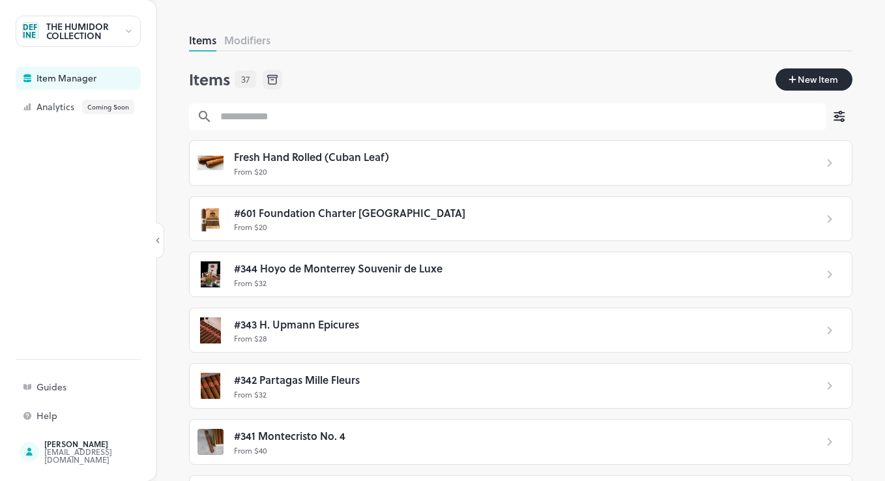
click at [461, 72] on div "Items 37 New Item" at bounding box center [520, 81] width 663 height 46
click at [523, 72] on div "Items 37 New Item" at bounding box center [520, 81] width 663 height 46
click at [497, 58] on div "Items 37 New Item" at bounding box center [520, 81] width 663 height 46
drag, startPoint x: 483, startPoint y: 51, endPoint x: 444, endPoint y: 50, distance: 39.1
click at [483, 51] on div "Items Modifiers" at bounding box center [520, 42] width 663 height 19
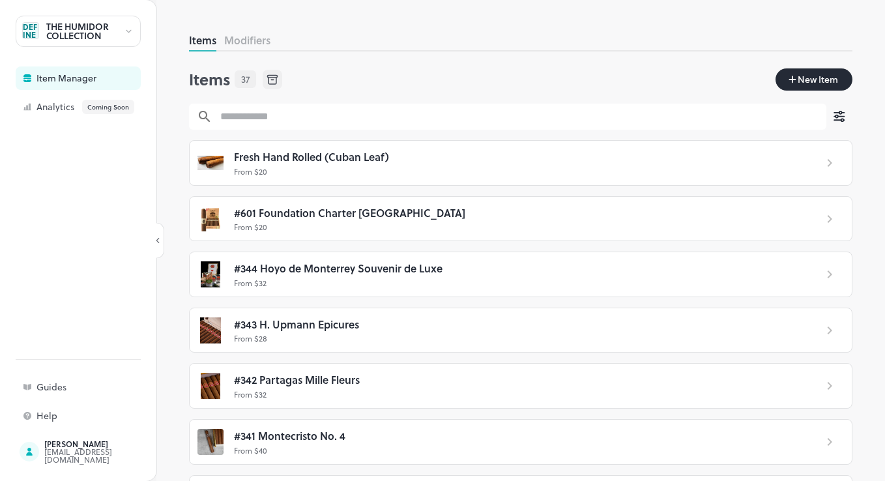
click at [257, 39] on button "Modifiers" at bounding box center [247, 40] width 46 height 15
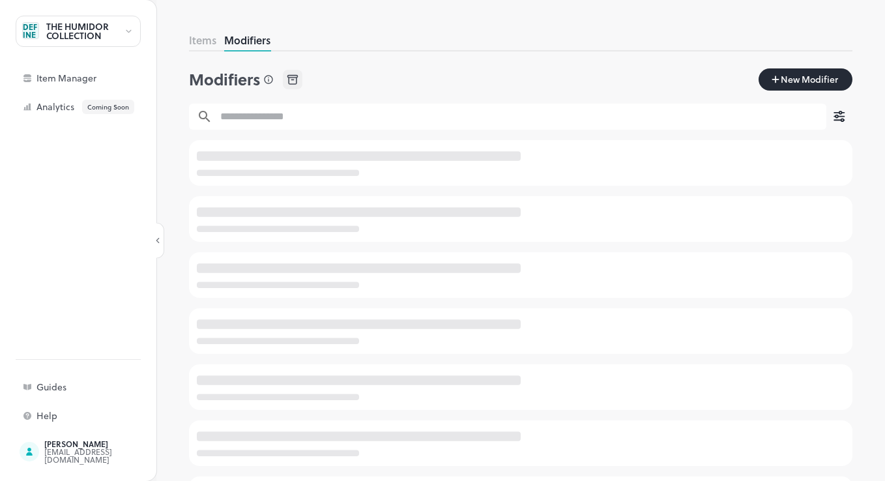
click at [513, 104] on div "Modifiers New Modifier ​ ​" at bounding box center [520, 94] width 663 height 72
click at [205, 46] on button "Items" at bounding box center [202, 40] width 27 height 15
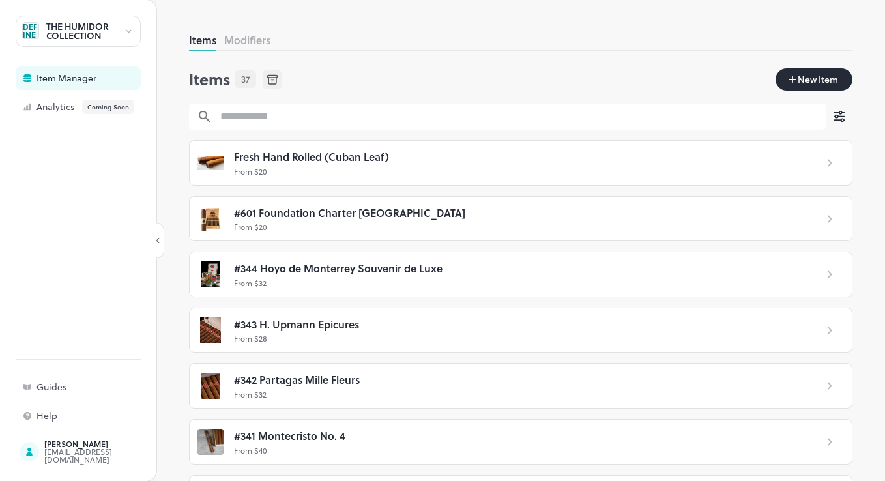
drag, startPoint x: 494, startPoint y: 71, endPoint x: 492, endPoint y: 59, distance: 12.5
click at [495, 70] on div "Items 37 New Item" at bounding box center [520, 81] width 663 height 46
click at [96, 107] on div "Coming Soon" at bounding box center [108, 107] width 52 height 14
click at [97, 107] on div "Coming Soon" at bounding box center [108, 107] width 52 height 14
click at [58, 106] on div "Analytics Coming Soon" at bounding box center [101, 107] width 130 height 14
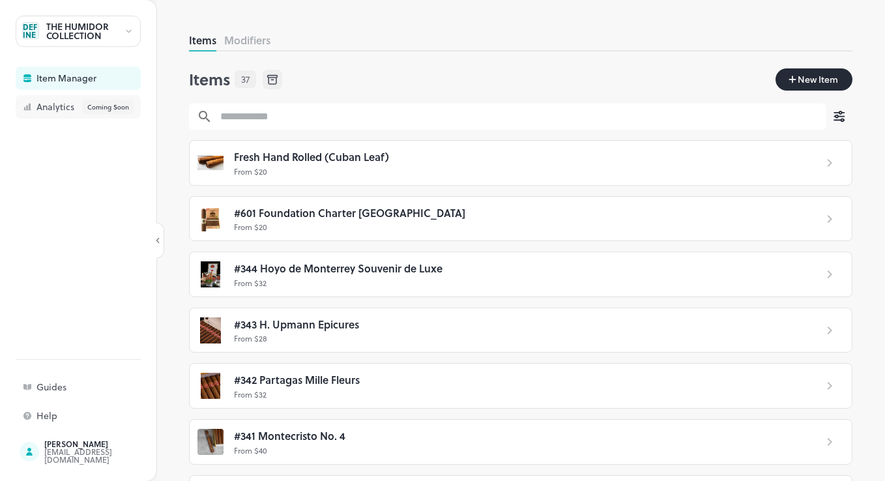
click at [51, 107] on div "Analytics Coming Soon" at bounding box center [101, 107] width 130 height 14
click at [58, 249] on div at bounding box center [78, 231] width 125 height 225
click at [64, 391] on div "Guides" at bounding box center [101, 386] width 130 height 9
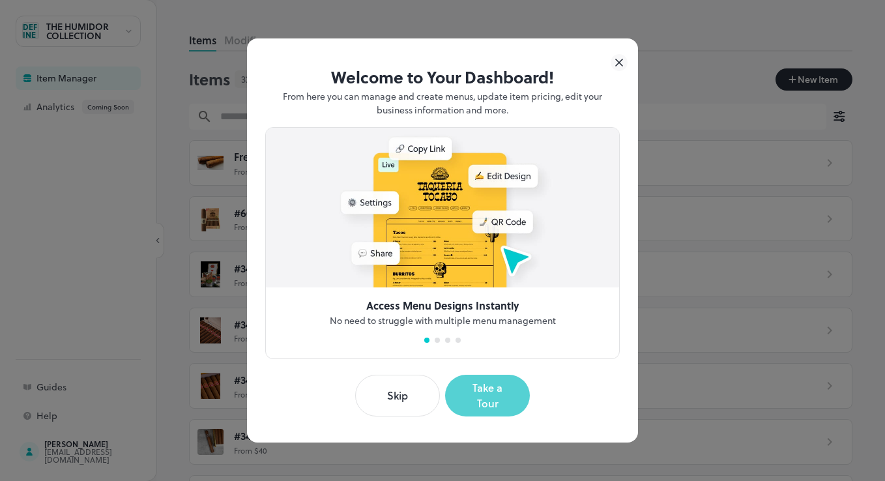
click at [489, 401] on button "Take a Tour" at bounding box center [487, 396] width 85 height 42
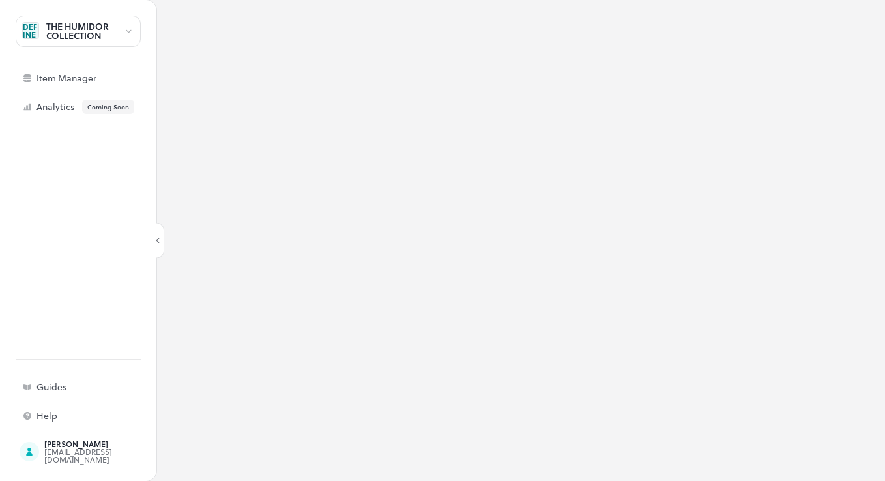
click at [494, 399] on div at bounding box center [520, 240] width 728 height 481
click at [66, 383] on div "Guides" at bounding box center [101, 386] width 130 height 9
click at [62, 378] on div "Guides" at bounding box center [78, 386] width 125 height 23
click at [50, 391] on div "Guides" at bounding box center [101, 386] width 130 height 9
click at [46, 422] on div "Help" at bounding box center [78, 415] width 125 height 23
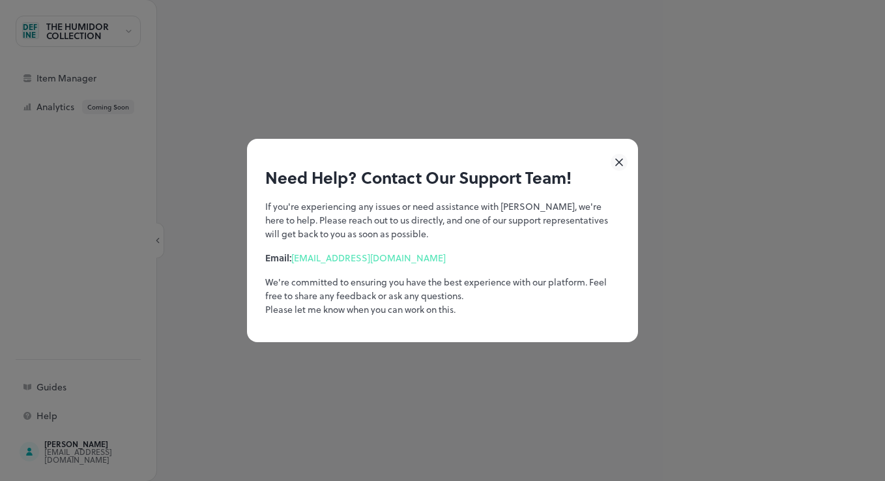
drag, startPoint x: 542, startPoint y: 292, endPoint x: 553, endPoint y: 290, distance: 11.4
click at [543, 292] on p "We're committed to ensuring you have the best experience with our platform. Fee…" at bounding box center [442, 295] width 354 height 41
click at [623, 157] on icon at bounding box center [618, 162] width 17 height 17
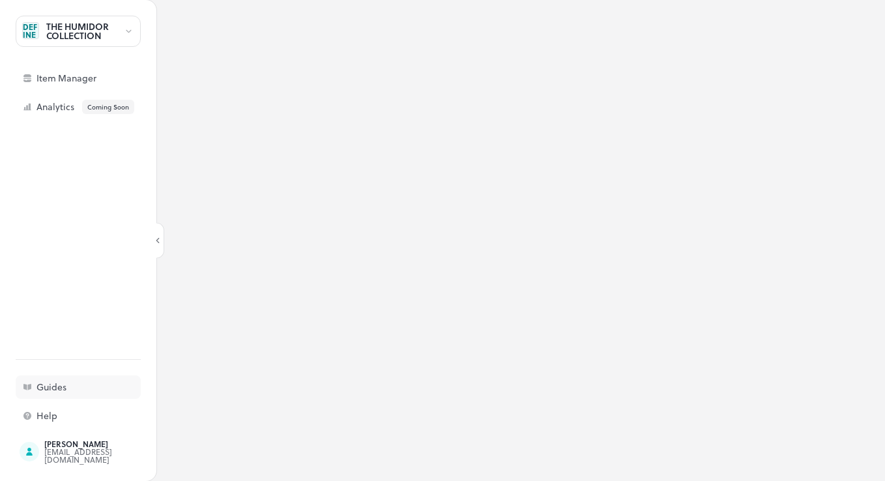
click at [99, 381] on div "Guides" at bounding box center [78, 386] width 125 height 23
click at [46, 391] on div "Guides" at bounding box center [101, 386] width 130 height 9
click at [62, 385] on div "Guides" at bounding box center [101, 386] width 130 height 9
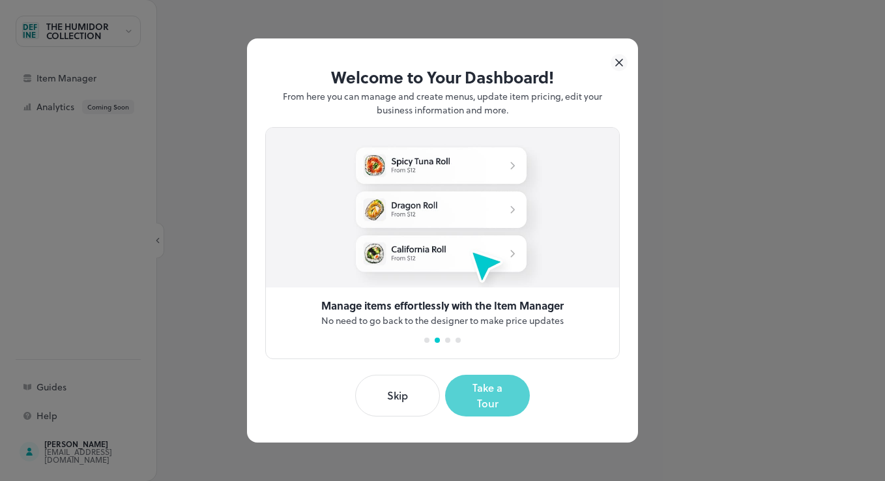
click at [515, 402] on button "Take a Tour" at bounding box center [487, 396] width 85 height 42
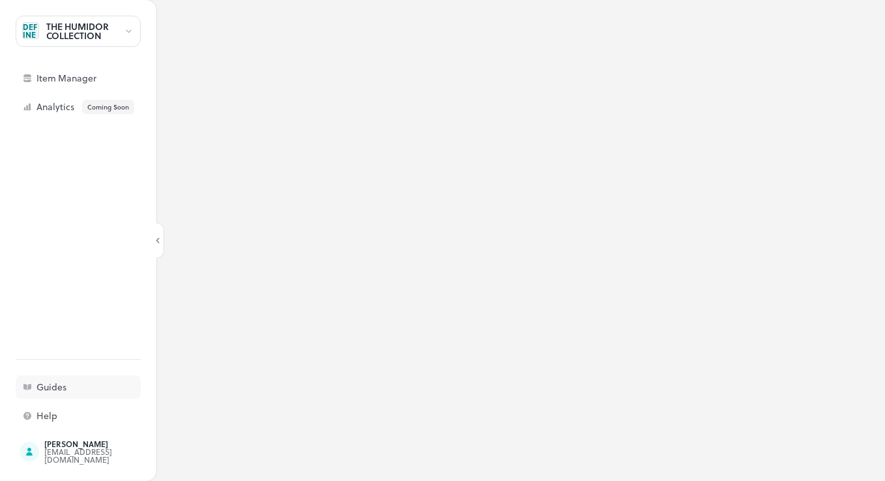
click at [106, 384] on div "Guides" at bounding box center [101, 386] width 130 height 9
click at [52, 382] on div "Guides" at bounding box center [101, 386] width 130 height 9
click at [59, 418] on div "Help" at bounding box center [101, 415] width 130 height 9
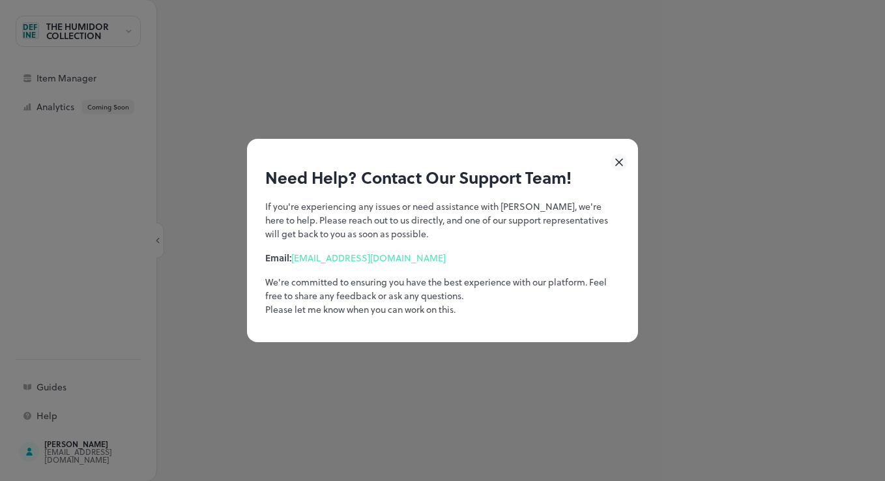
click at [62, 392] on div "Need Help? Contact Our Support Team! If you're experiencing any issues or need …" at bounding box center [442, 240] width 885 height 481
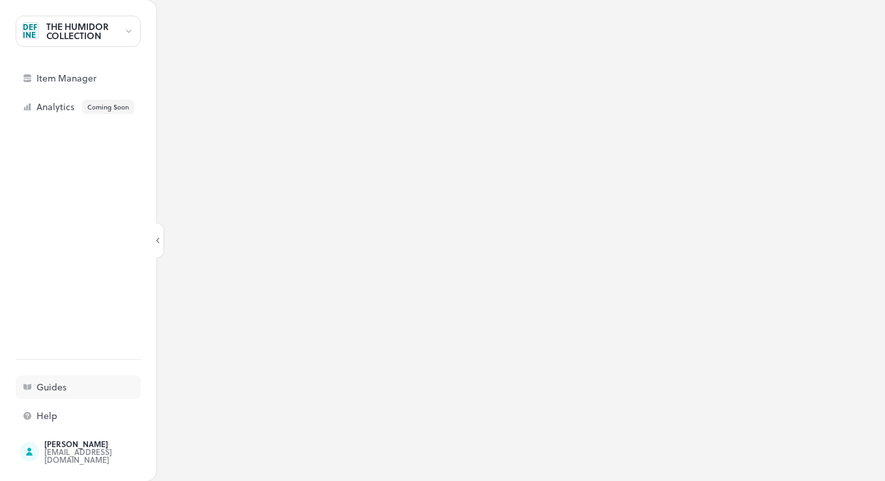
click at [94, 377] on div "Guides" at bounding box center [78, 386] width 125 height 23
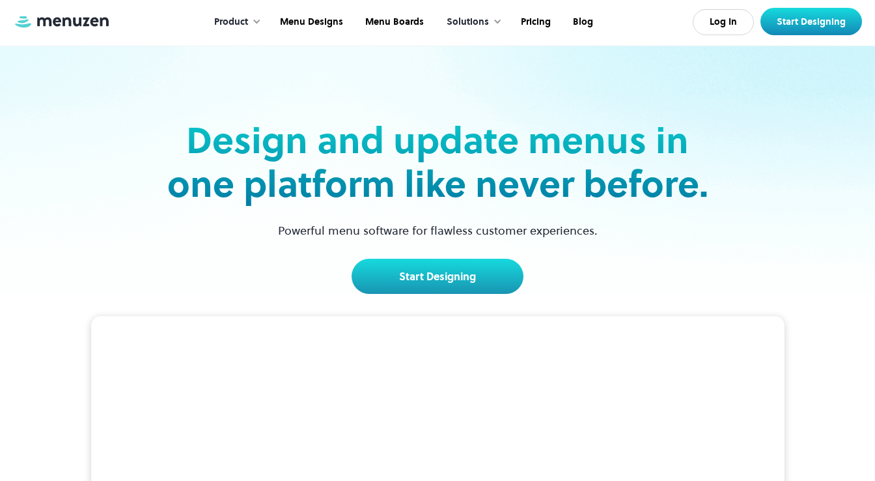
click at [481, 180] on h2 "Design and update menus in one platform like never before." at bounding box center [438, 162] width 550 height 87
click at [385, 22] on link "Menu Boards" at bounding box center [393, 22] width 81 height 40
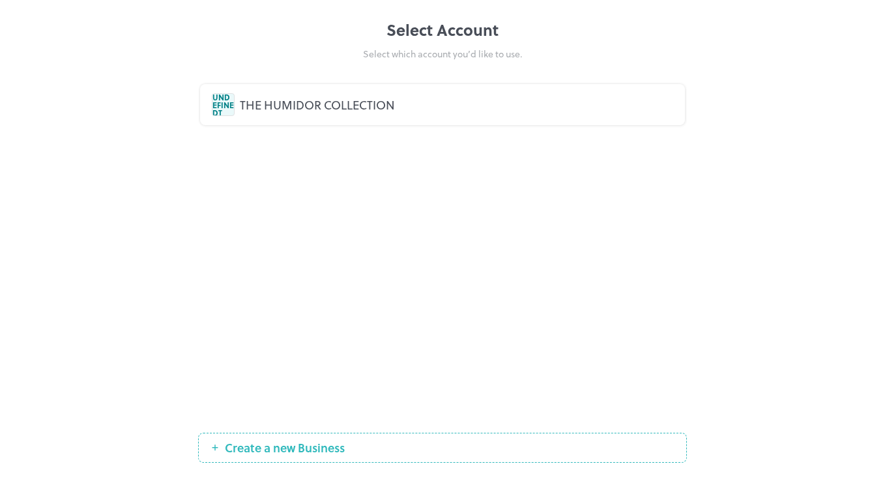
click at [334, 115] on div "UNDEFINEDT THE HUMIDOR COLLECTION" at bounding box center [442, 104] width 461 height 23
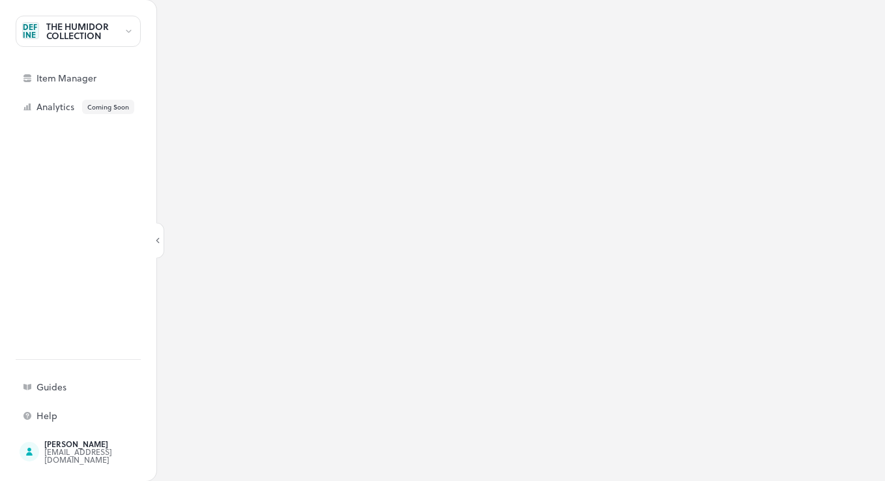
click at [98, 32] on div "THE HUMIDOR COLLECTION" at bounding box center [85, 31] width 78 height 18
click at [66, 56] on div at bounding box center [78, 55] width 125 height 13
click at [30, 33] on div at bounding box center [442, 240] width 885 height 481
click at [35, 35] on div "UNDEFINEDT" at bounding box center [30, 30] width 17 height 17
click at [35, 35] on div at bounding box center [442, 240] width 885 height 481
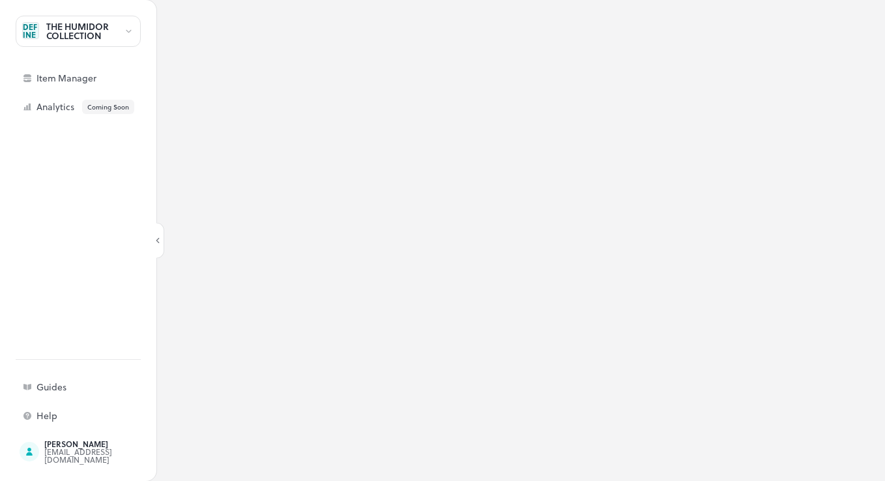
click at [35, 35] on div at bounding box center [442, 240] width 885 height 481
click at [35, 35] on div "UNDEFINEDT" at bounding box center [30, 30] width 17 height 17
click at [35, 35] on div at bounding box center [442, 240] width 885 height 481
click at [49, 56] on div "THE HUMIDOR COLLECTION UNDEFINEDT Item Manager Analytics Coming Soon" at bounding box center [78, 67] width 125 height 103
click at [53, 40] on div "THE HUMIDOR COLLECTION" at bounding box center [85, 31] width 78 height 18
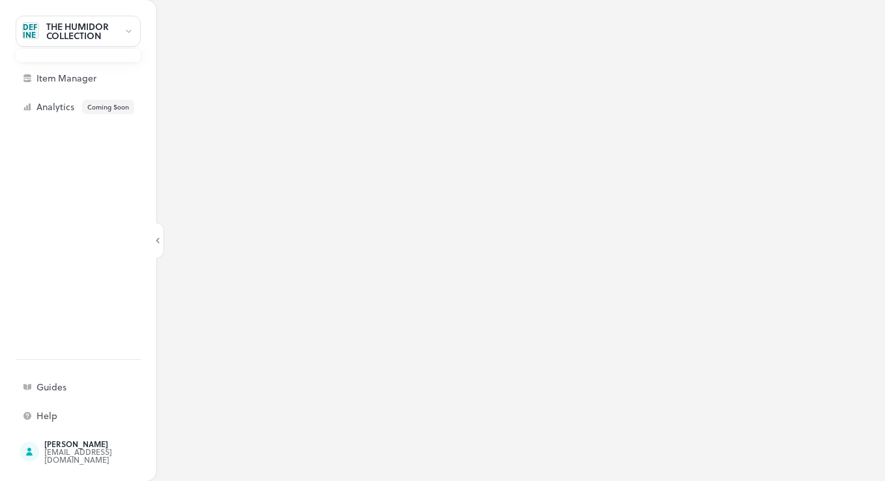
click at [96, 52] on div at bounding box center [78, 55] width 125 height 13
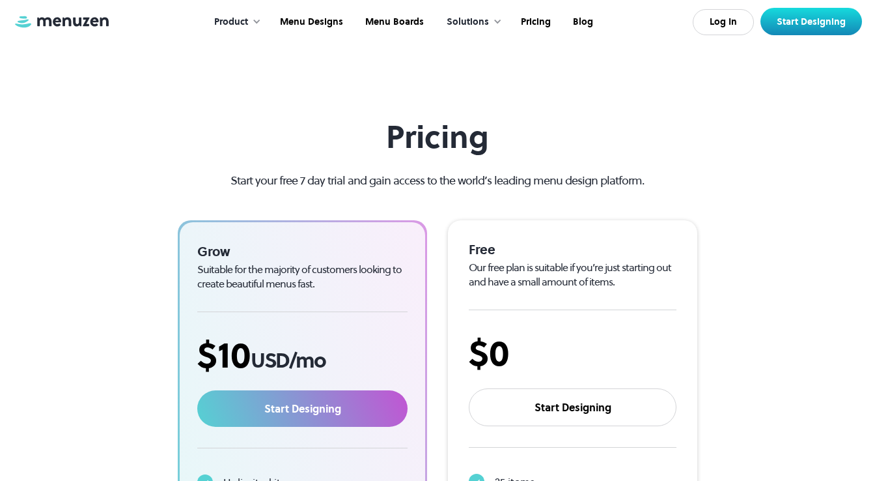
click at [733, 183] on div "Pricing Start your free 7 day trial and gain access to the world’s leading menu…" at bounding box center [437, 384] width 849 height 530
click at [814, 25] on link "Start Designing" at bounding box center [812, 21] width 102 height 27
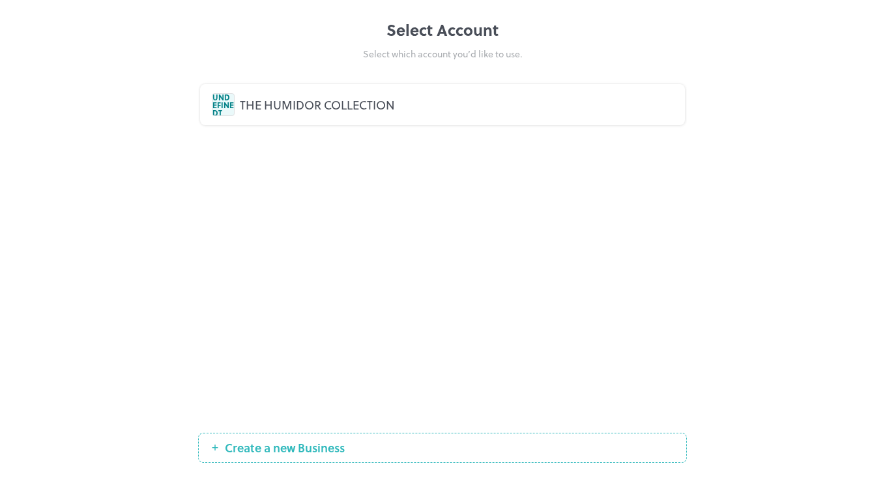
click at [345, 126] on div "UNDEFINEDT THE HUMIDOR COLLECTION" at bounding box center [442, 105] width 489 height 62
click at [334, 113] on div "UNDEFINEDT THE HUMIDOR COLLECTION" at bounding box center [442, 104] width 461 height 23
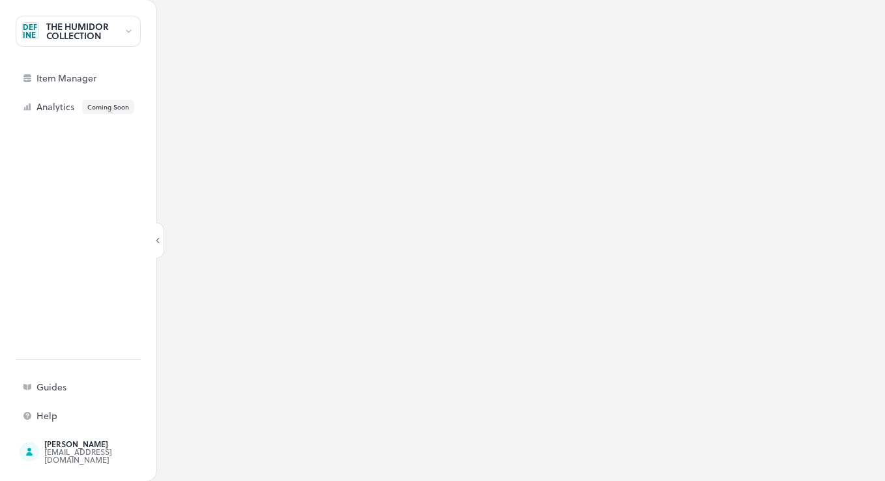
click at [619, 288] on div at bounding box center [520, 240] width 728 height 481
click at [492, 236] on div at bounding box center [520, 240] width 728 height 481
